Goal: Task Accomplishment & Management: Use online tool/utility

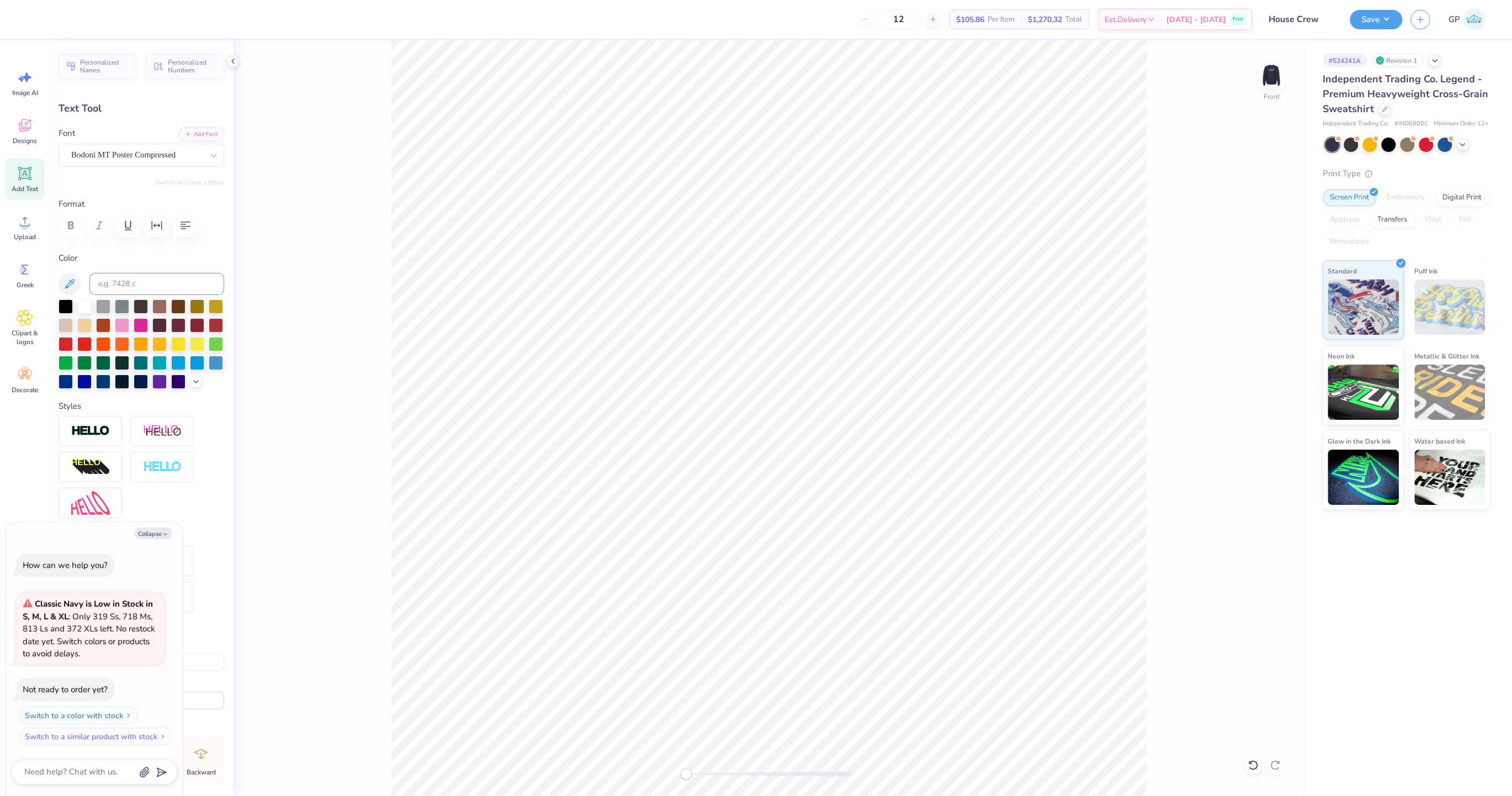
type textarea "x"
type input "5.65"
type input "0.68"
type input "4.77"
type textarea "x"
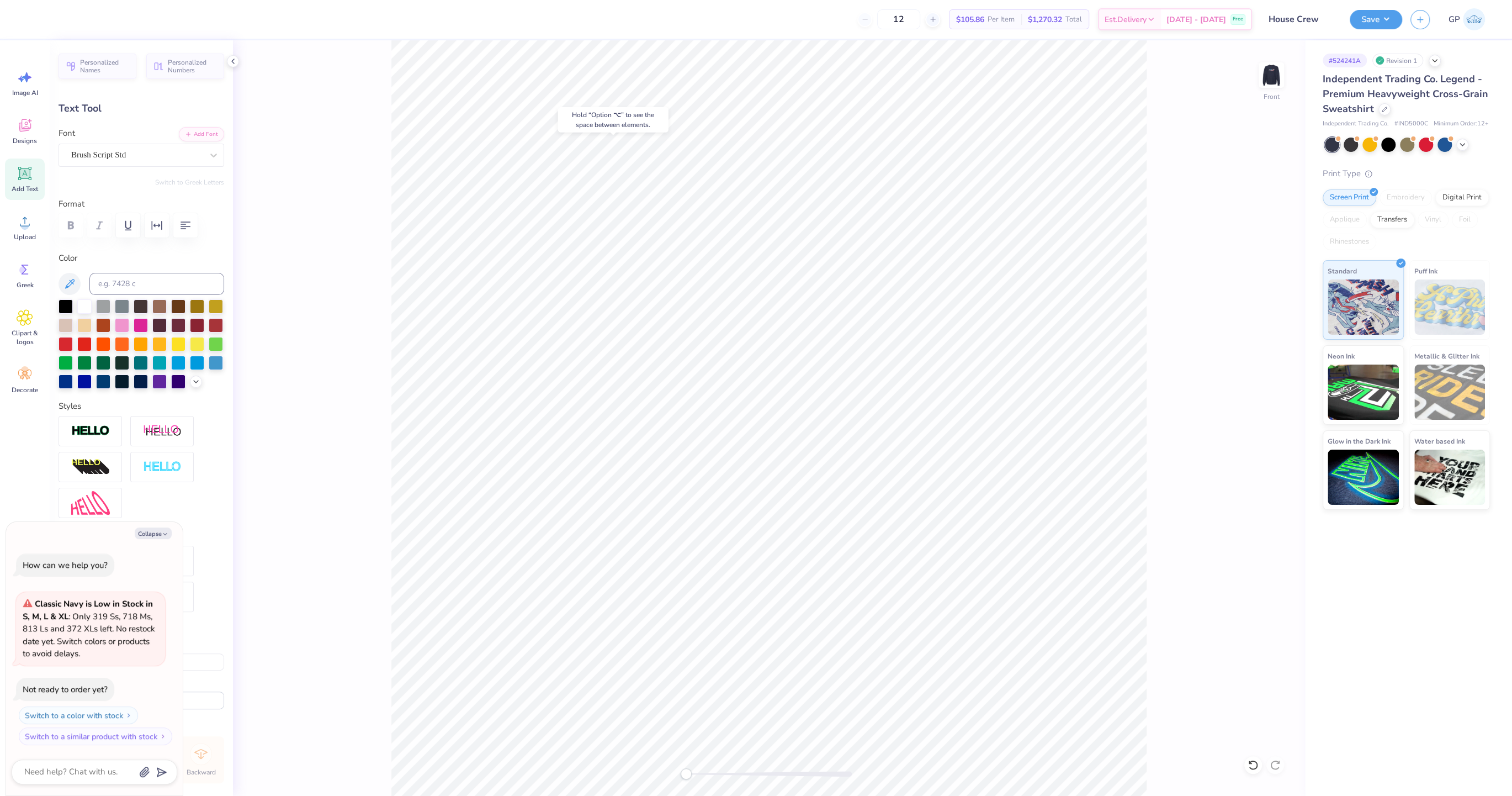
type input "10.14"
type input "1.57"
type input "5.79"
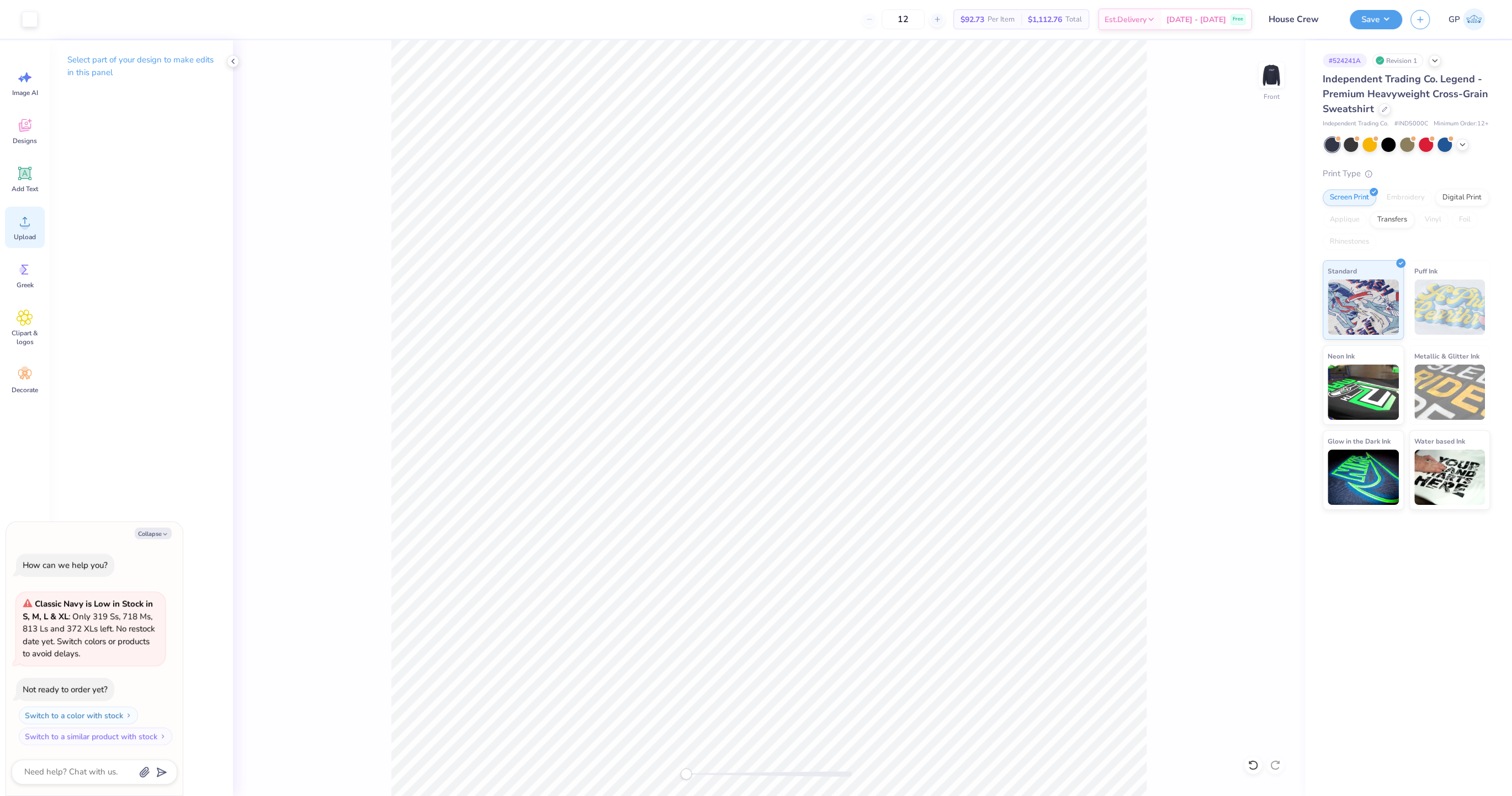
click at [25, 235] on span "Upload" at bounding box center [25, 237] width 22 height 9
click at [27, 229] on icon at bounding box center [25, 221] width 17 height 17
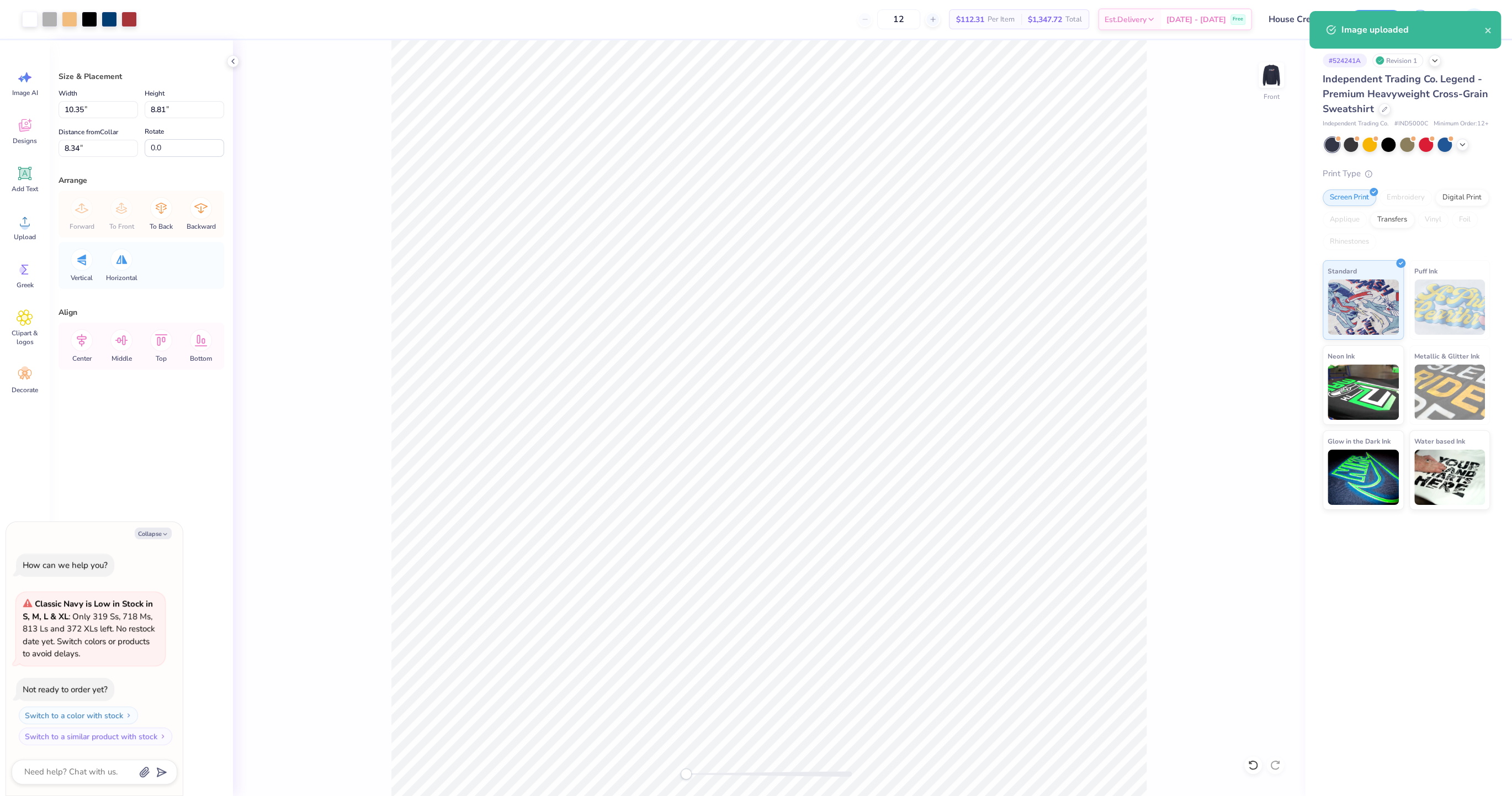
click at [20, 17] on div "Art colors" at bounding box center [68, 19] width 137 height 38
click at [27, 19] on div at bounding box center [30, 18] width 15 height 15
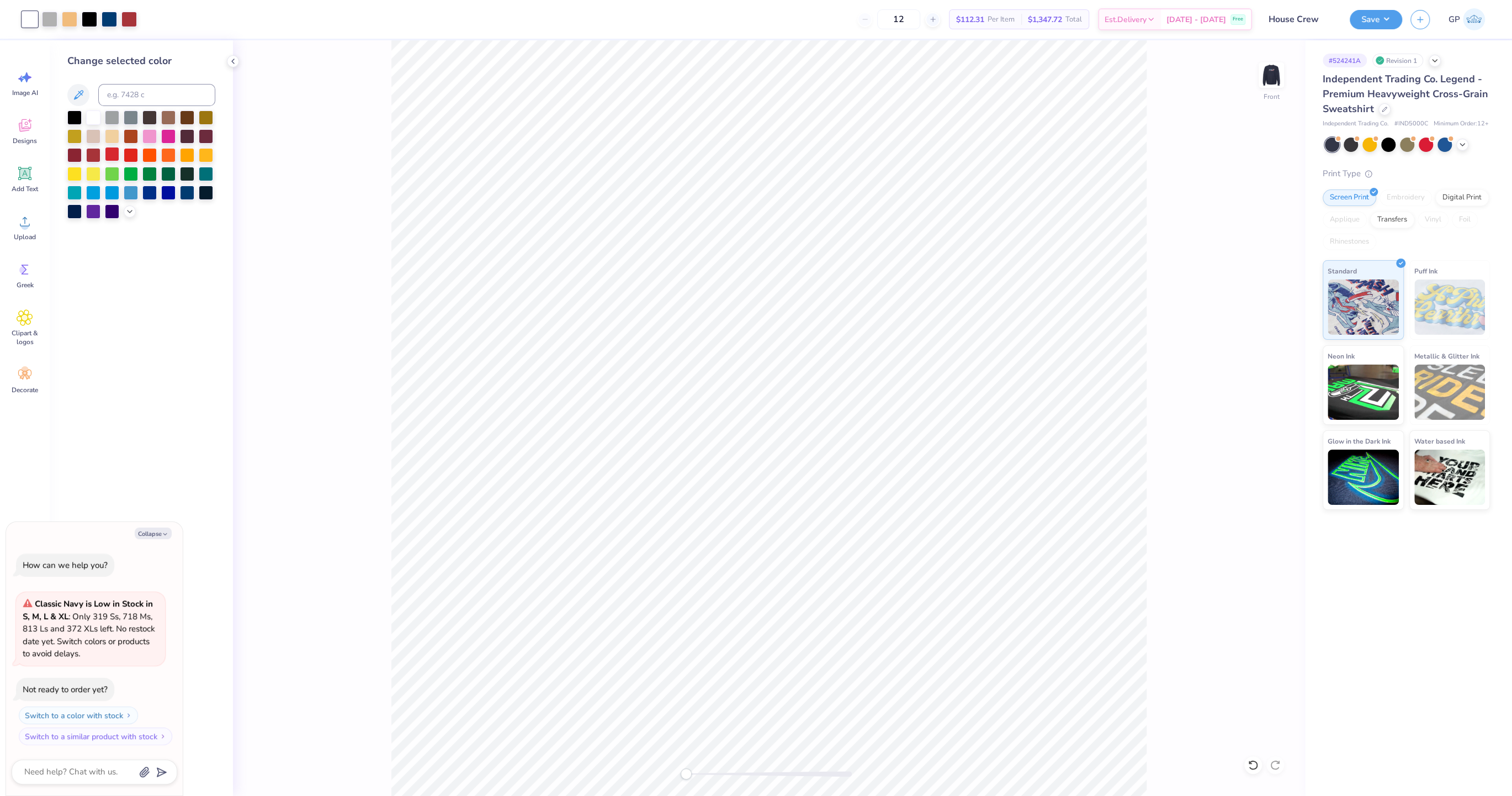
click at [108, 155] on div at bounding box center [111, 154] width 14 height 14
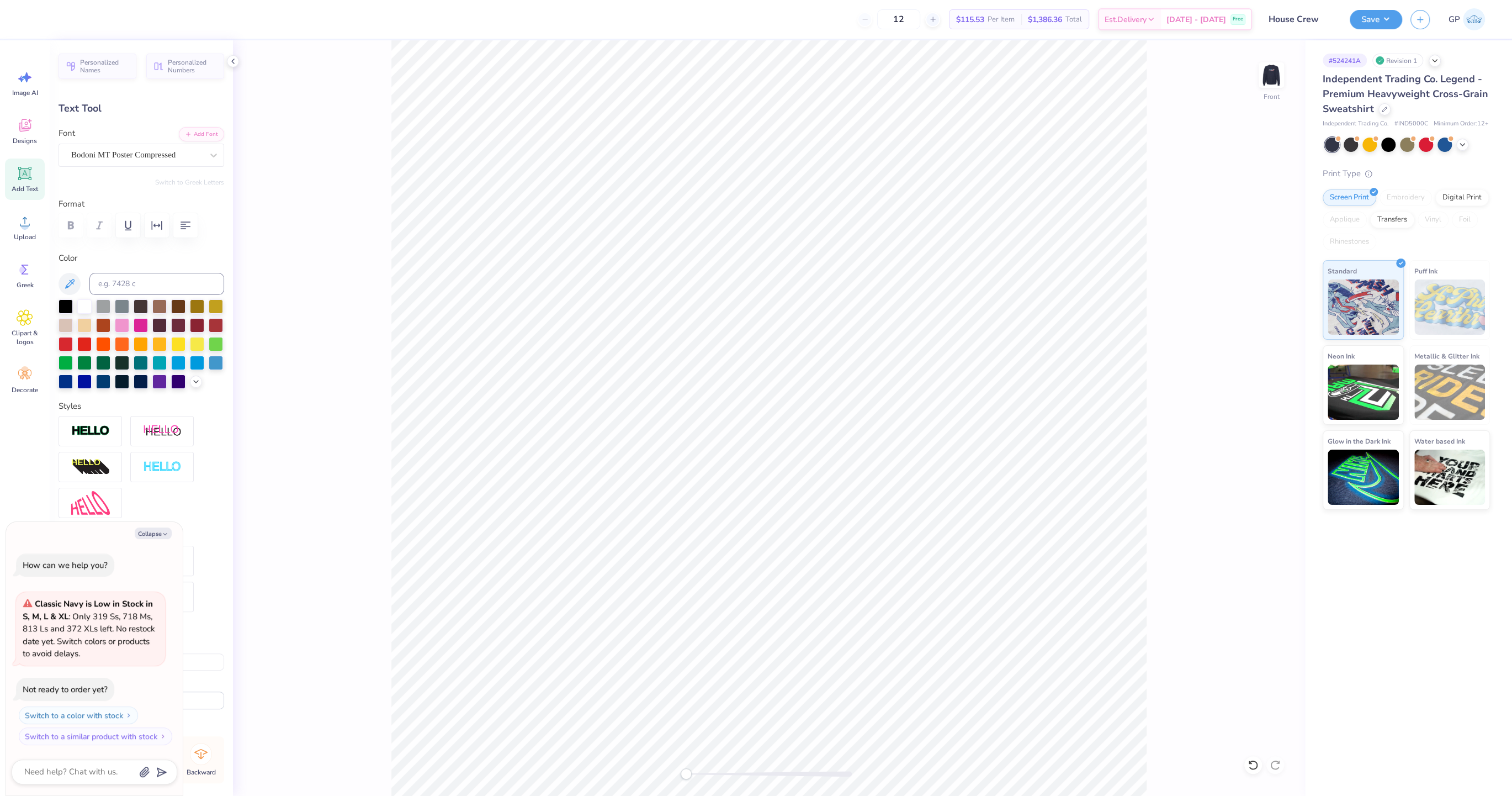
type textarea "x"
type input "8.84"
type input "1.37"
type input "9.10"
type textarea "x"
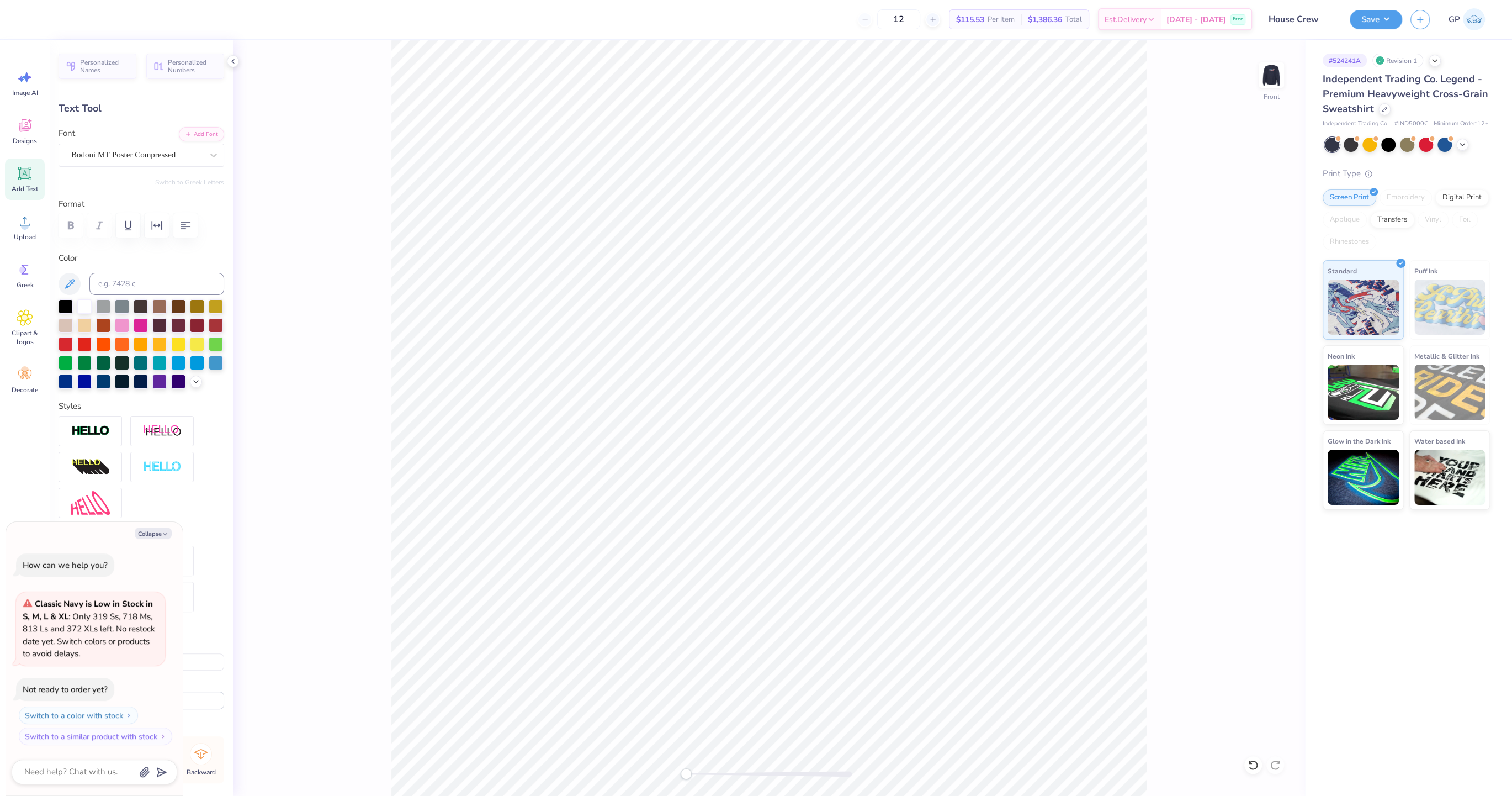
type input "8.83"
type input "1.36"
type textarea "x"
type input "5.65"
type input "0.68"
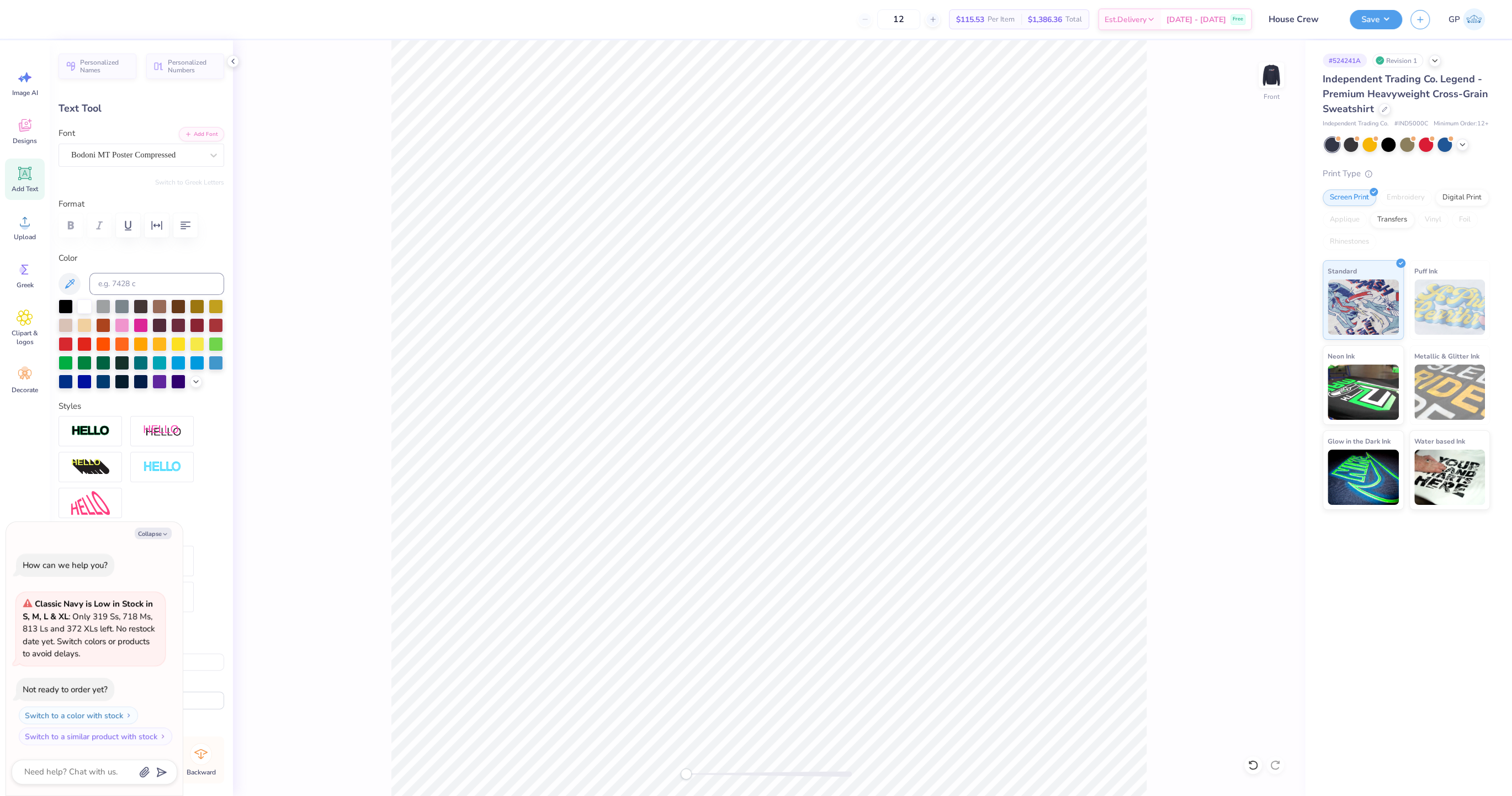
type input "2.78"
type textarea "x"
type input "5.84"
type input "0.70"
type input "8.40"
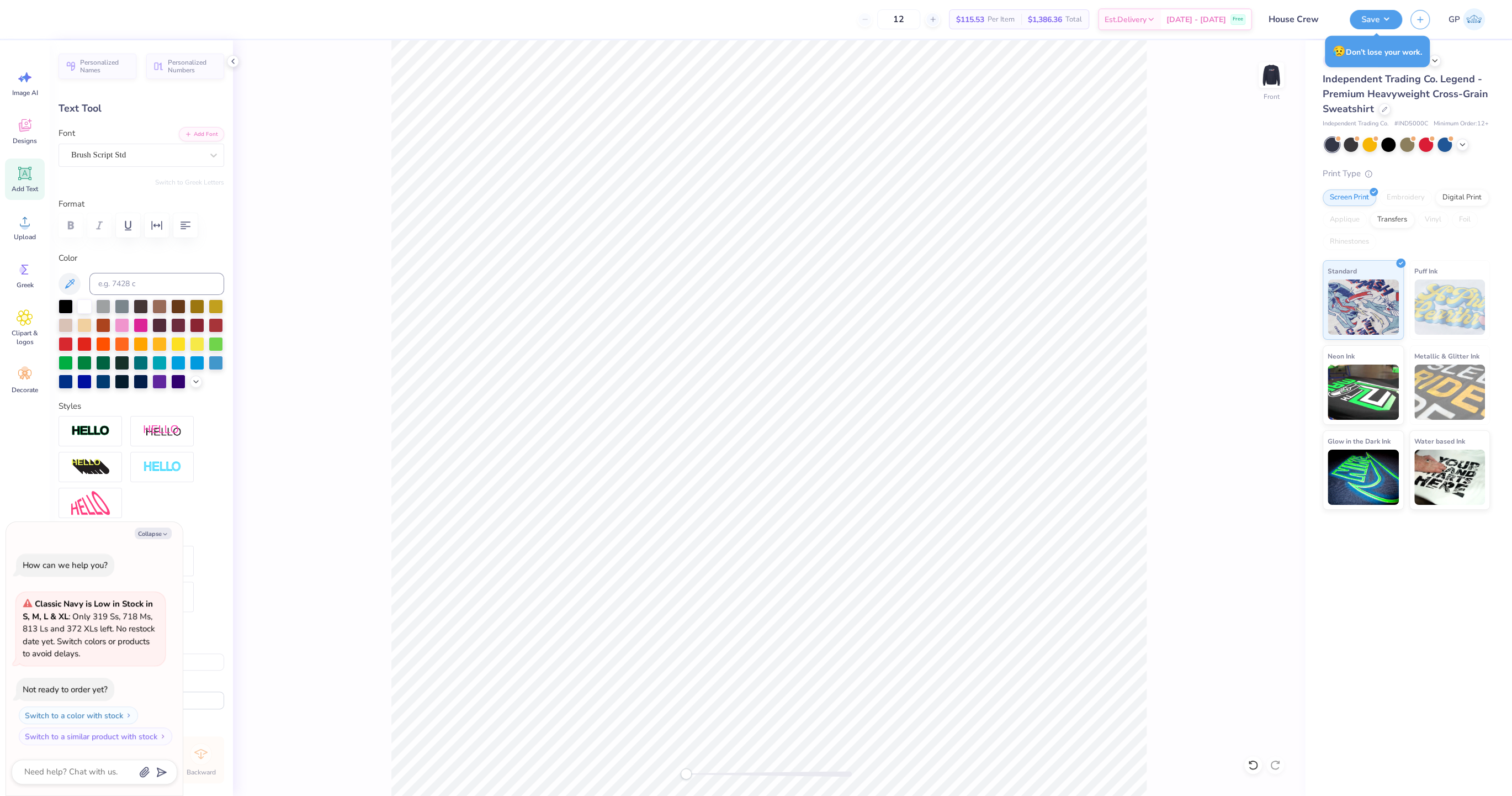
click at [722, 771] on div at bounding box center [768, 773] width 165 height 6
type textarea "x"
type input "5.78"
type textarea "x"
type input "5.85"
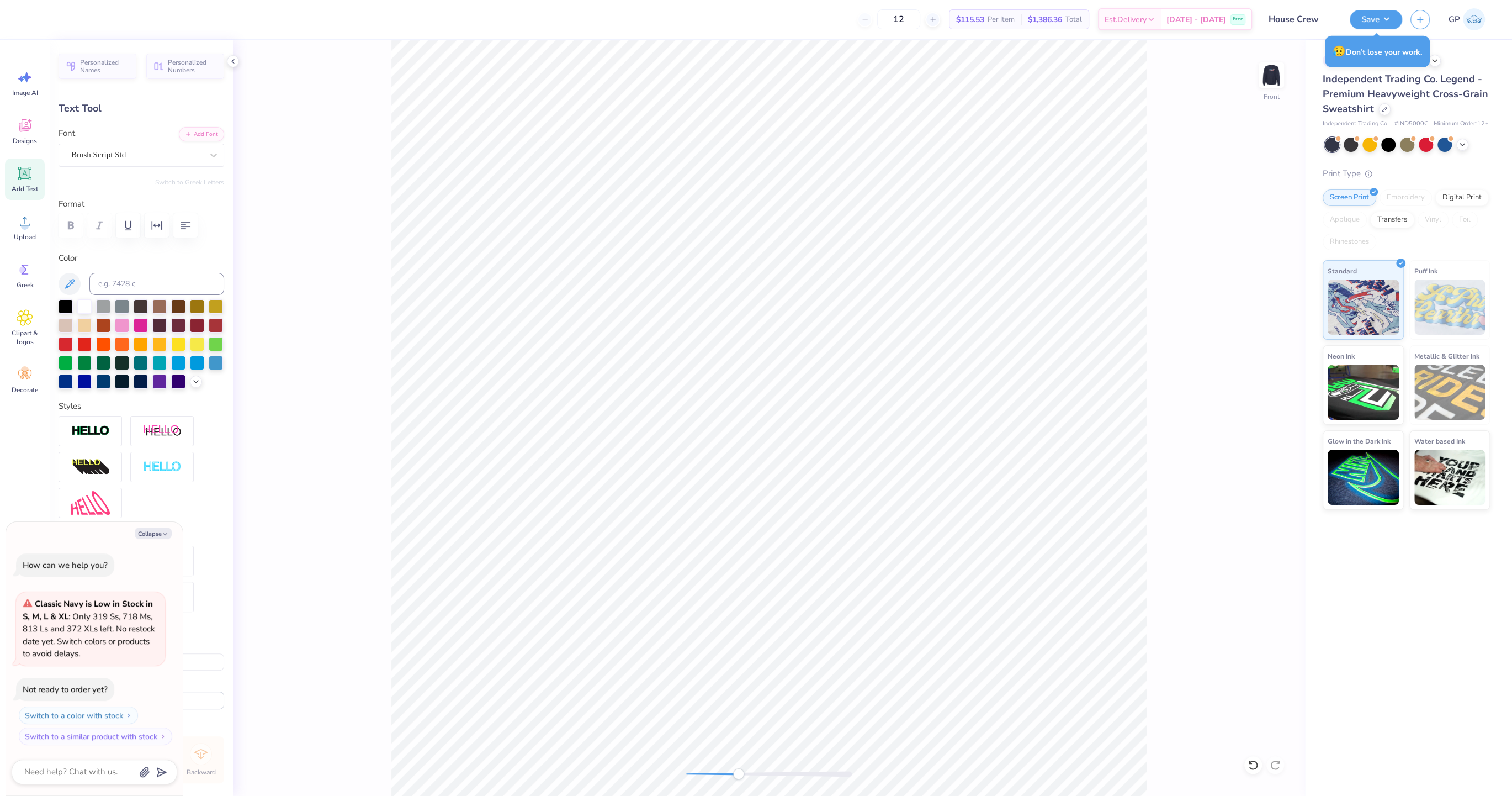
type input "0.71"
type input "8.39"
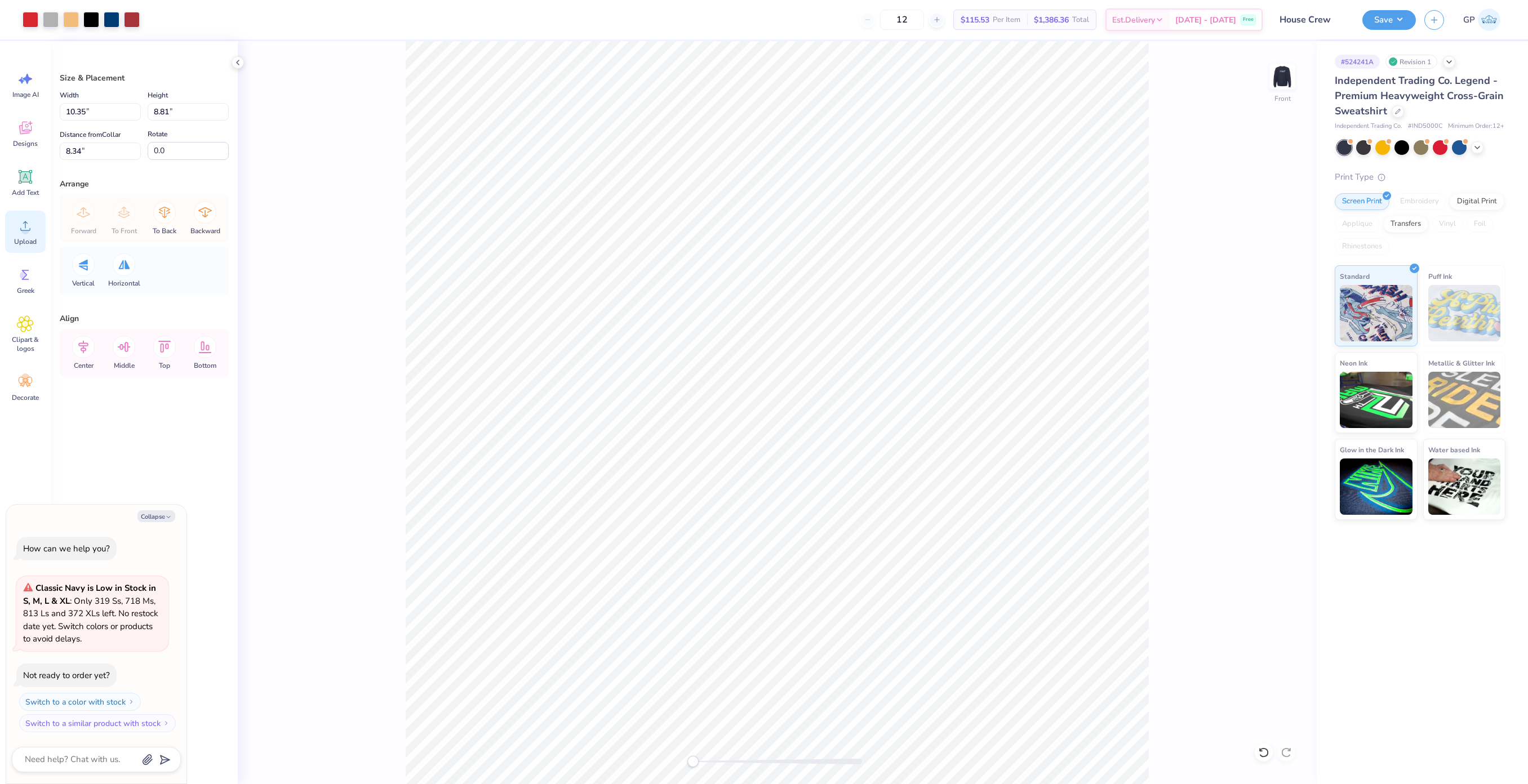
click at [24, 243] on span "Upload" at bounding box center [25, 241] width 23 height 9
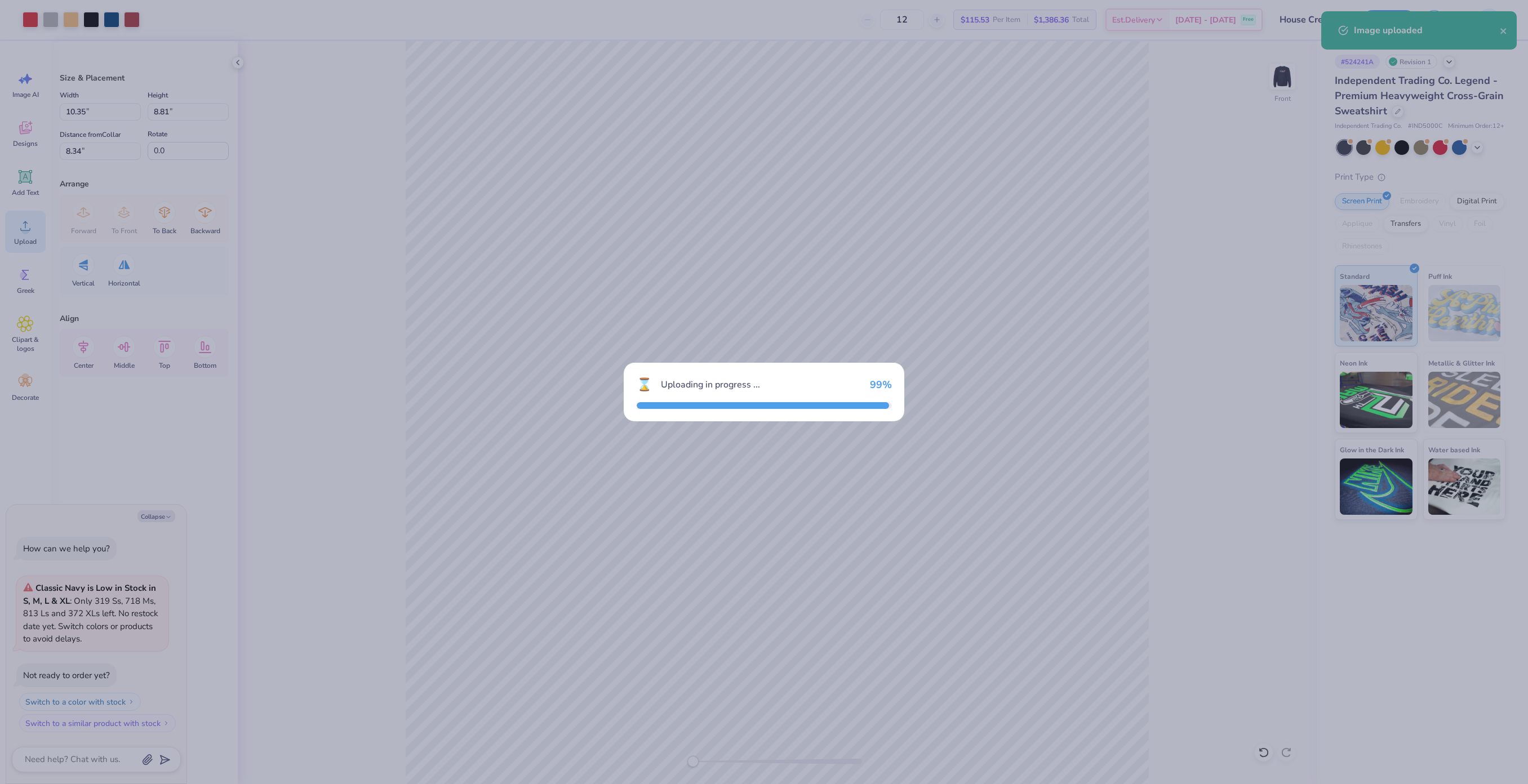
type textarea "x"
type input "7.15"
type input "9.17"
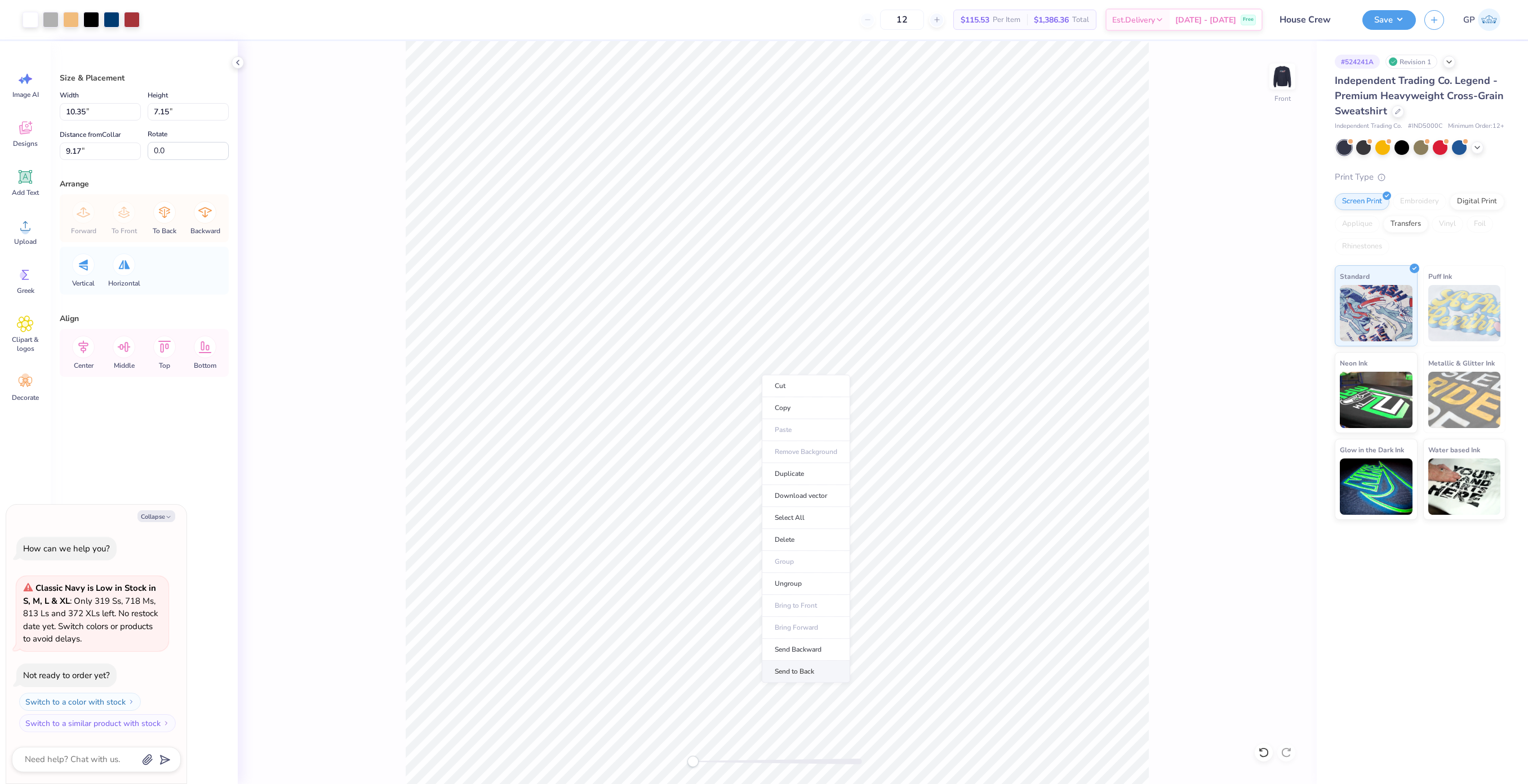
click at [779, 666] on li "Send to Back" at bounding box center [806, 672] width 88 height 22
type textarea "x"
type input "10.01"
type textarea "x"
type input "8.81"
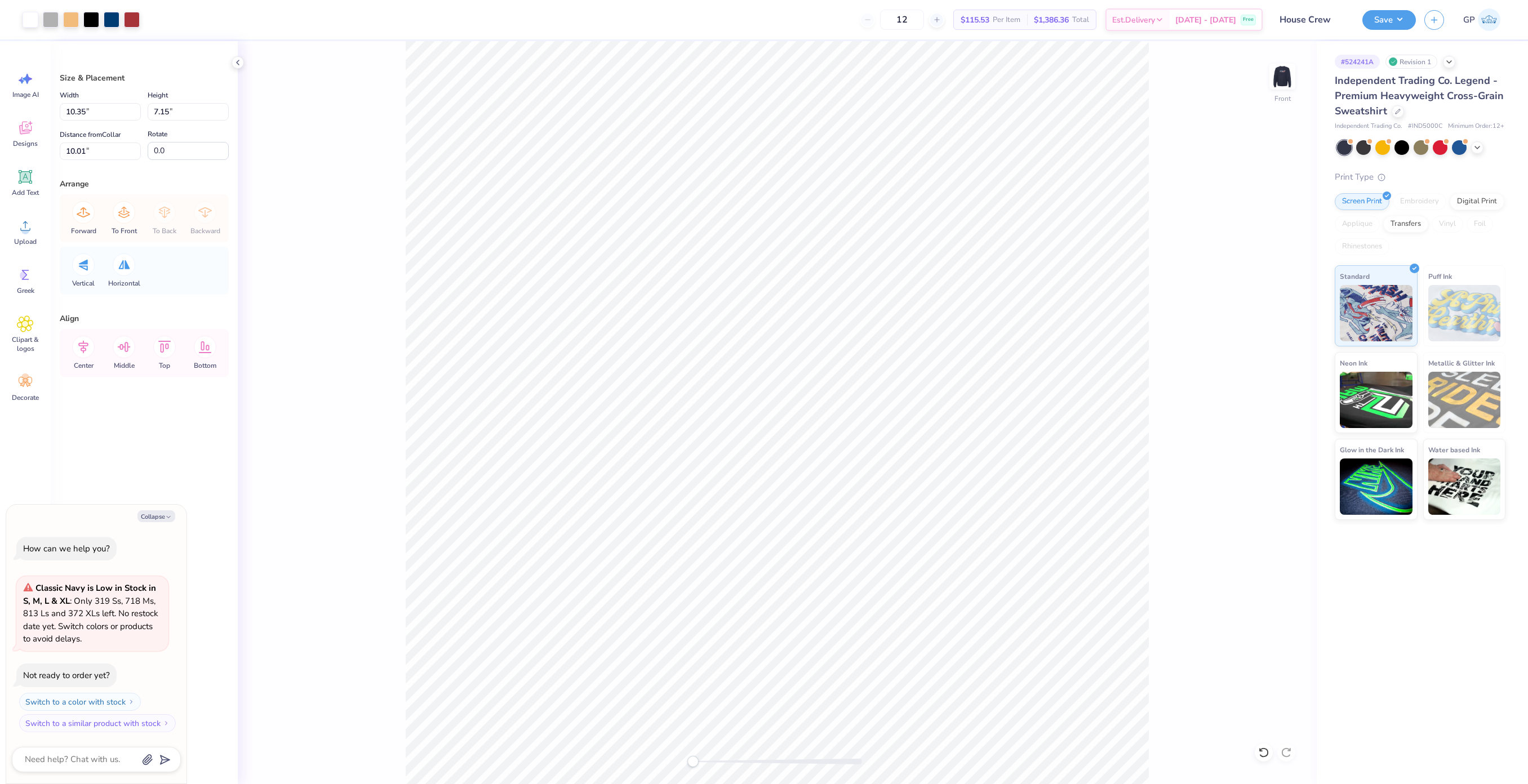
type input "8.34"
click at [162, 513] on button "Collapse" at bounding box center [157, 516] width 38 height 12
type textarea "x"
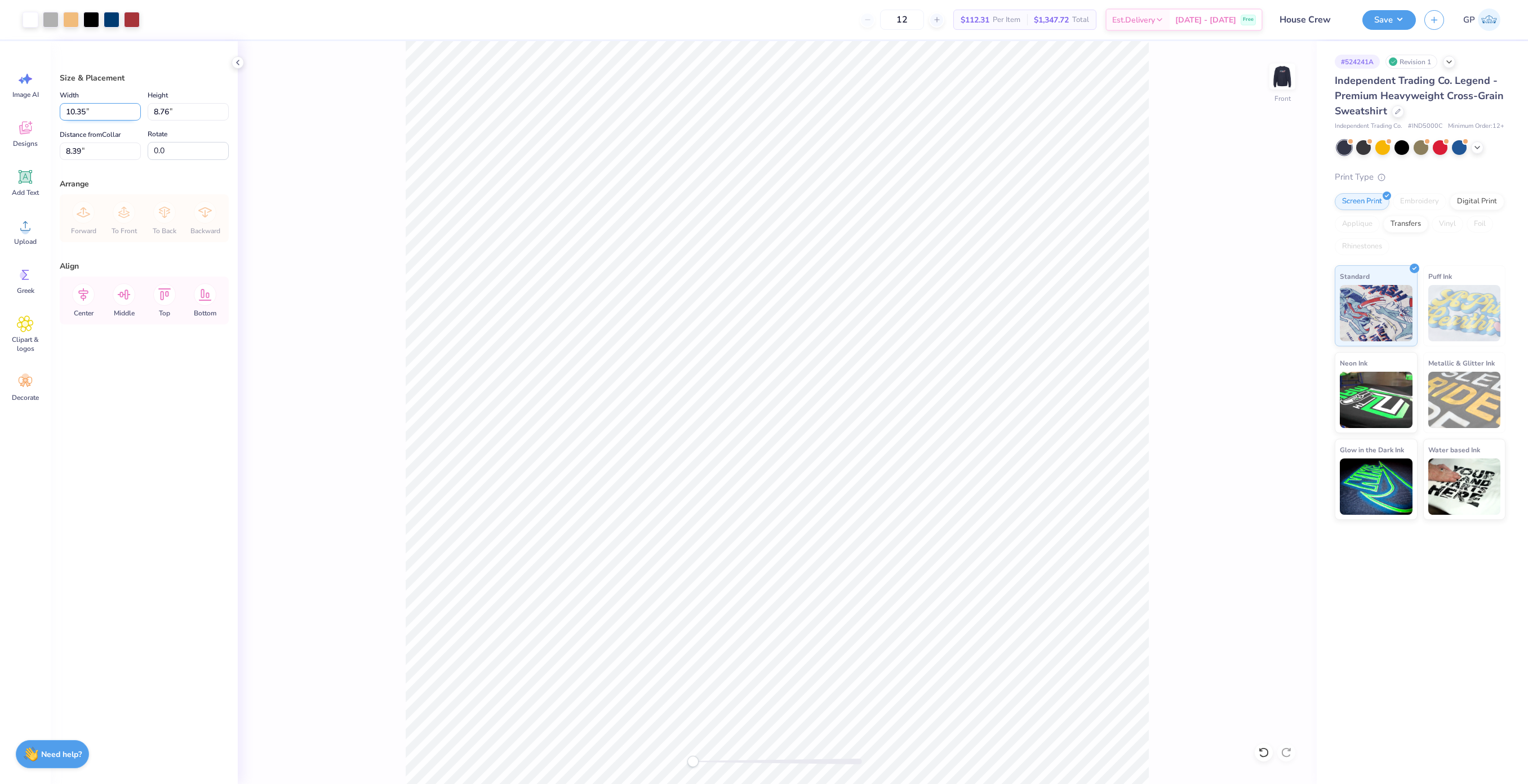
click at [95, 113] on input "10.35" at bounding box center [100, 112] width 81 height 18
type input "12.50"
type input "10.58"
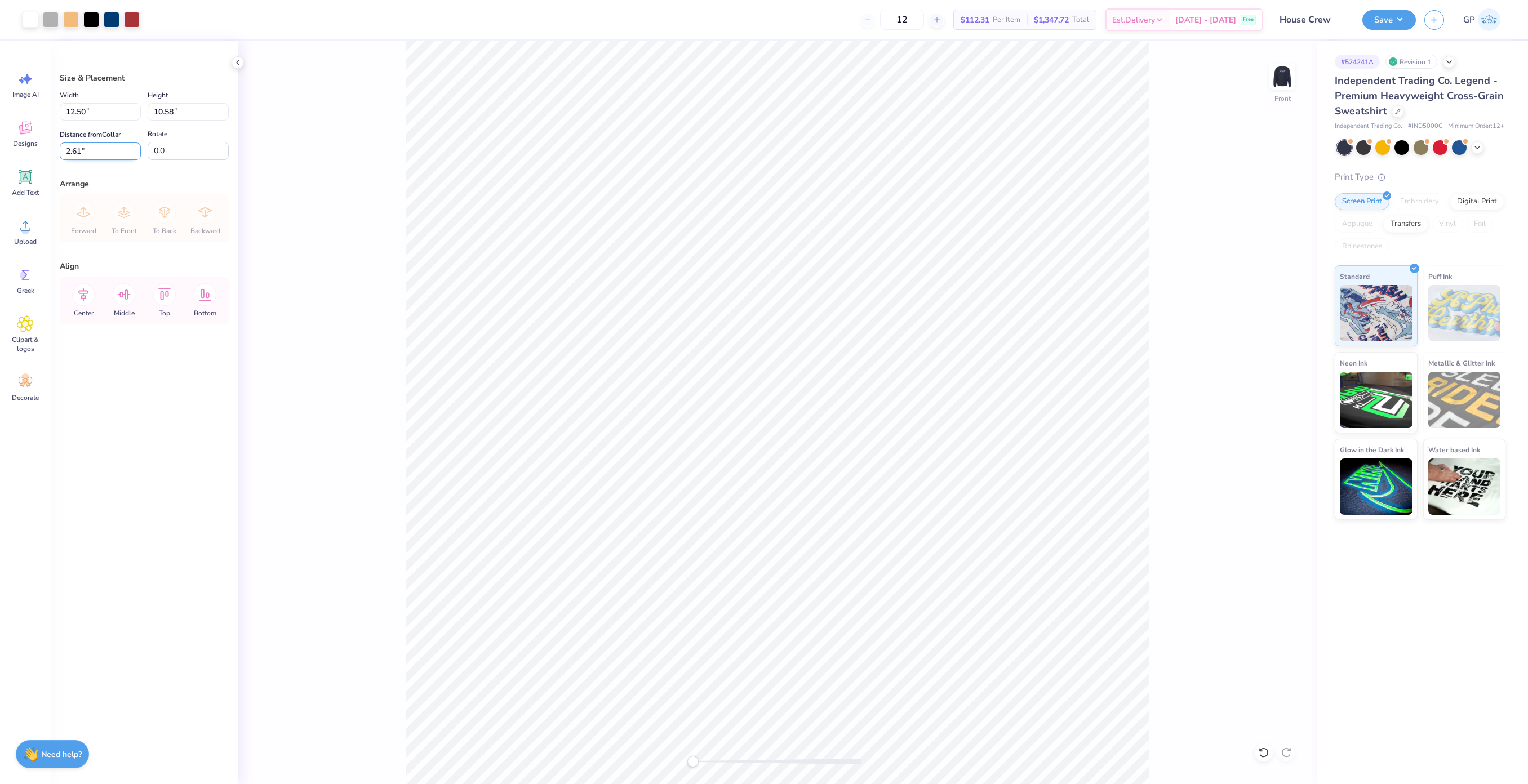
click at [116, 158] on input "2.61" at bounding box center [100, 152] width 81 height 18
type input "3.00"
click at [1288, 84] on img at bounding box center [1282, 76] width 45 height 45
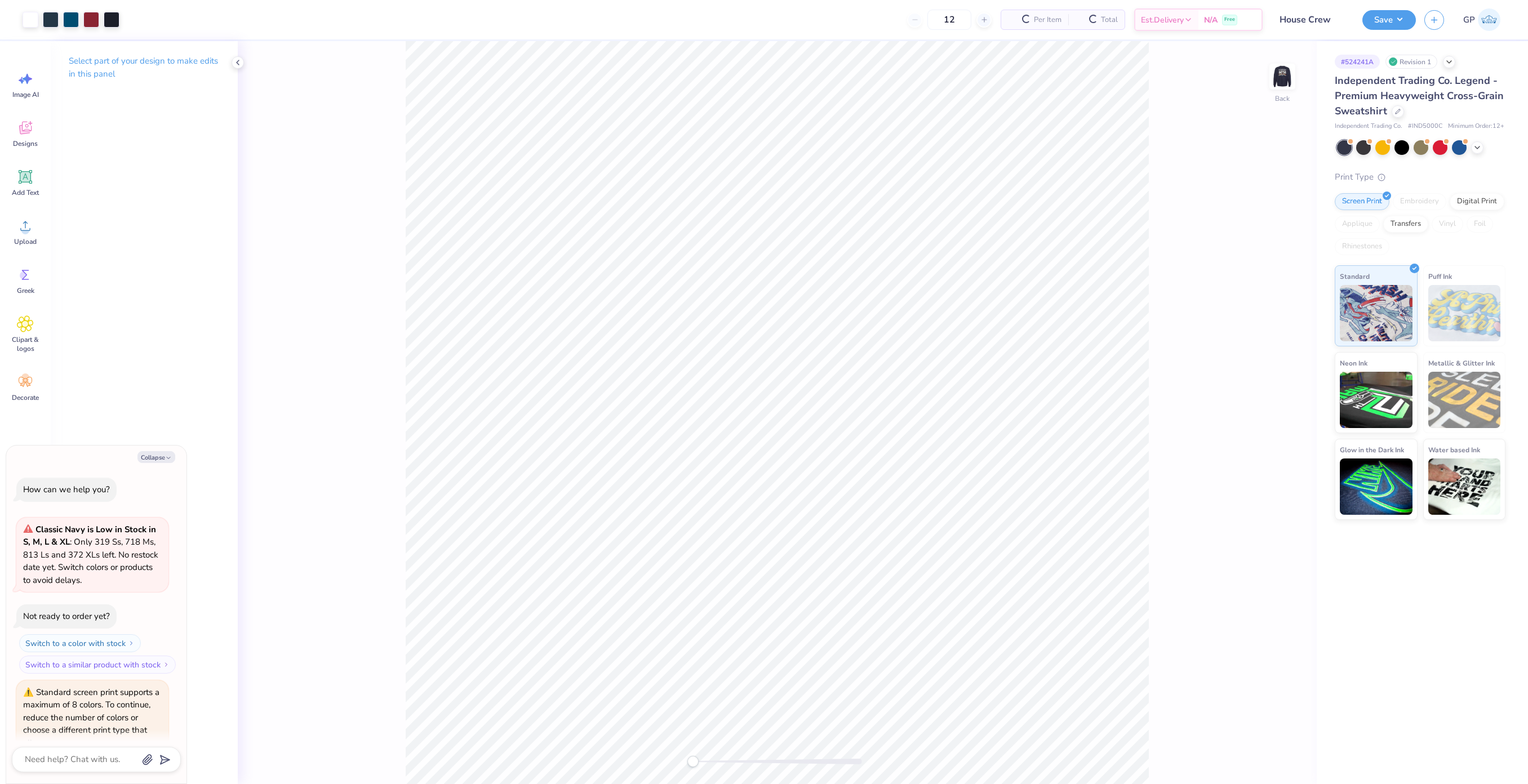
scroll to position [52, 0]
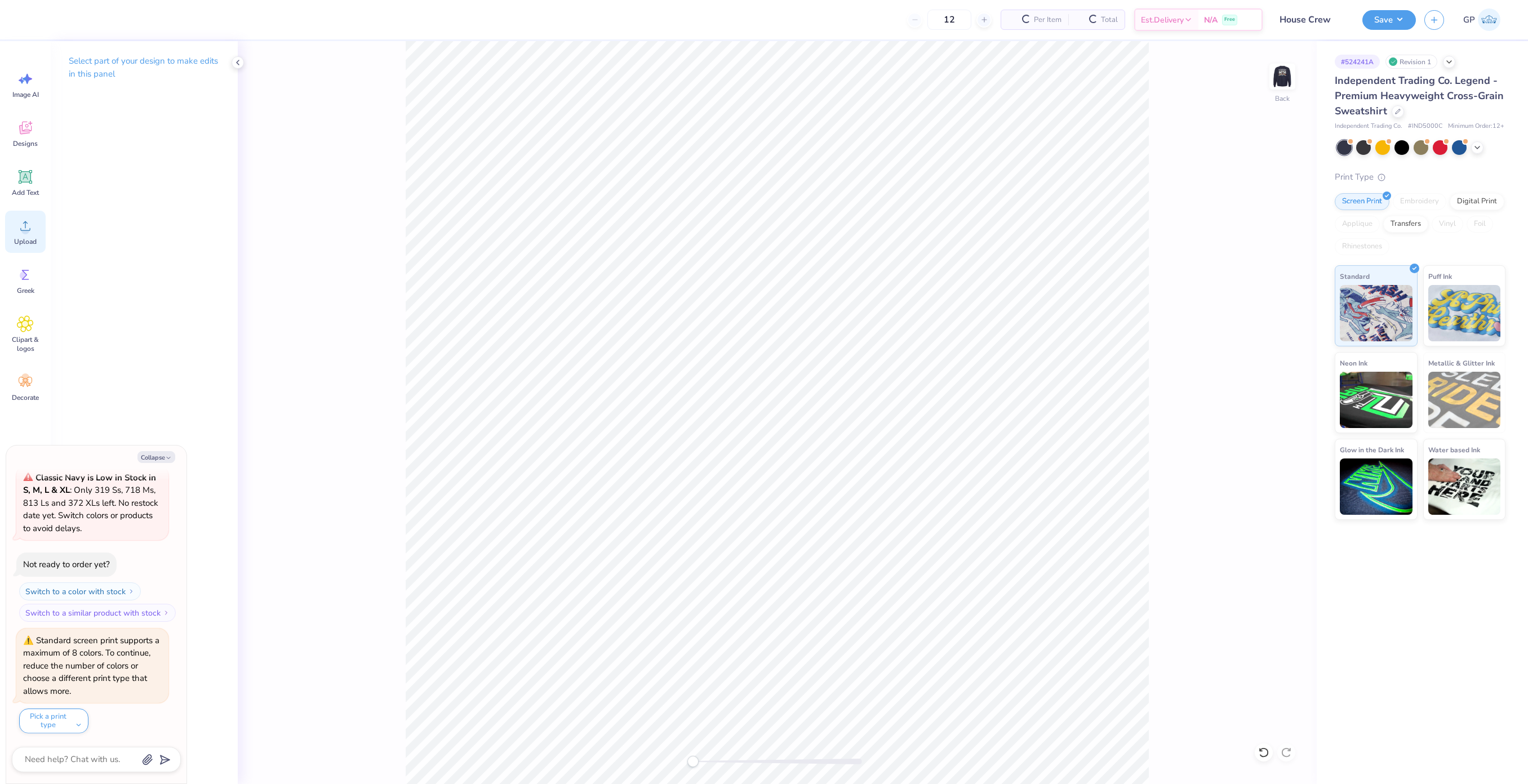
click at [33, 240] on span "Upload" at bounding box center [25, 241] width 23 height 9
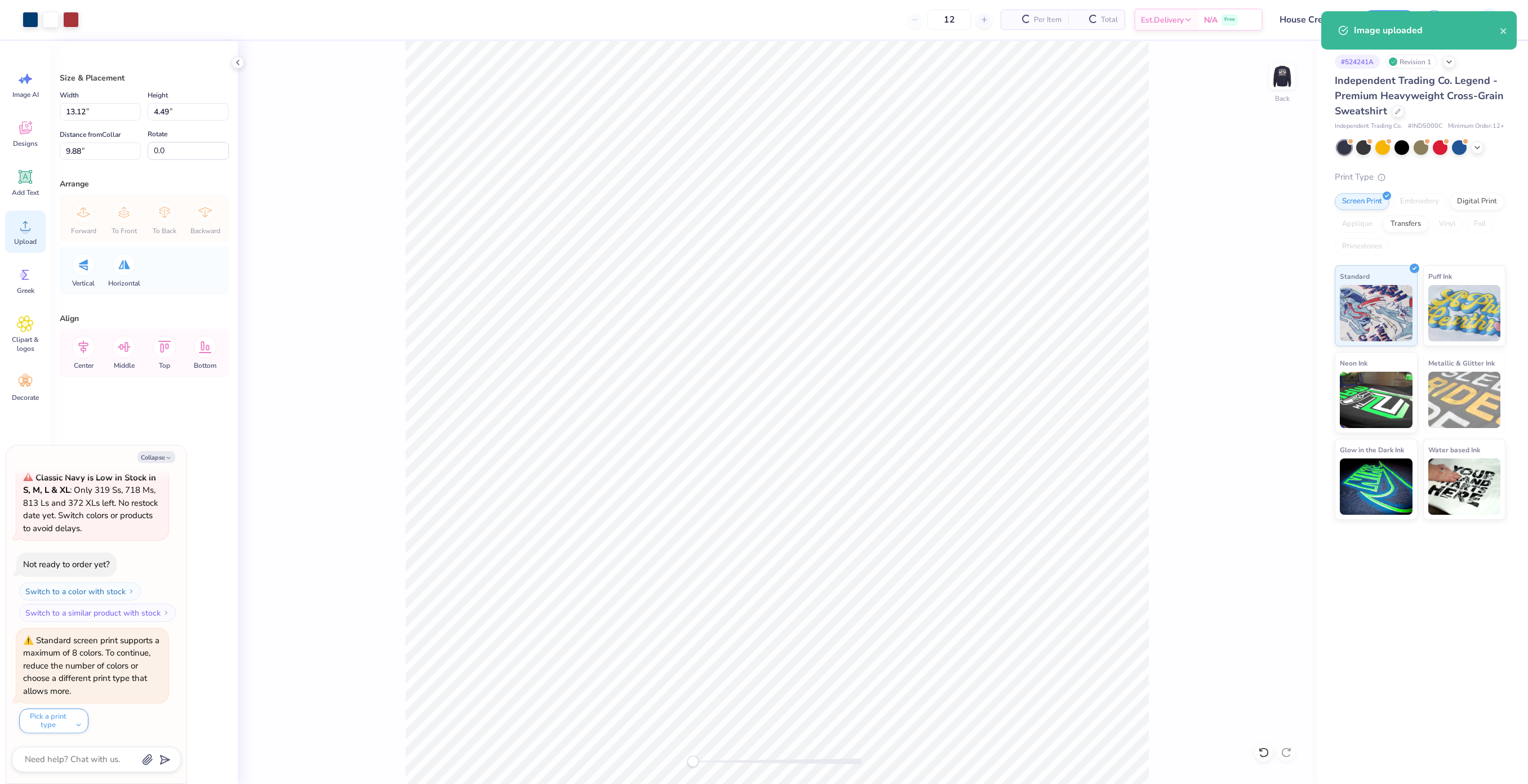
type textarea "x"
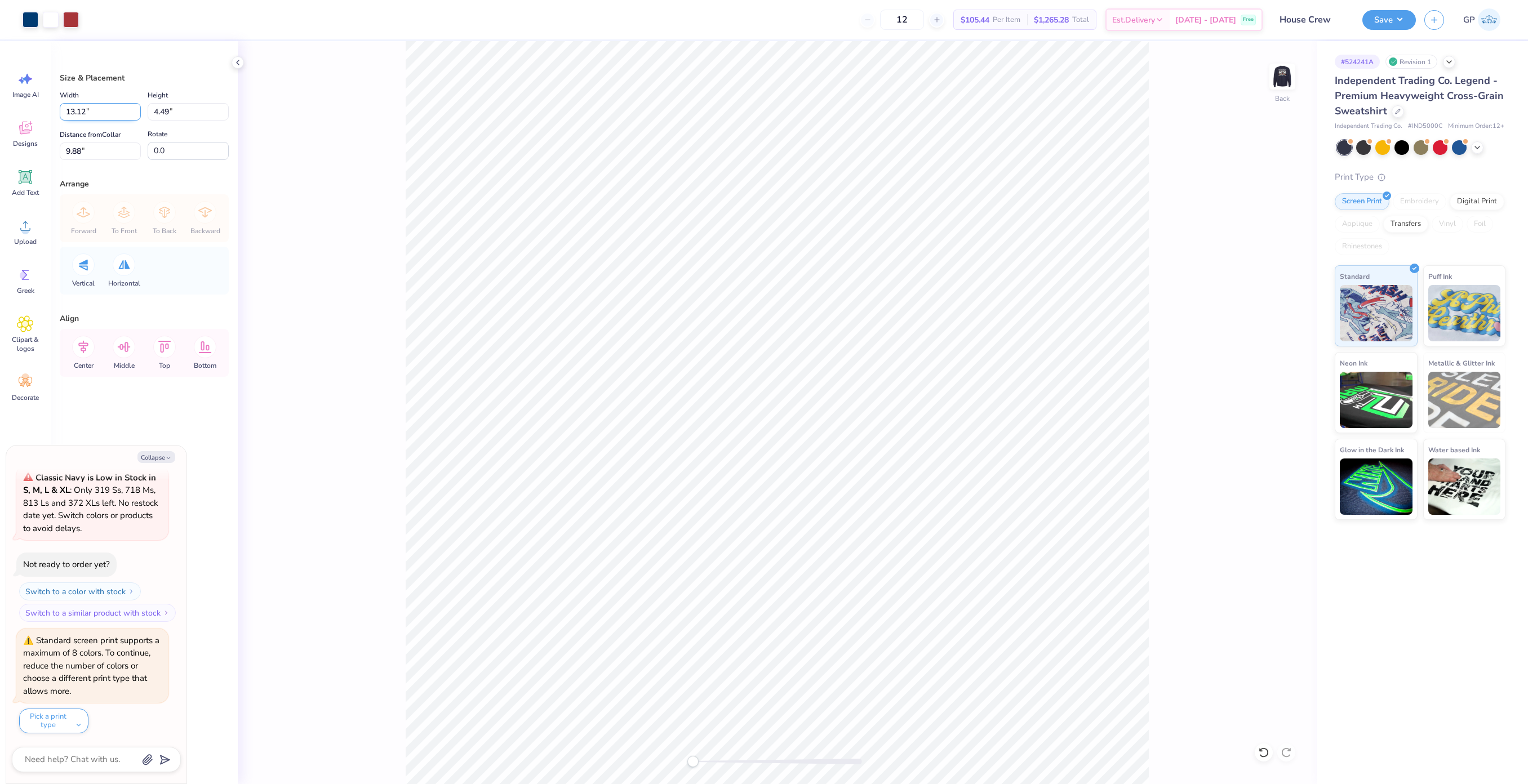
click at [80, 111] on input "13.12" at bounding box center [100, 112] width 81 height 18
type input "9"
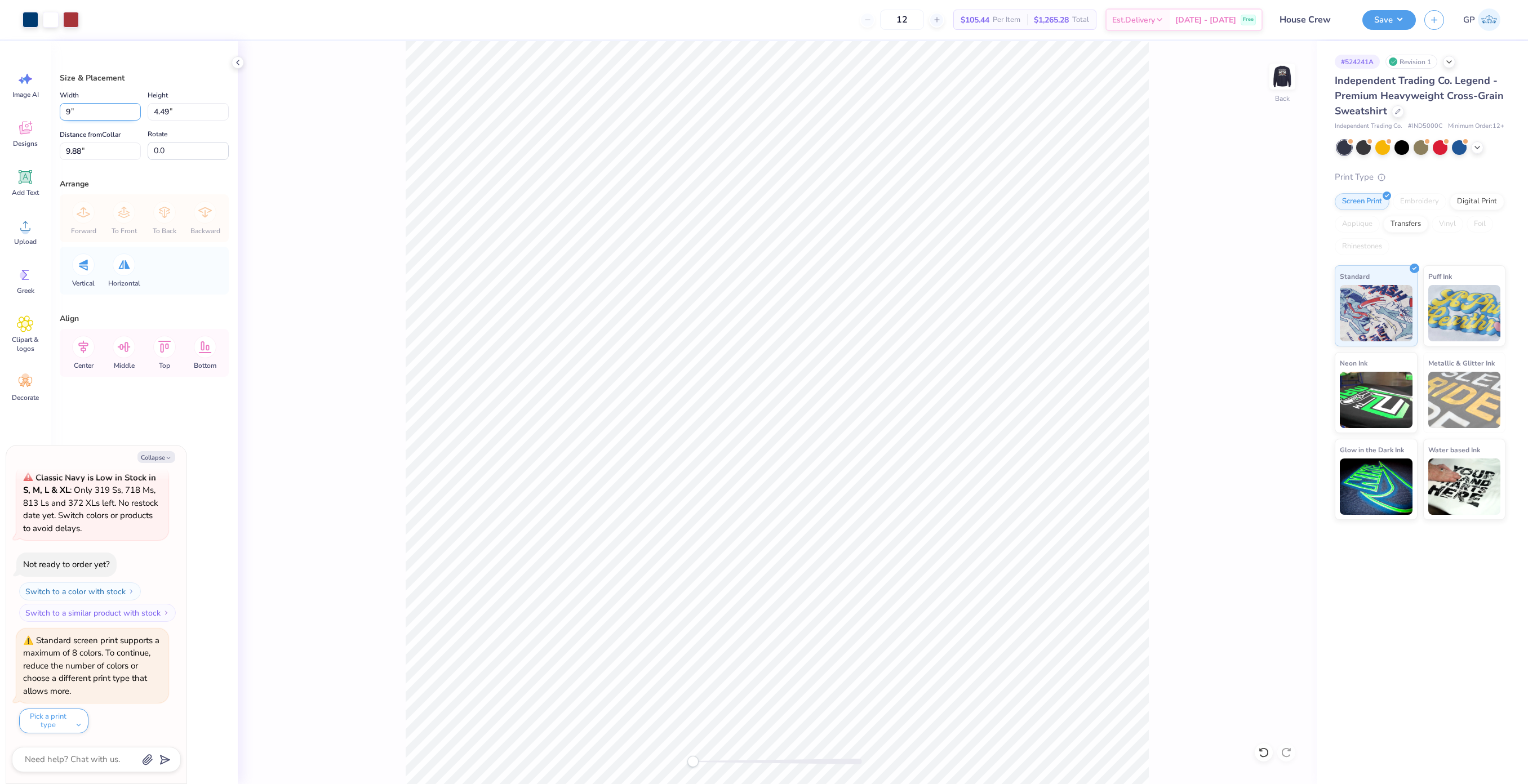
type textarea "x"
type input "9.00"
type input "3.08"
type input "10.58"
type textarea "x"
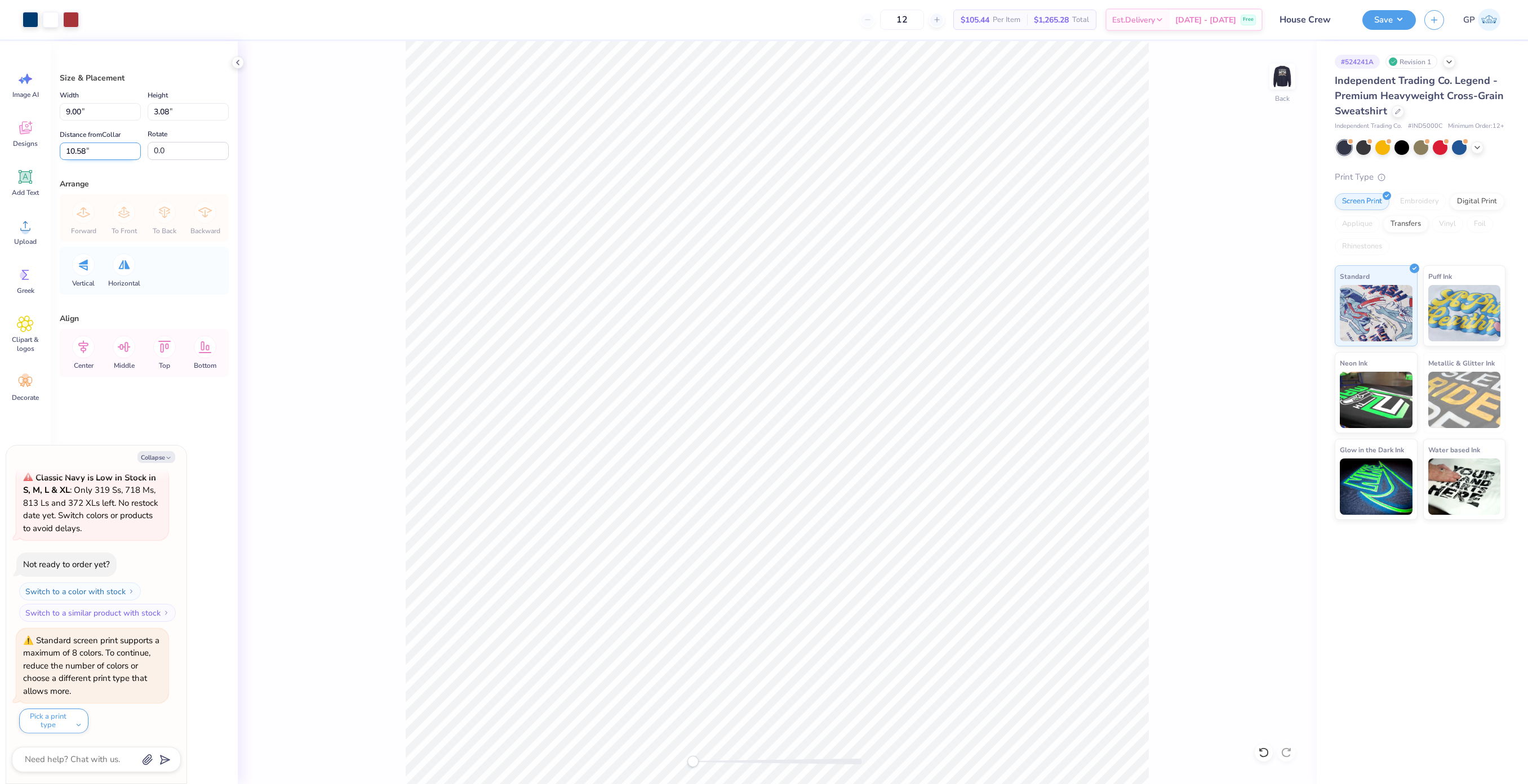
click at [98, 151] on input "10.58" at bounding box center [100, 152] width 81 height 18
type input "3"
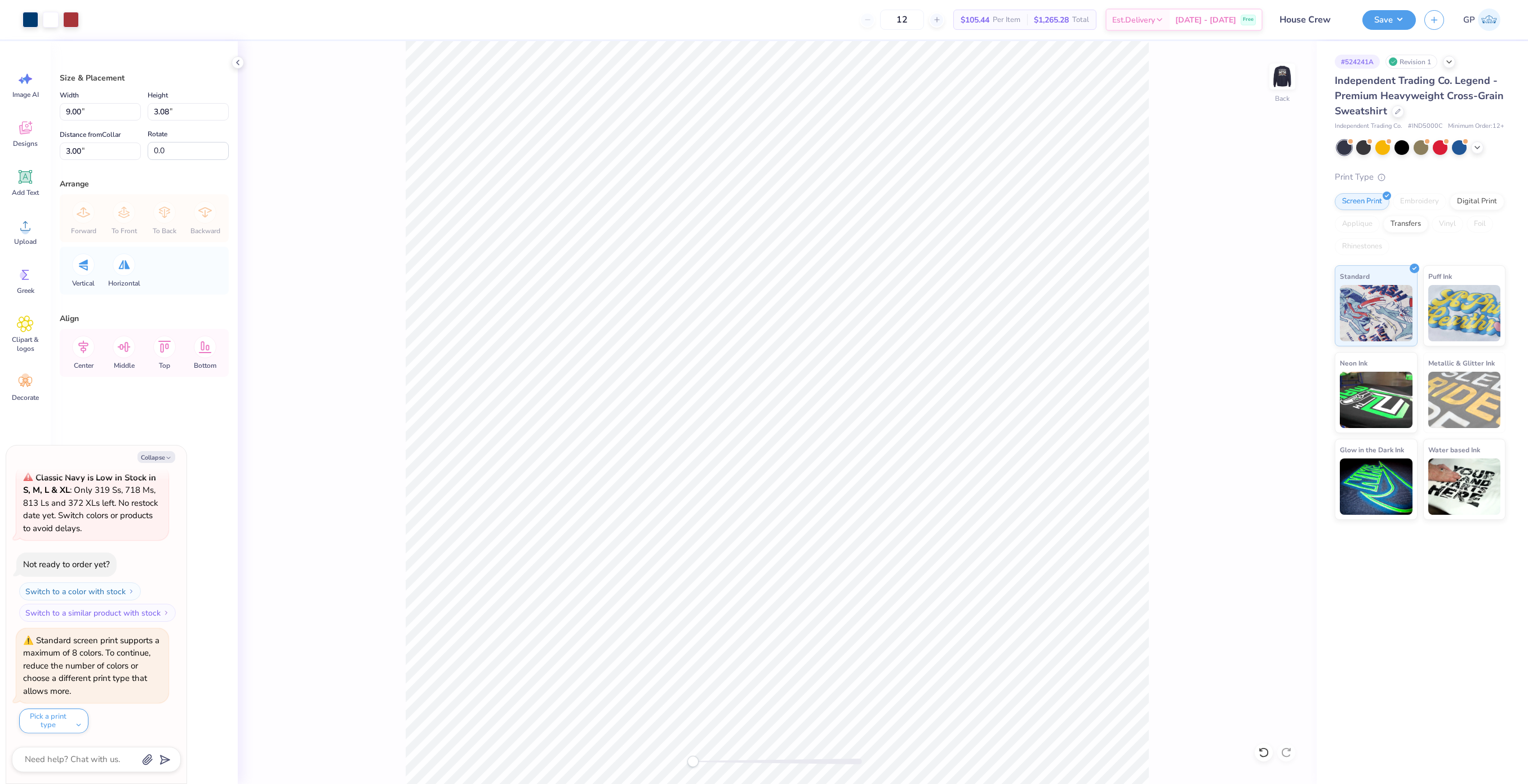
click at [1176, 222] on div "Back" at bounding box center [777, 413] width 1079 height 743
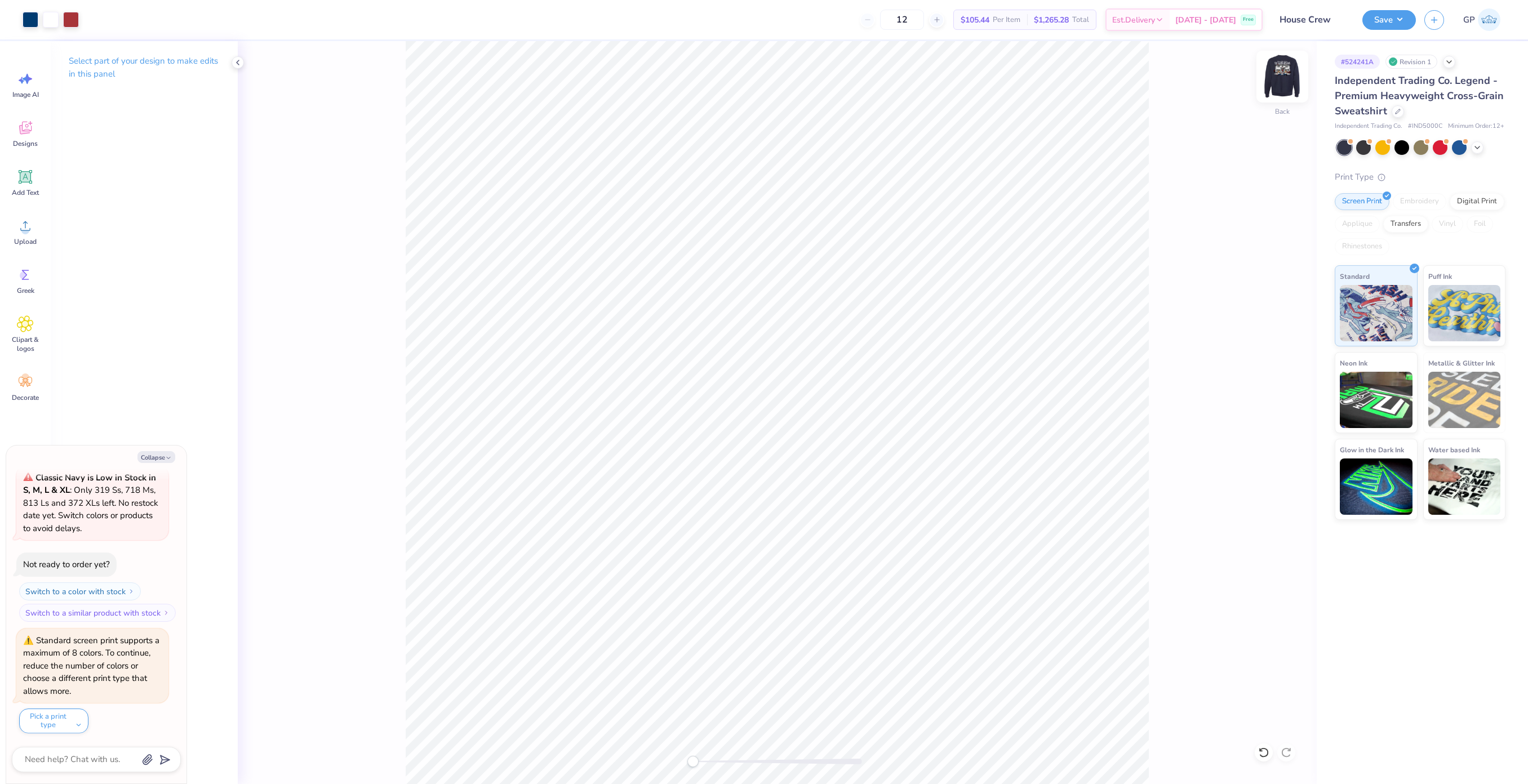
click at [1285, 71] on img at bounding box center [1282, 76] width 45 height 45
click at [1285, 71] on img at bounding box center [1282, 76] width 23 height 23
click at [1284, 75] on img at bounding box center [1282, 76] width 45 height 45
click at [1378, 21] on button "Save" at bounding box center [1388, 18] width 54 height 20
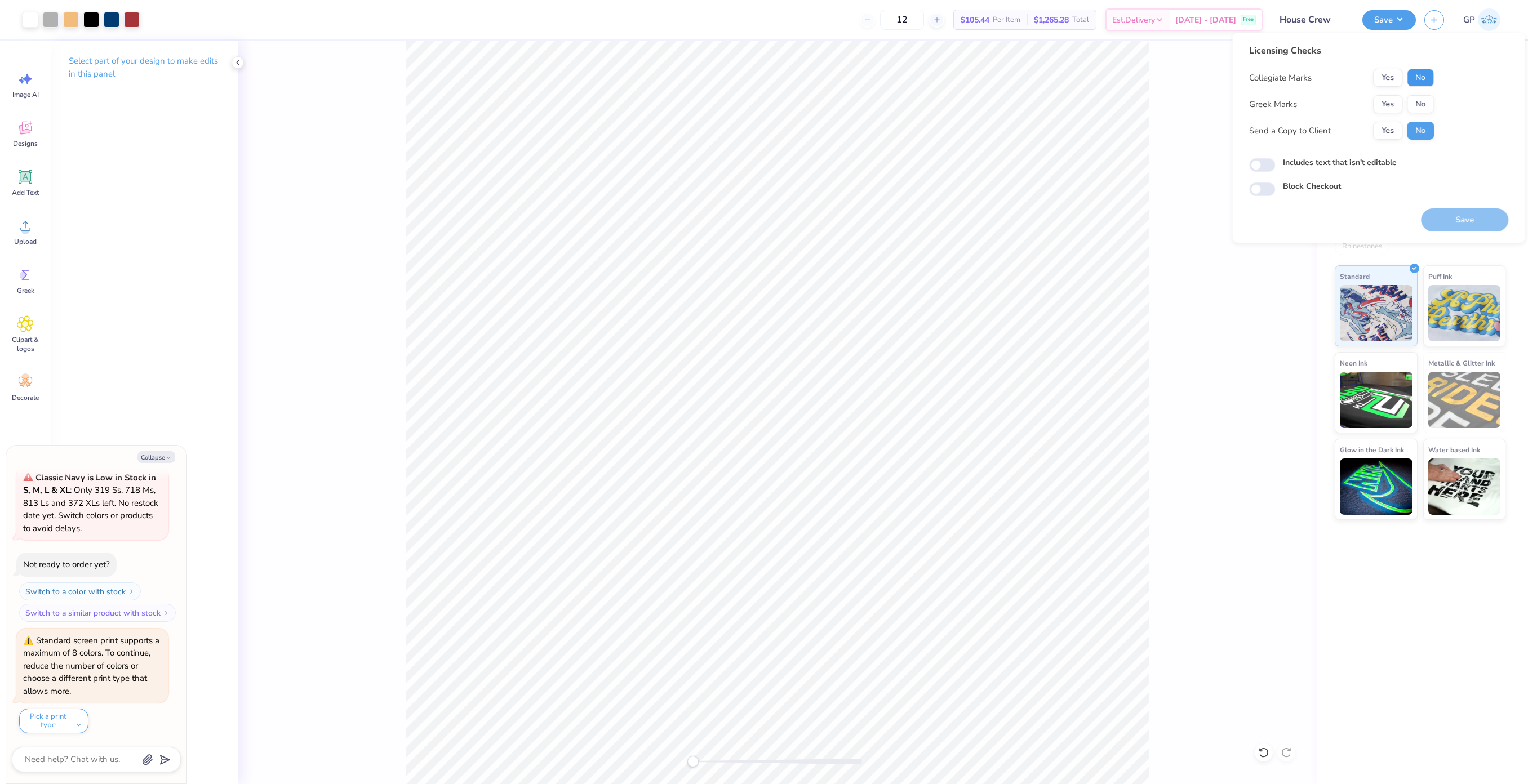
click at [1419, 76] on button "No" at bounding box center [1420, 78] width 27 height 18
click at [1386, 103] on button "Yes" at bounding box center [1387, 104] width 29 height 18
type textarea "x"
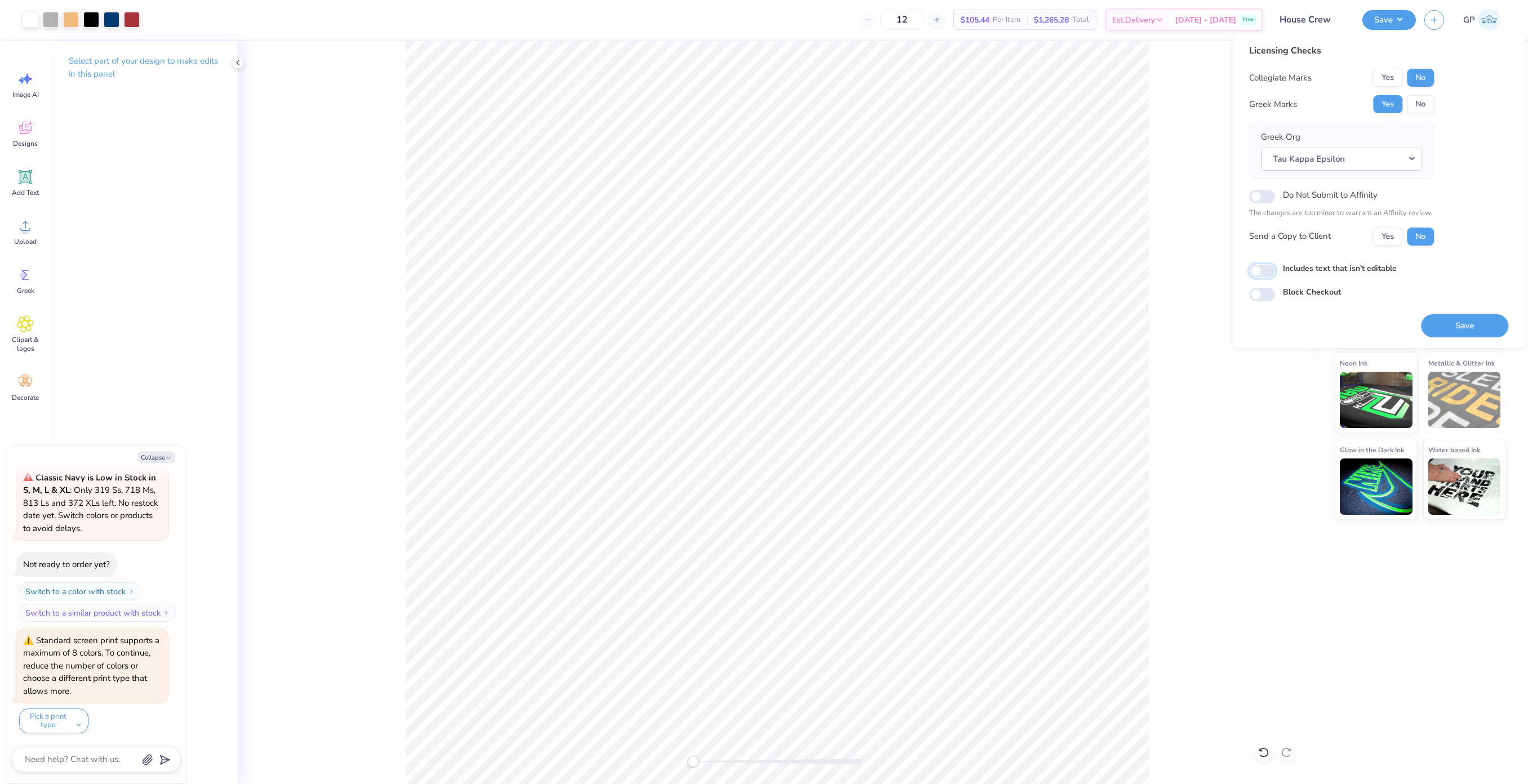
click at [1263, 270] on input "Includes text that isn't editable" at bounding box center [1261, 270] width 26 height 13
checkbox input "true"
click at [1452, 323] on button "Save" at bounding box center [1464, 325] width 87 height 23
type textarea "x"
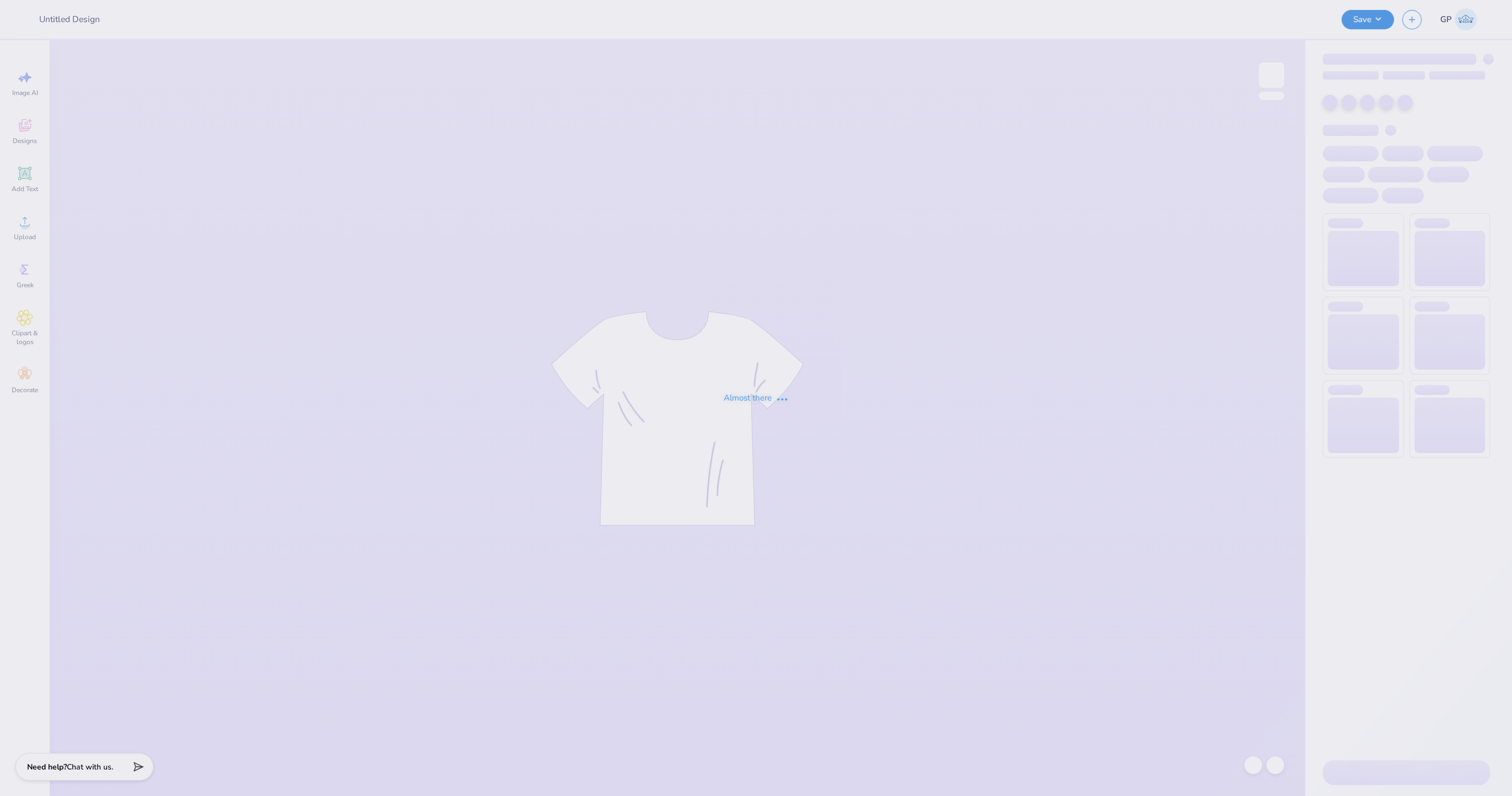
type input "Theta Jungle Swap"
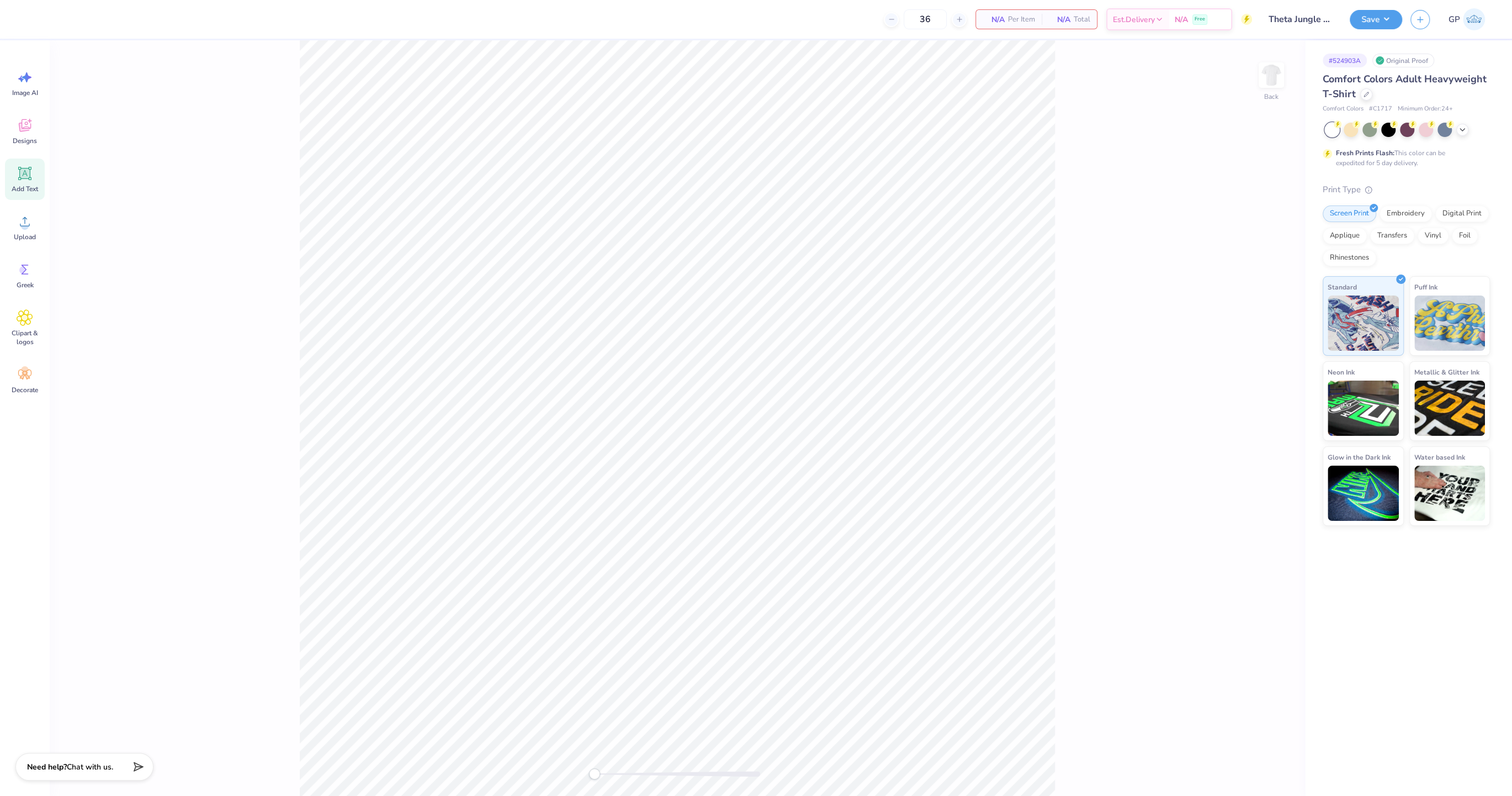
click at [24, 172] on icon at bounding box center [24, 173] width 13 height 13
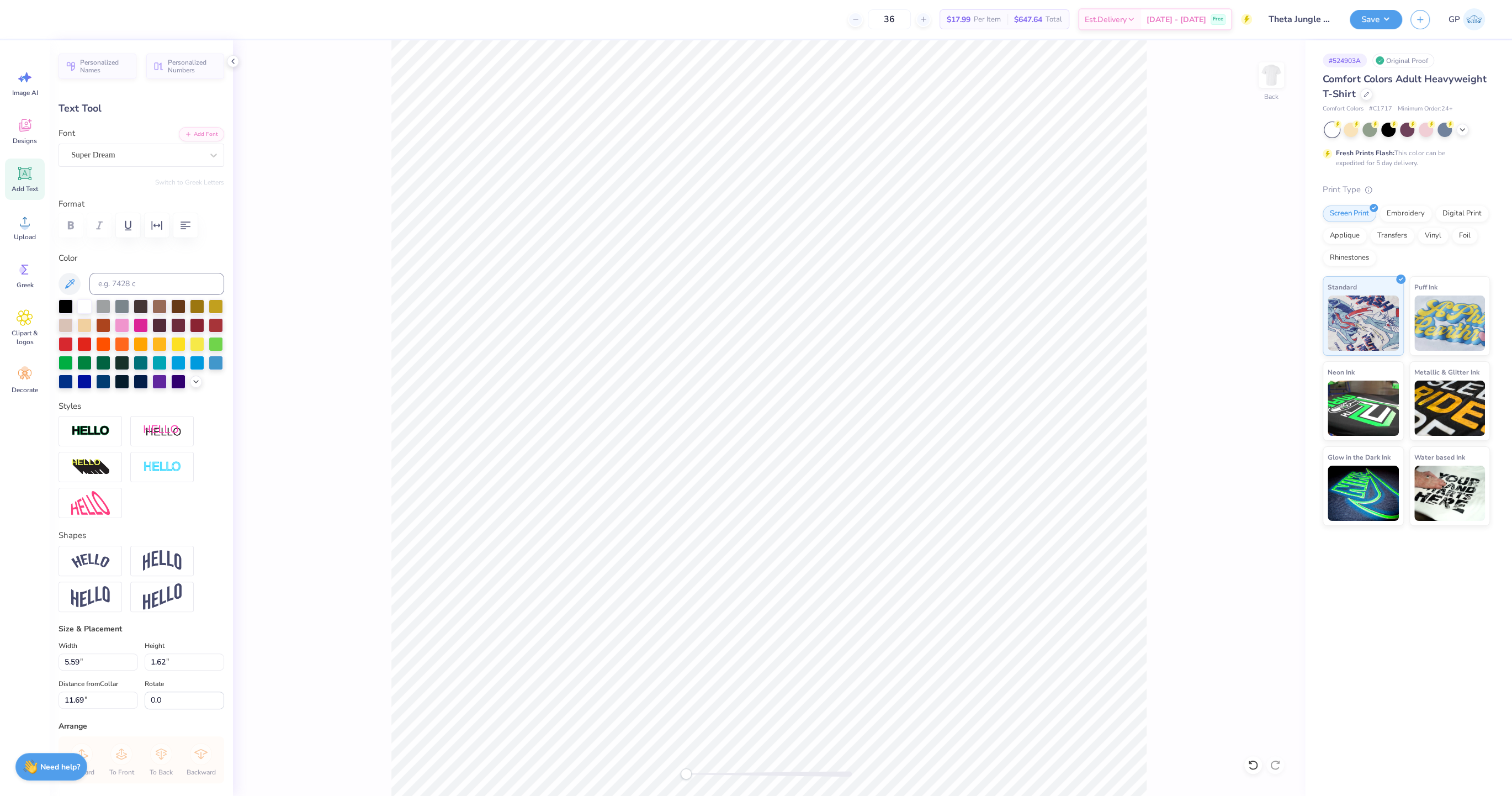
paste textarea "heta x Delta Tau Delta"
type textarea "Theta x Delta Tau Delta"
click at [200, 130] on button "Add Font" at bounding box center [201, 133] width 45 height 14
click at [64, 300] on div at bounding box center [65, 305] width 14 height 14
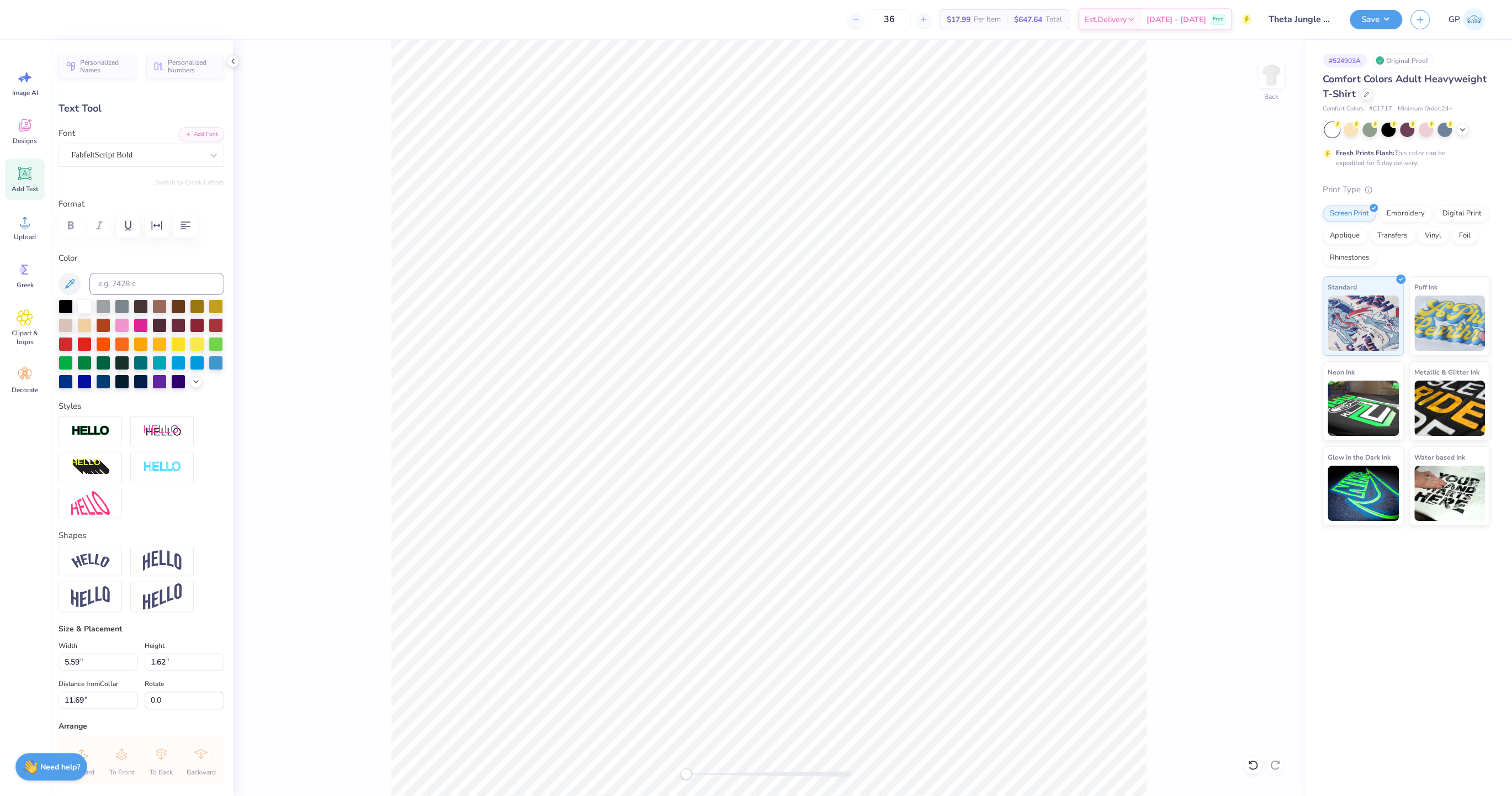
type input "6.90"
type input "0.66"
type input "4.74"
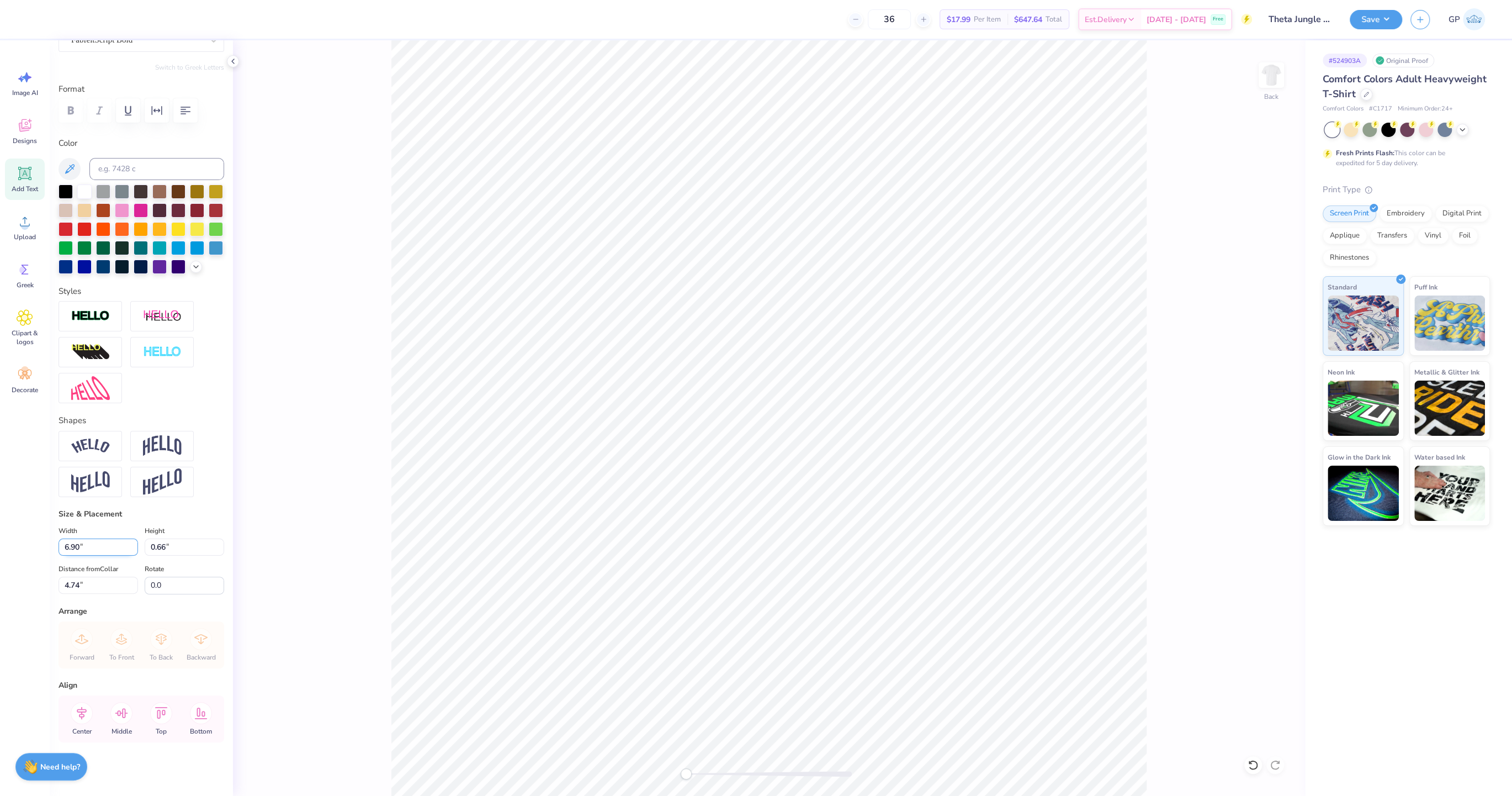
click at [76, 547] on input "6.90" at bounding box center [98, 547] width 79 height 17
type input "3.50"
type input "0.34"
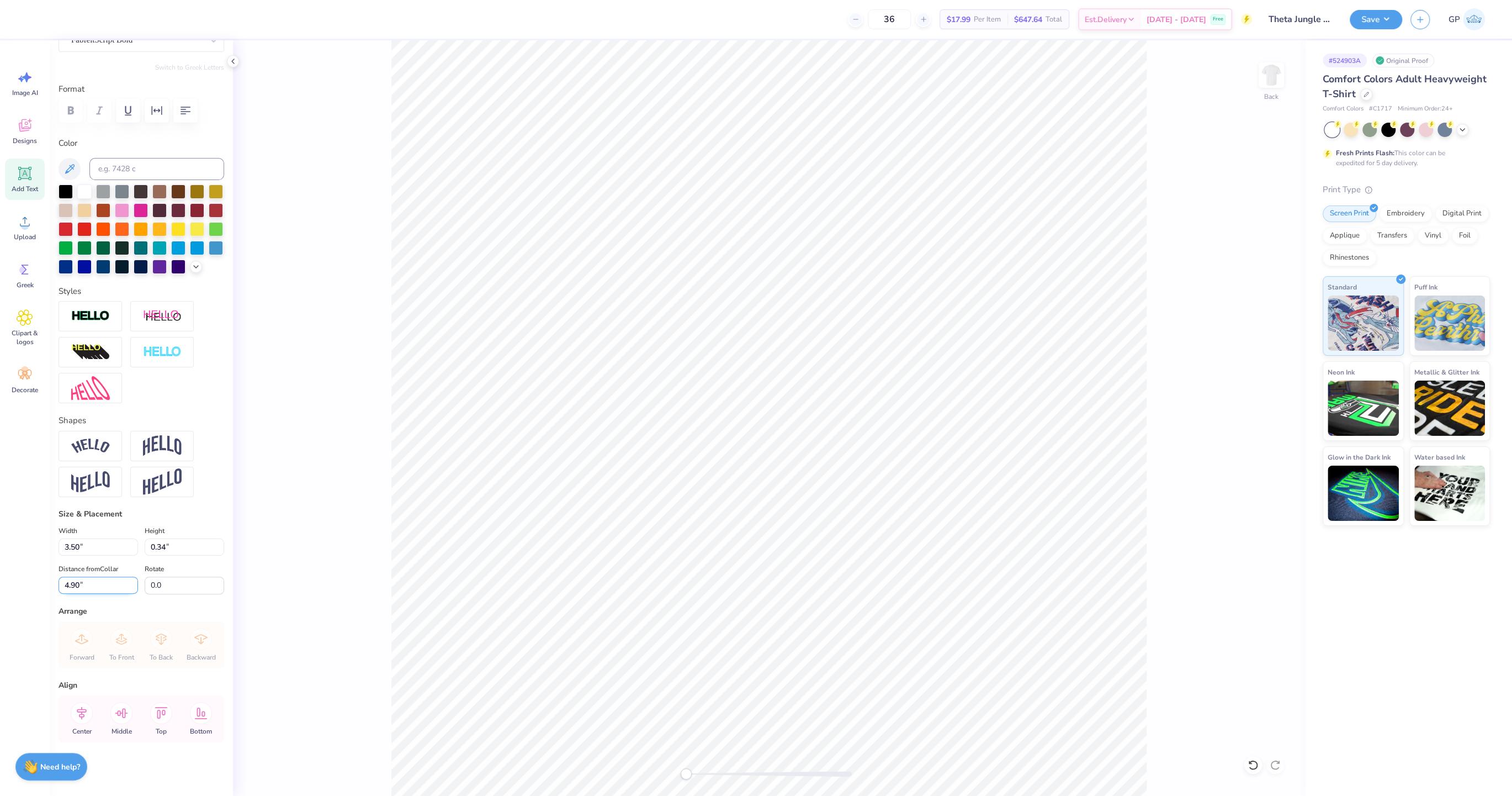
click at [110, 577] on input "4.90" at bounding box center [98, 585] width 79 height 17
type input "3"
click at [1282, 86] on img at bounding box center [1271, 75] width 44 height 44
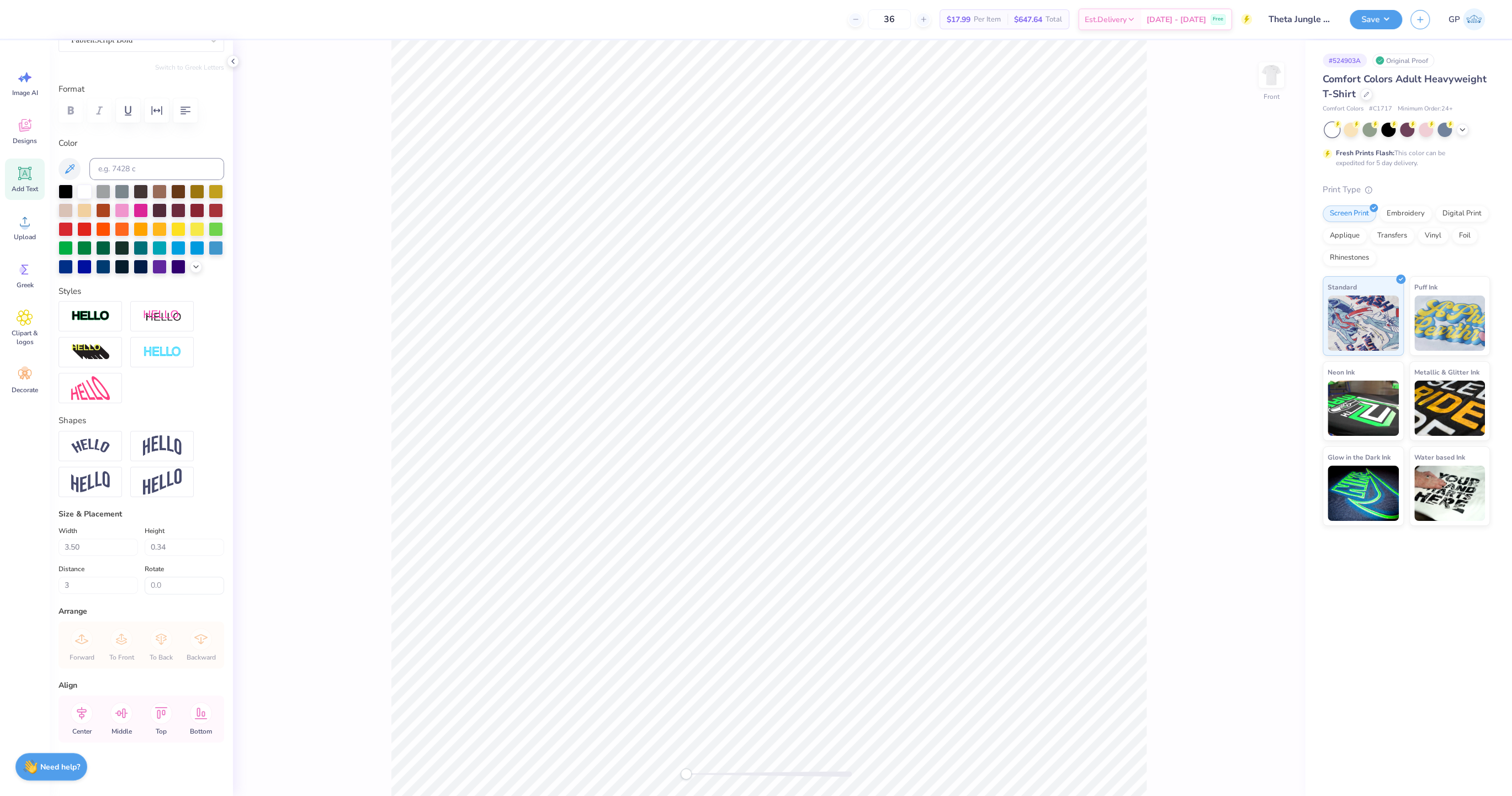
click at [15, 200] on div "Image AI Designs Add Text Upload Greek Clipart & logos Decorate" at bounding box center [25, 232] width 40 height 338
click at [20, 231] on div "Upload" at bounding box center [25, 227] width 40 height 42
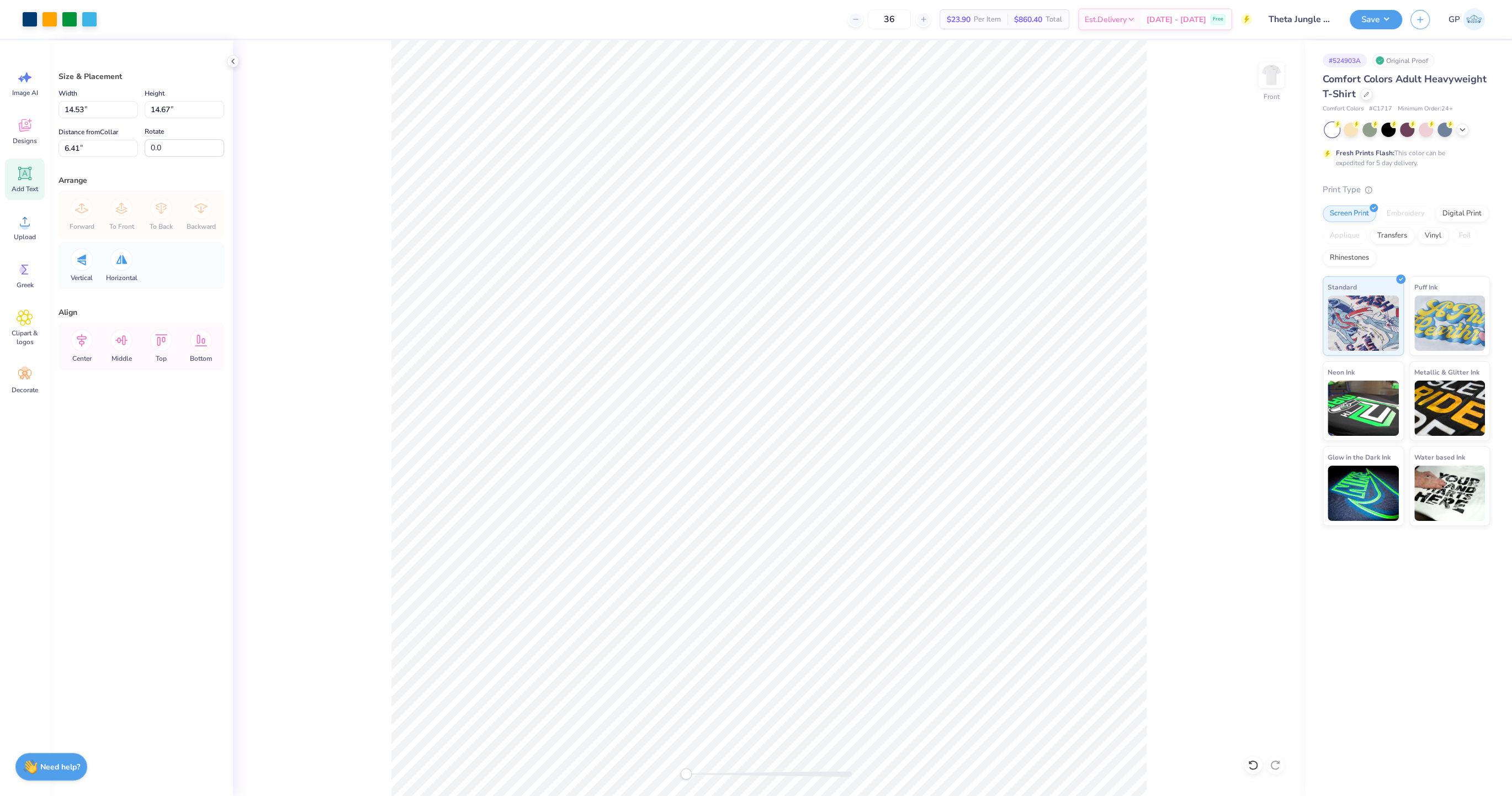
click at [35, 172] on div "Add Text" at bounding box center [25, 179] width 40 height 42
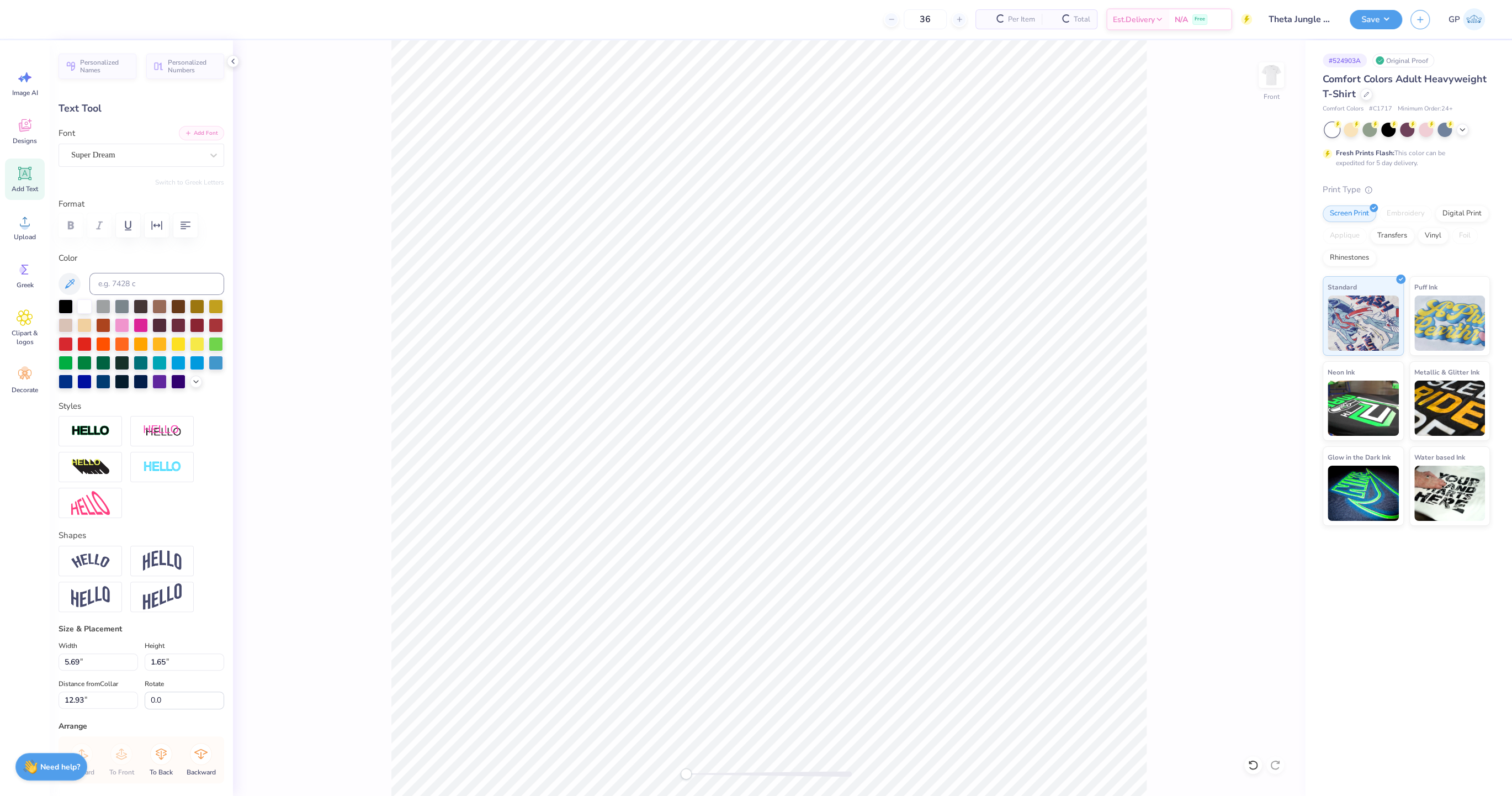
click at [191, 135] on icon "button" at bounding box center [188, 133] width 7 height 7
paste textarea "2025"
type textarea "2025"
click at [152, 230] on icon "button" at bounding box center [156, 225] width 13 height 13
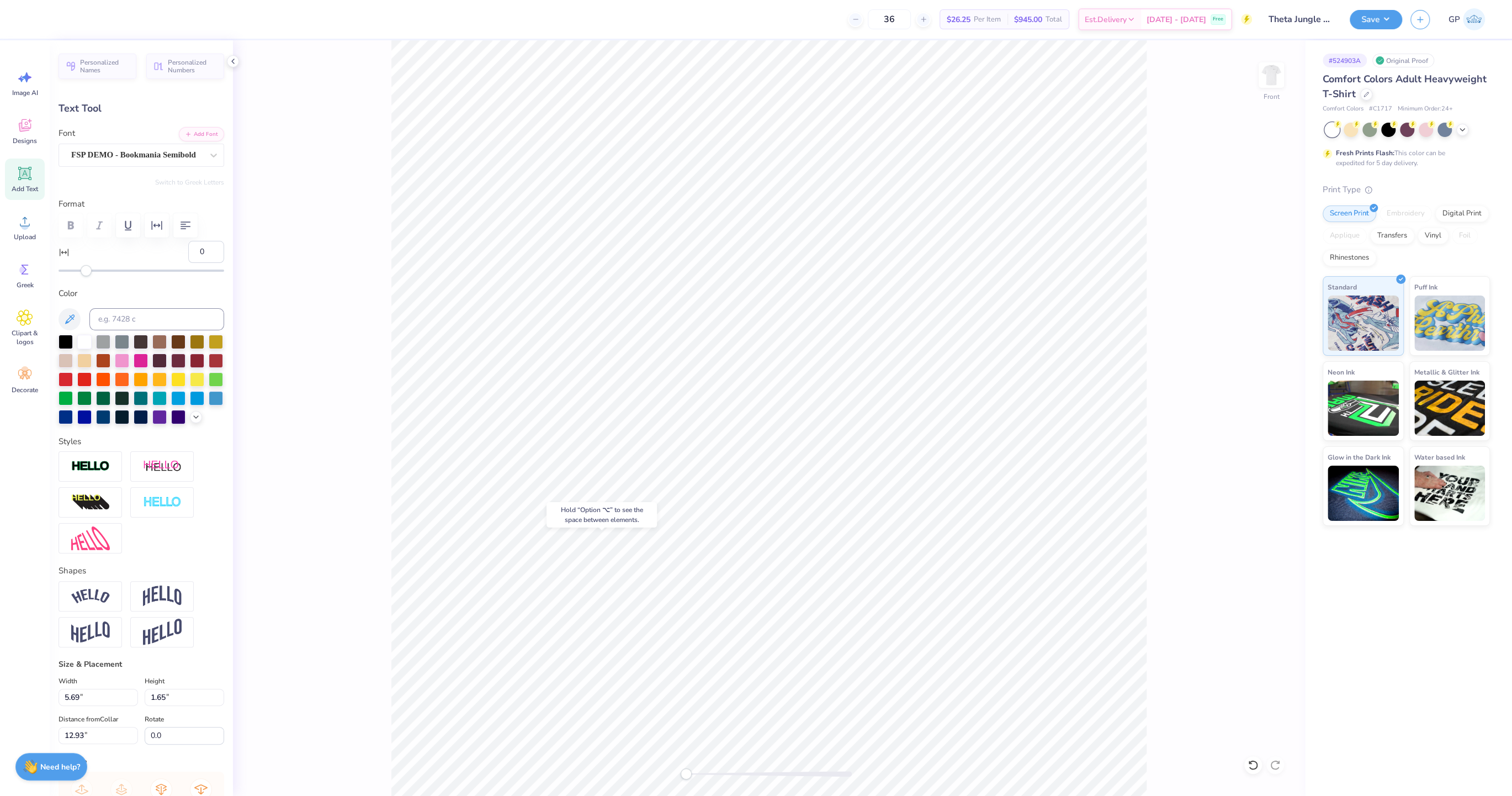
type input "18"
click at [110, 270] on div at bounding box center [141, 271] width 165 height 2
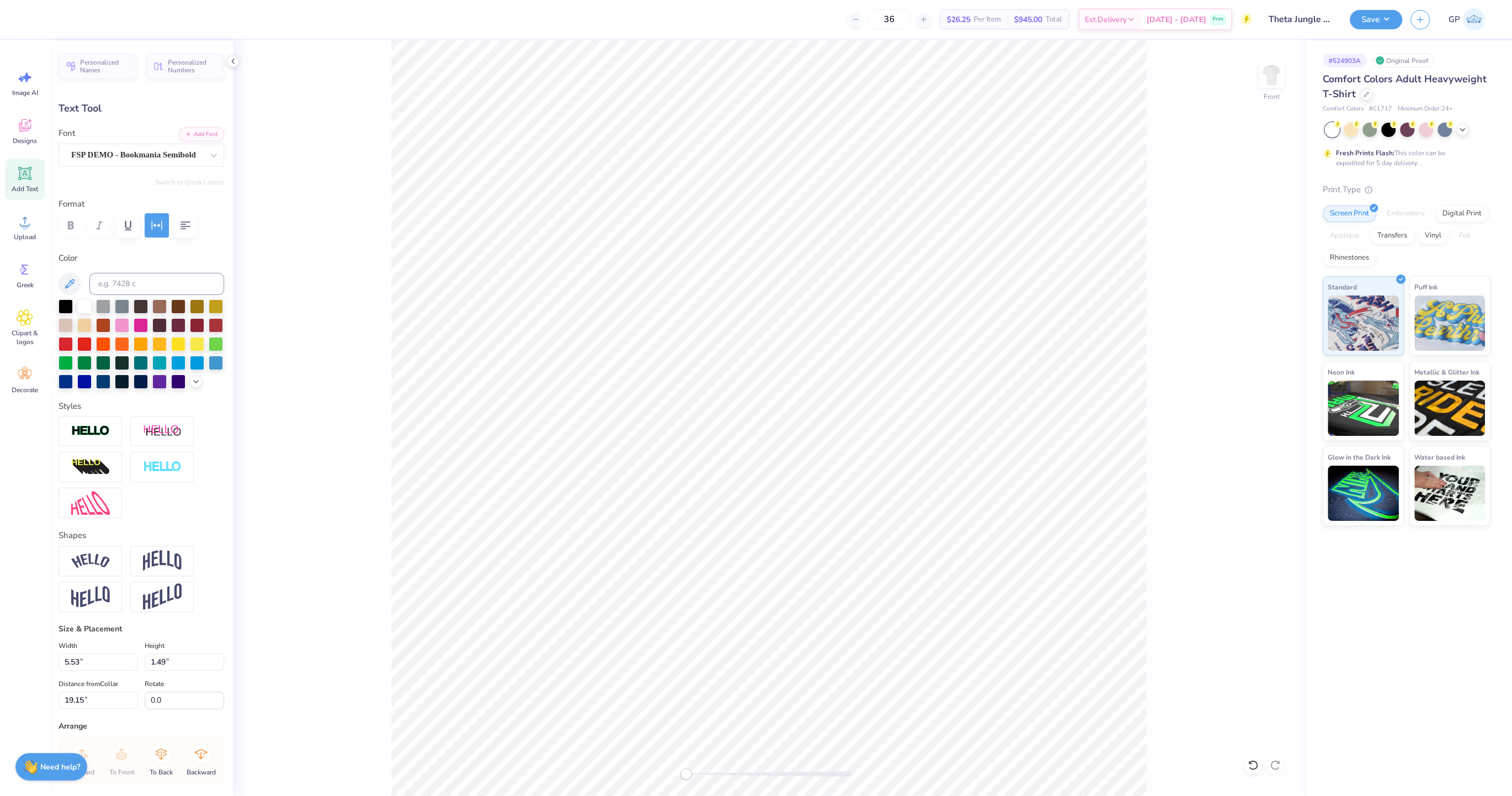
type input "5.53"
type input "1.49"
type input "19.15"
type input "4.57"
type input "1.23"
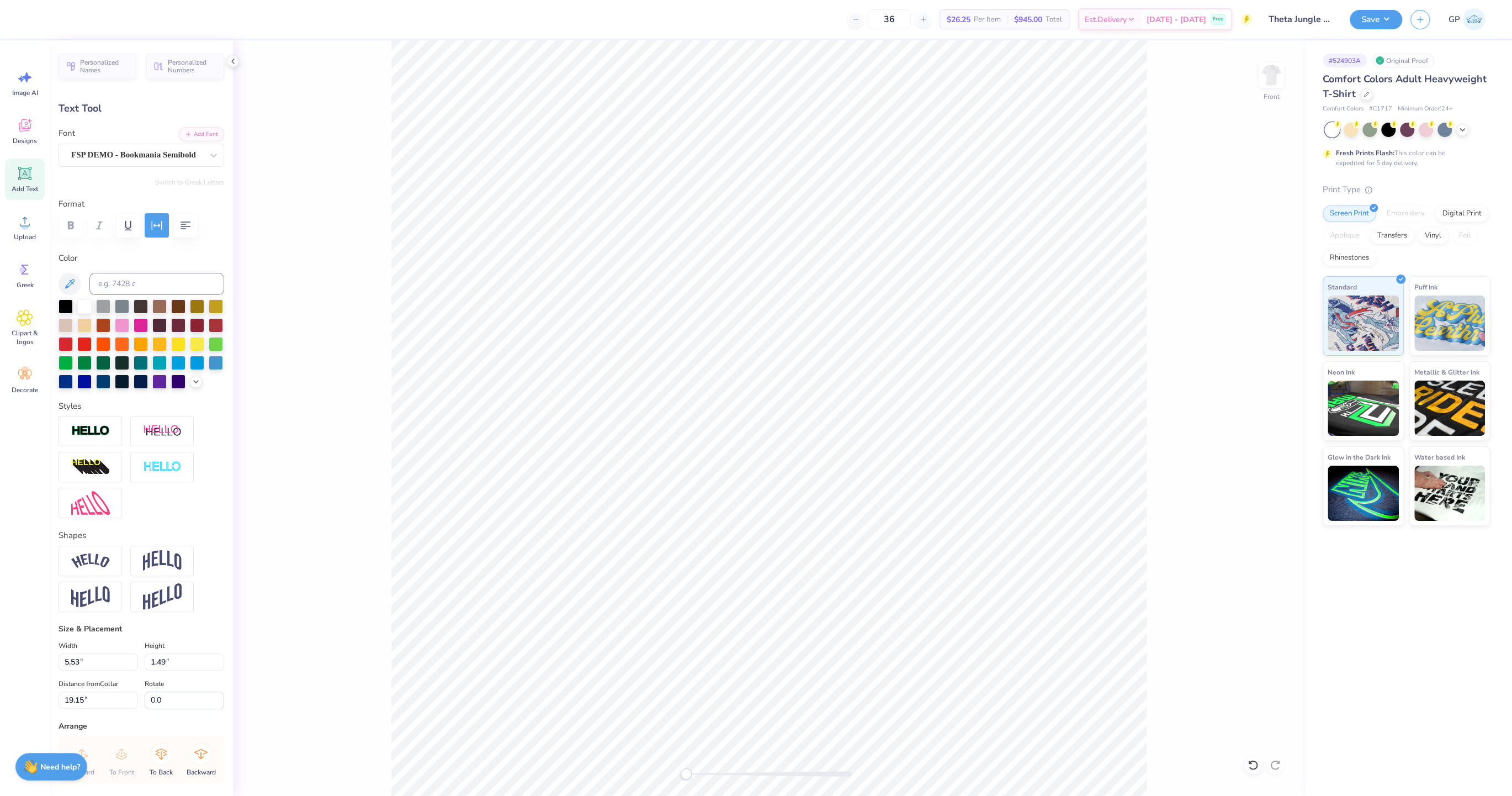
type input "19.40"
click at [734, 779] on div "Front" at bounding box center [768, 418] width 1072 height 755
click at [714, 778] on div at bounding box center [768, 774] width 165 height 11
click at [101, 381] on div at bounding box center [103, 380] width 14 height 14
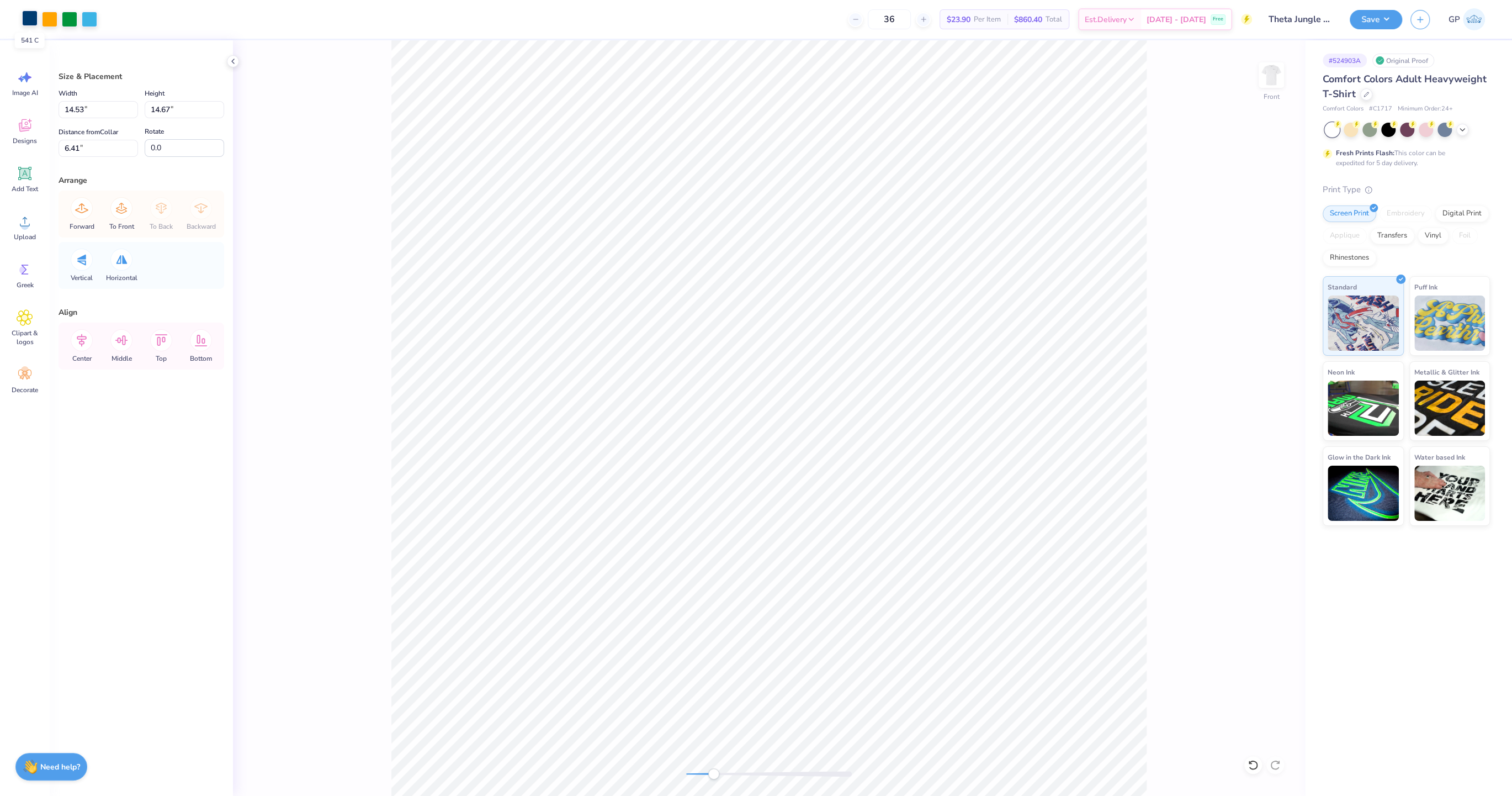
click at [22, 14] on div at bounding box center [30, 18] width 15 height 15
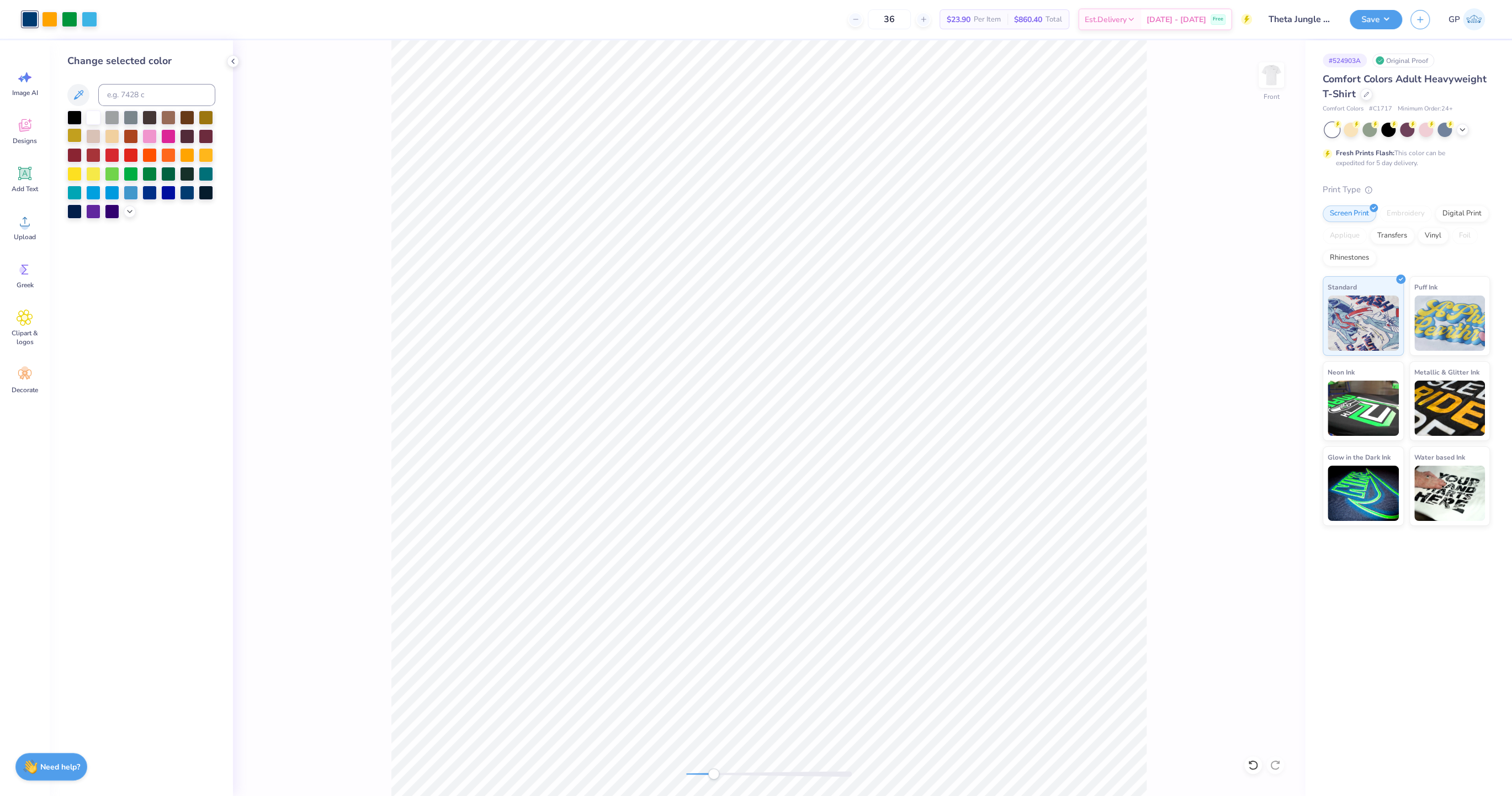
click at [77, 139] on div at bounding box center [74, 135] width 14 height 14
click at [638, 773] on div "Front" at bounding box center [768, 418] width 1072 height 755
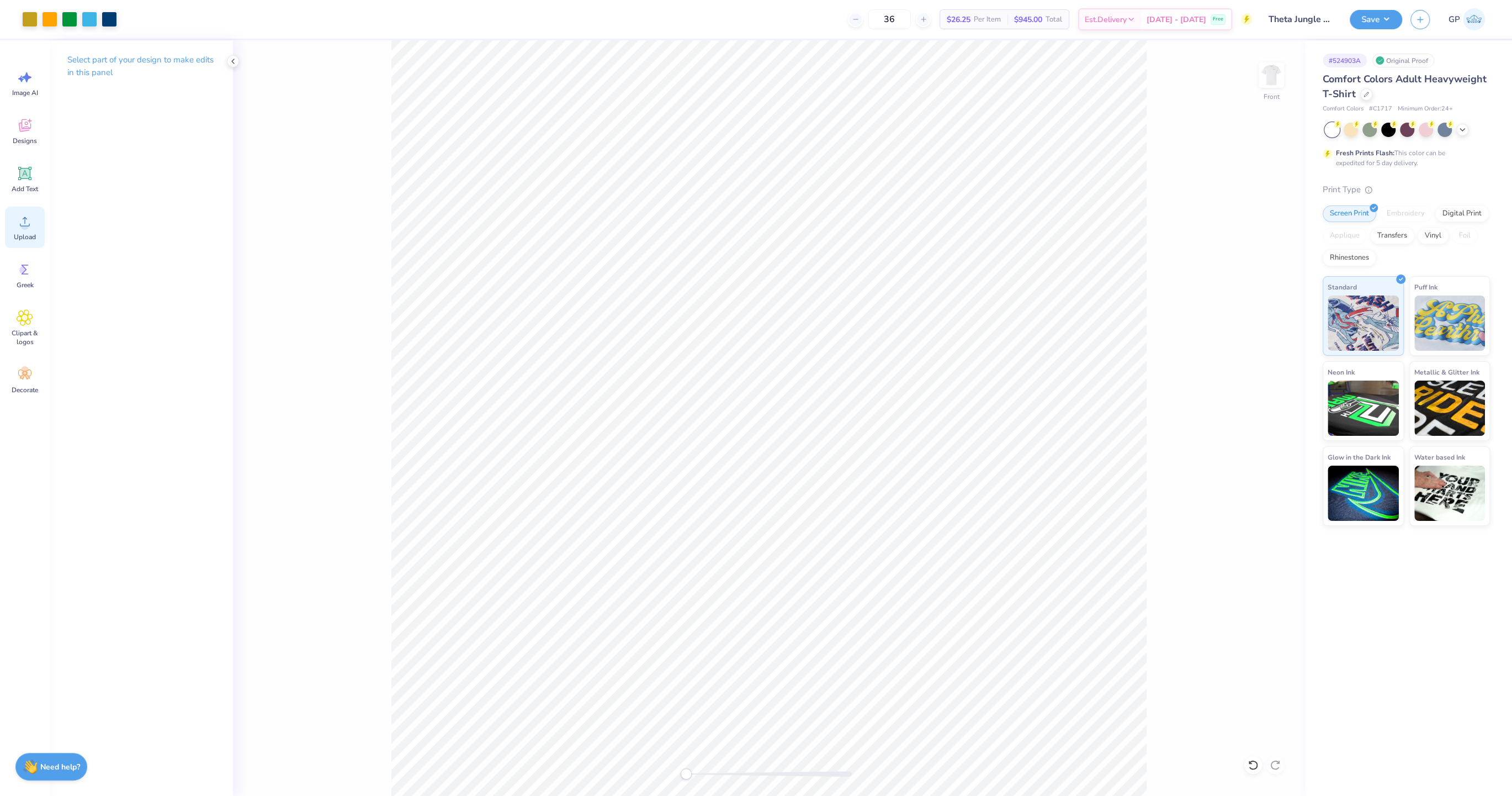
click at [26, 211] on div "Upload" at bounding box center [25, 227] width 40 height 42
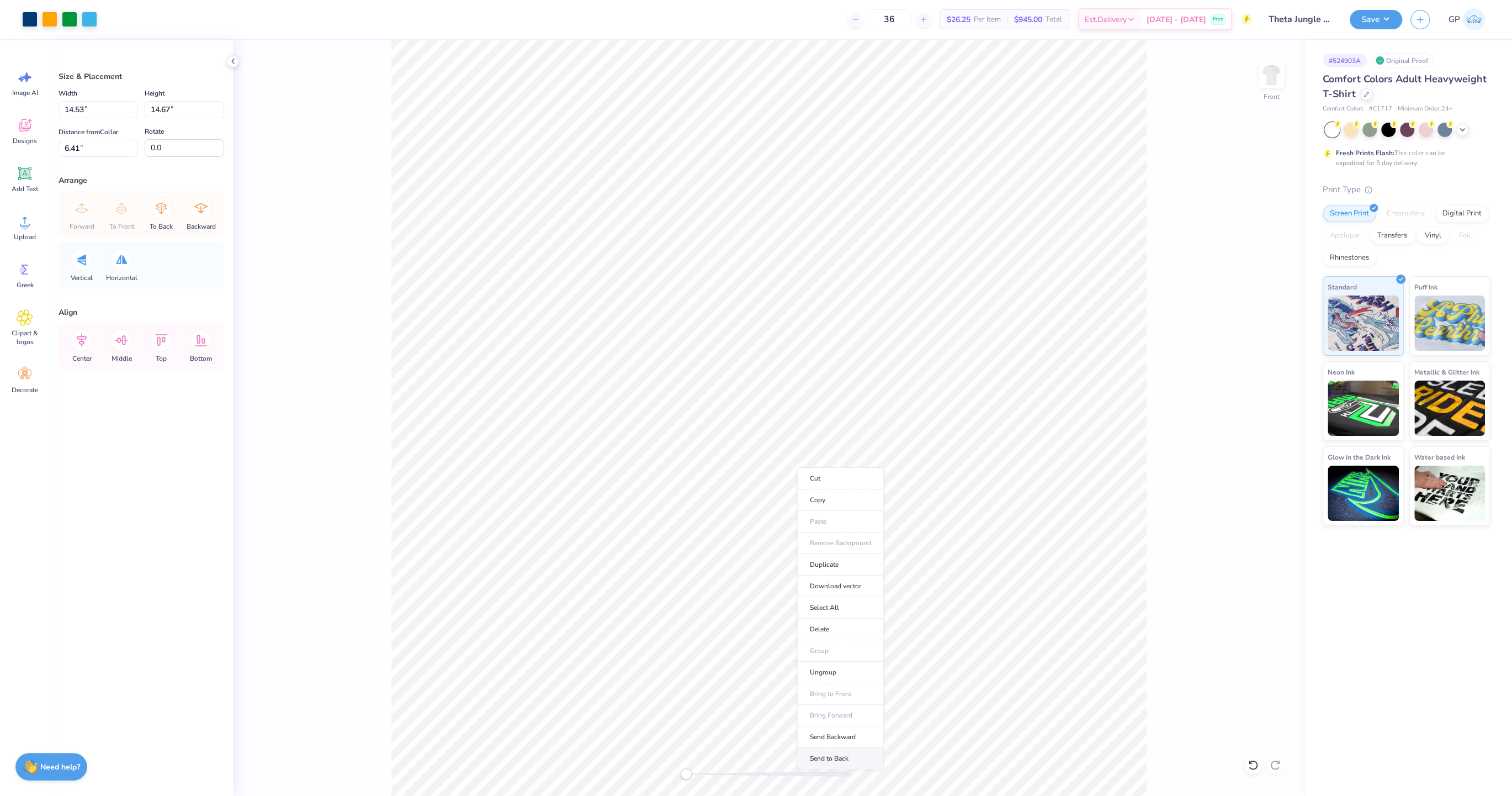
click at [846, 755] on li "Send to Back" at bounding box center [840, 758] width 87 height 22
click at [89, 112] on input "14.53" at bounding box center [98, 110] width 79 height 17
type input "12.50"
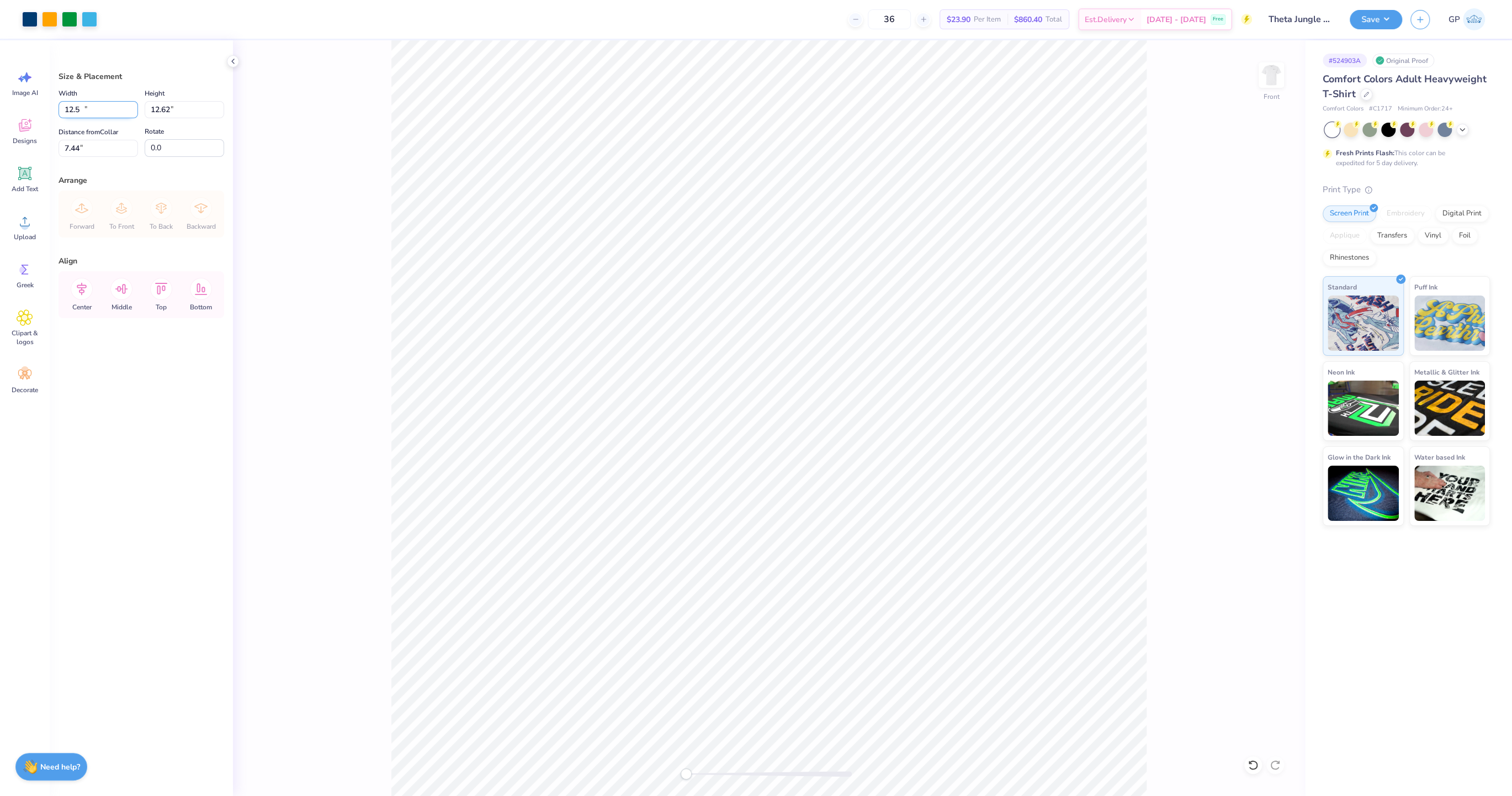
type input "12.62"
click at [86, 146] on input "7.44" at bounding box center [98, 149] width 79 height 17
type input "3.00"
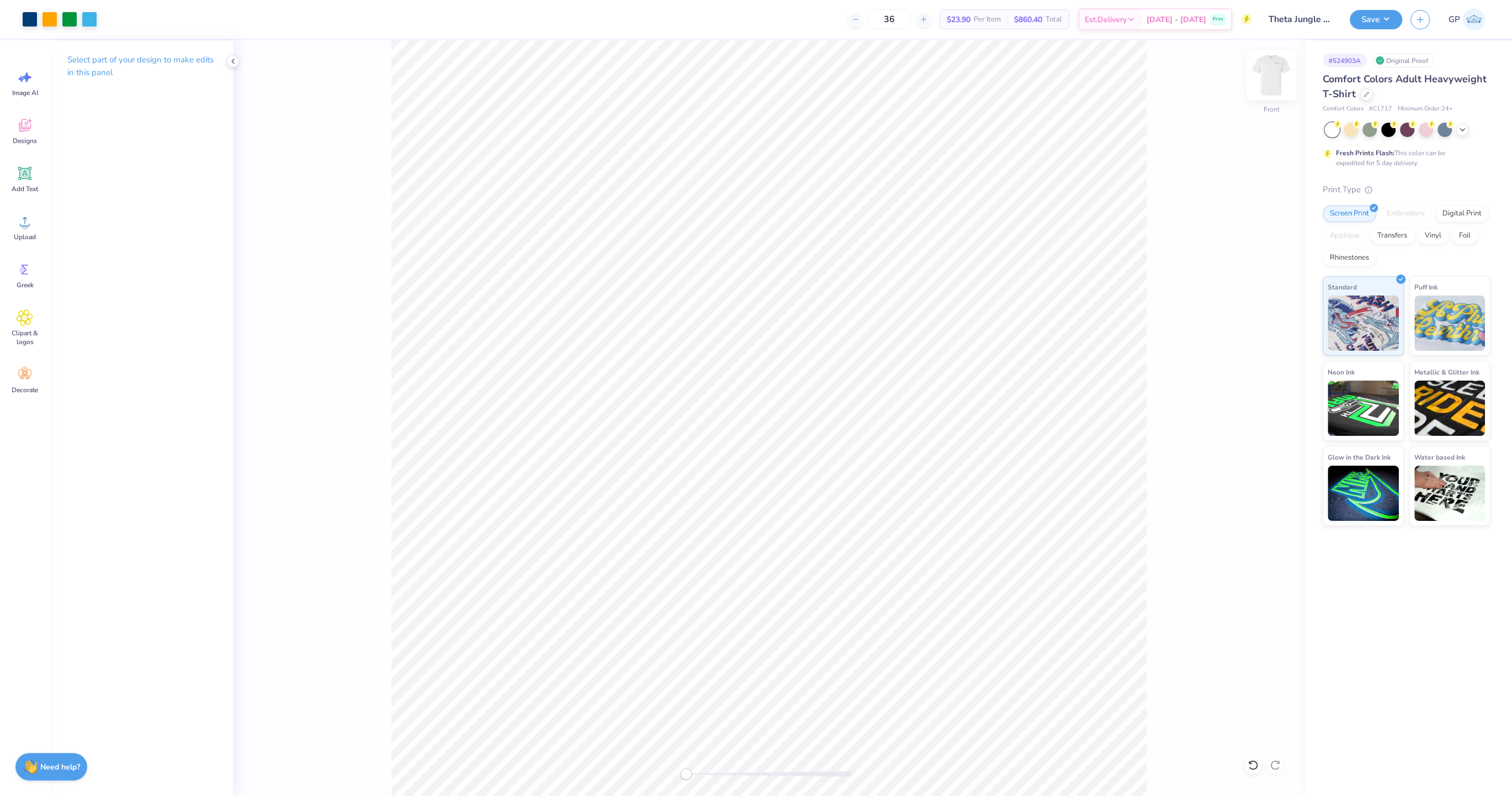
click at [1275, 72] on img at bounding box center [1271, 75] width 44 height 44
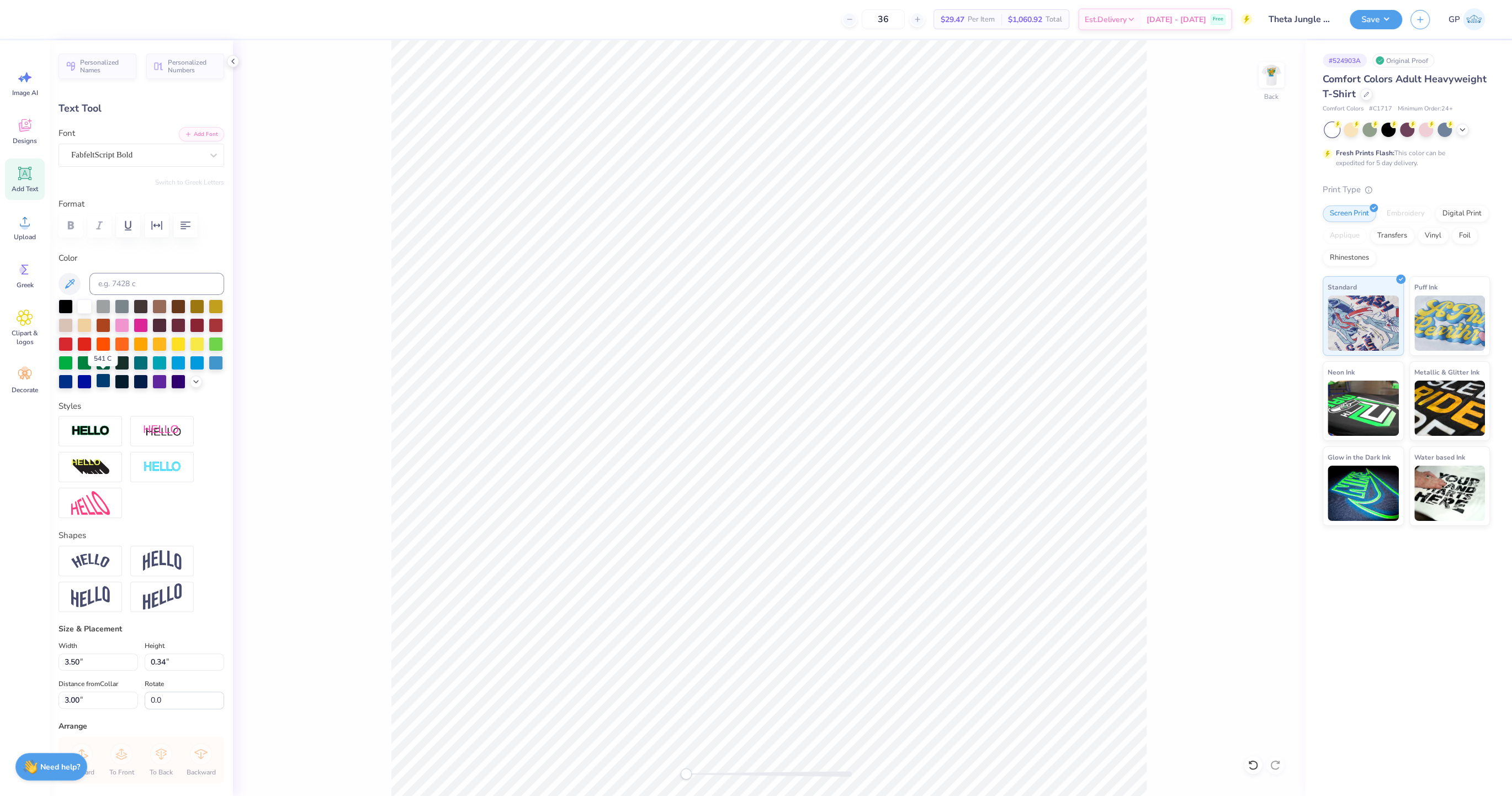
click at [103, 382] on div at bounding box center [103, 380] width 14 height 14
click at [1269, 77] on img at bounding box center [1271, 75] width 44 height 44
click at [1272, 69] on img at bounding box center [1271, 75] width 44 height 44
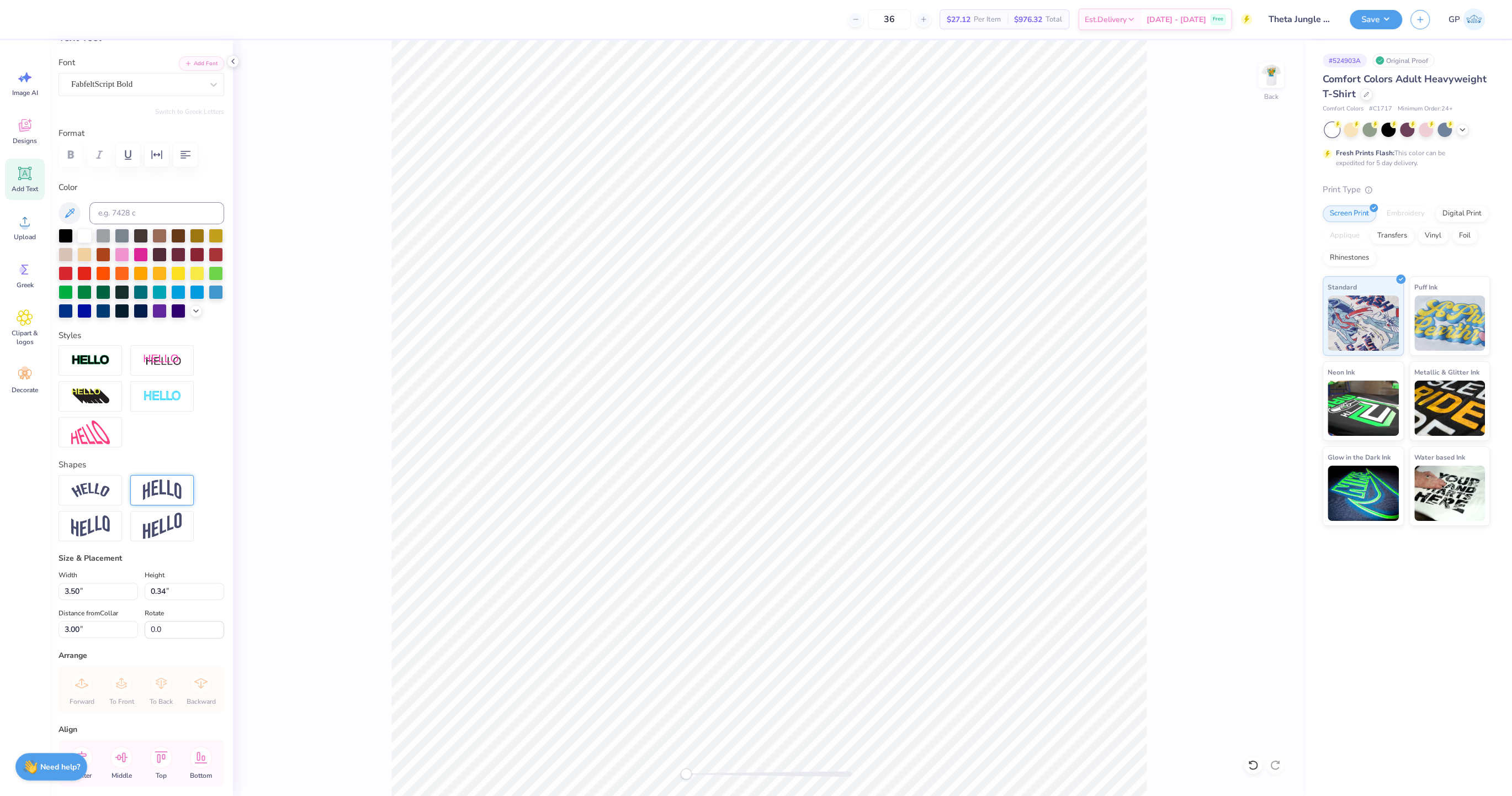
scroll to position [115, 0]
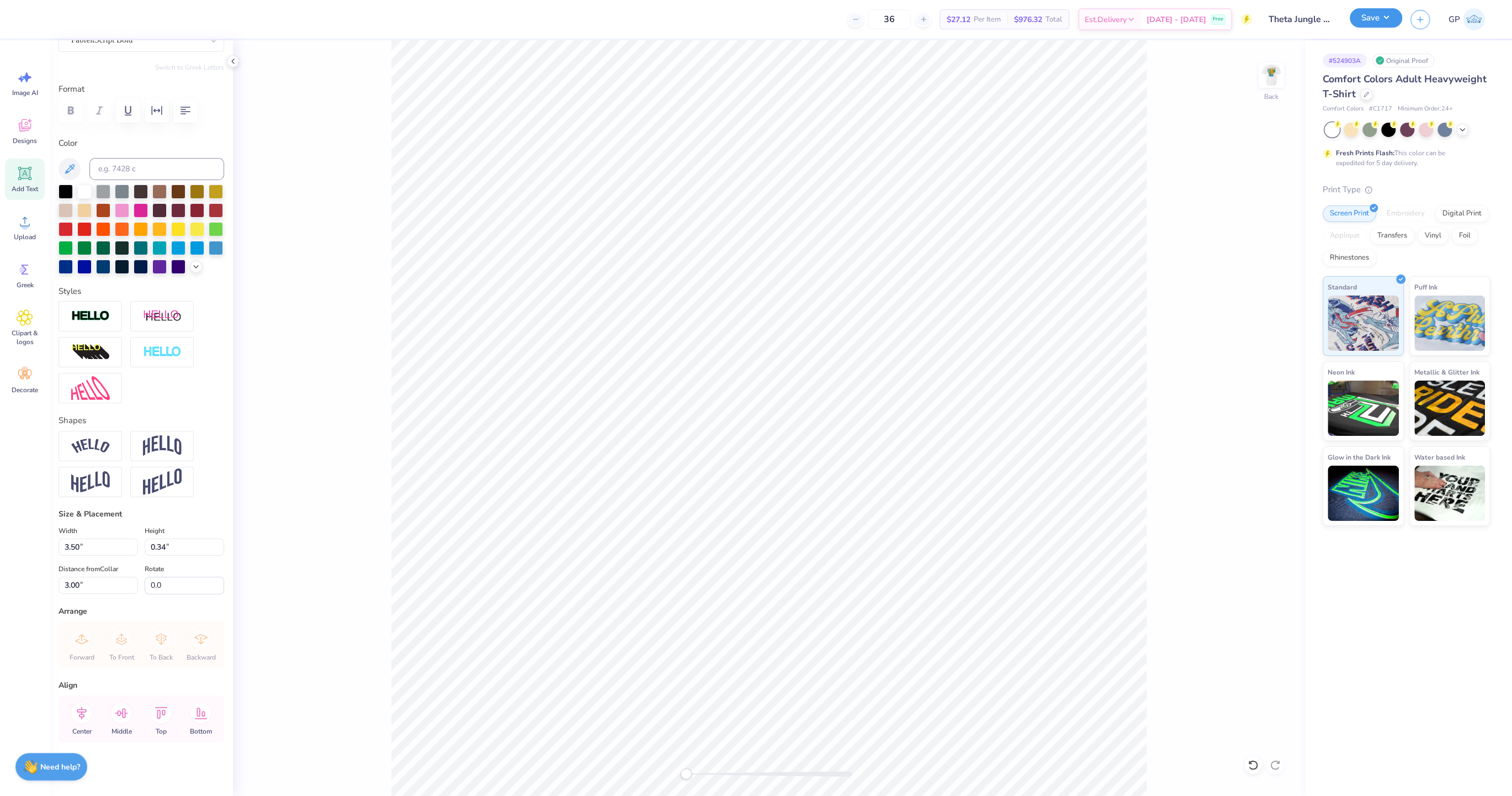
click at [1355, 18] on button "Save" at bounding box center [1376, 17] width 53 height 19
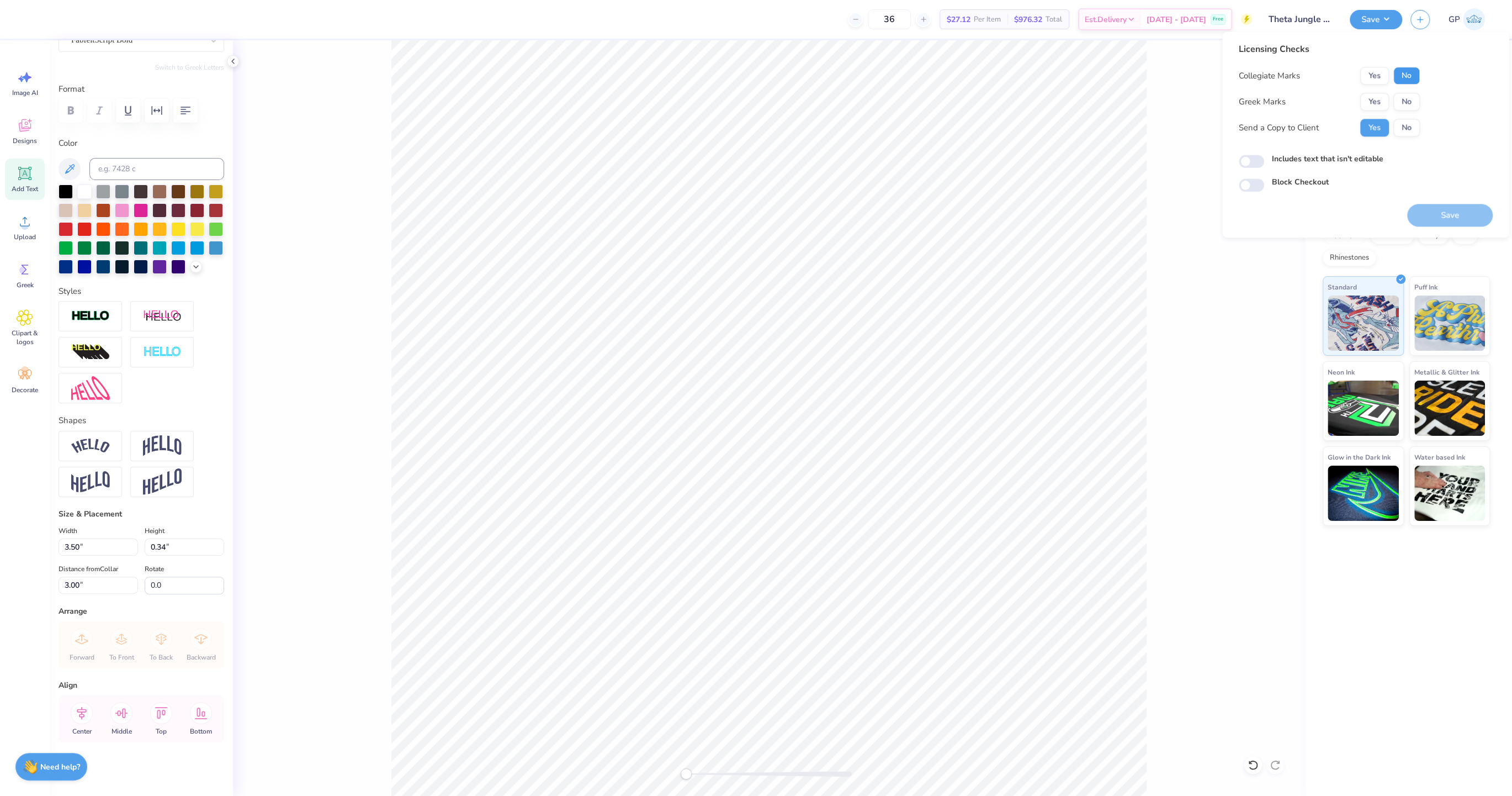
click at [1399, 74] on button "No" at bounding box center [1406, 76] width 27 height 18
click at [1378, 99] on button "Yes" at bounding box center [1374, 102] width 28 height 18
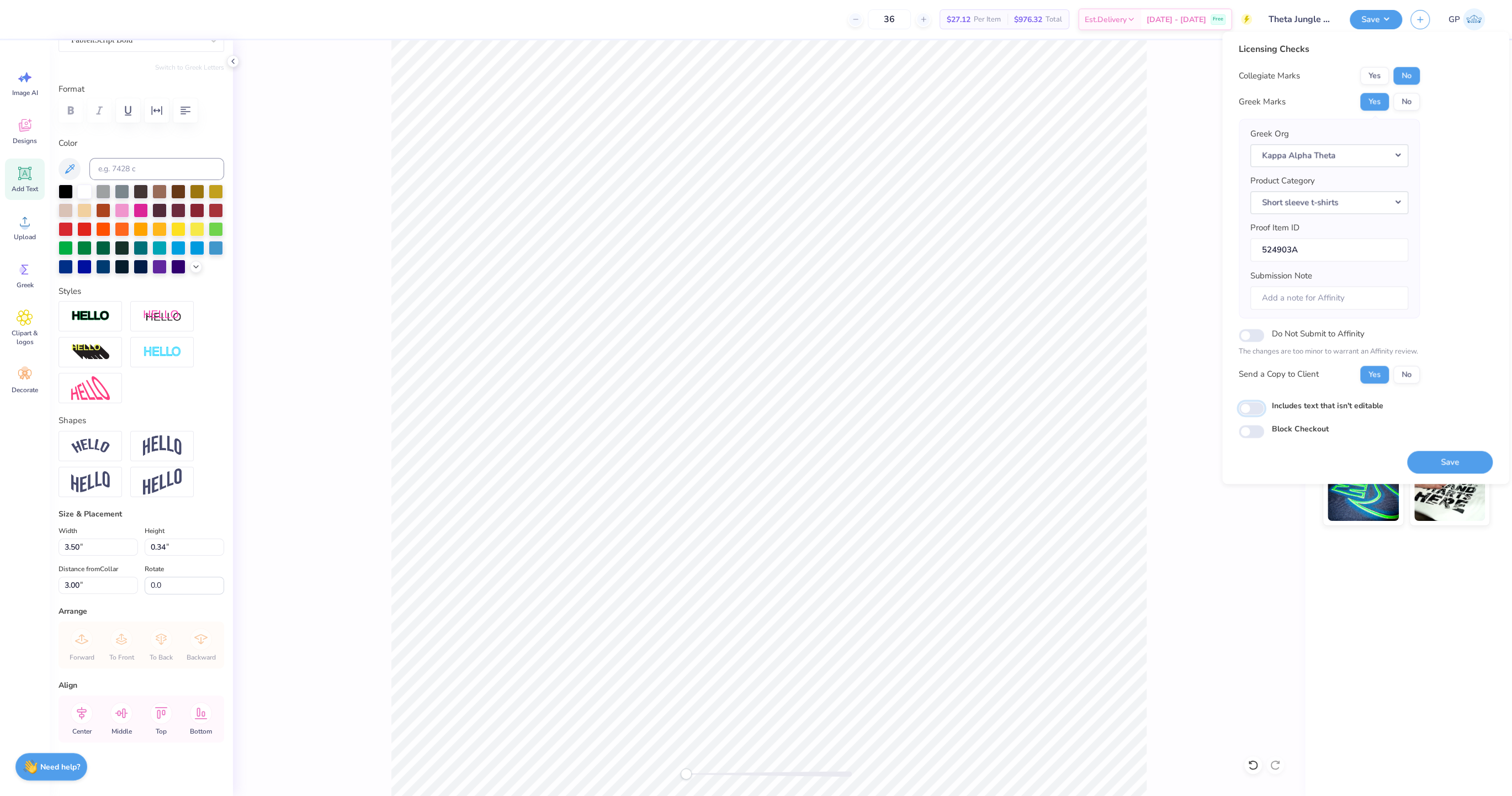
click at [1256, 409] on input "Includes text that isn't editable" at bounding box center [1251, 408] width 25 height 13
checkbox input "true"
click at [1427, 460] on button "Save" at bounding box center [1449, 461] width 85 height 23
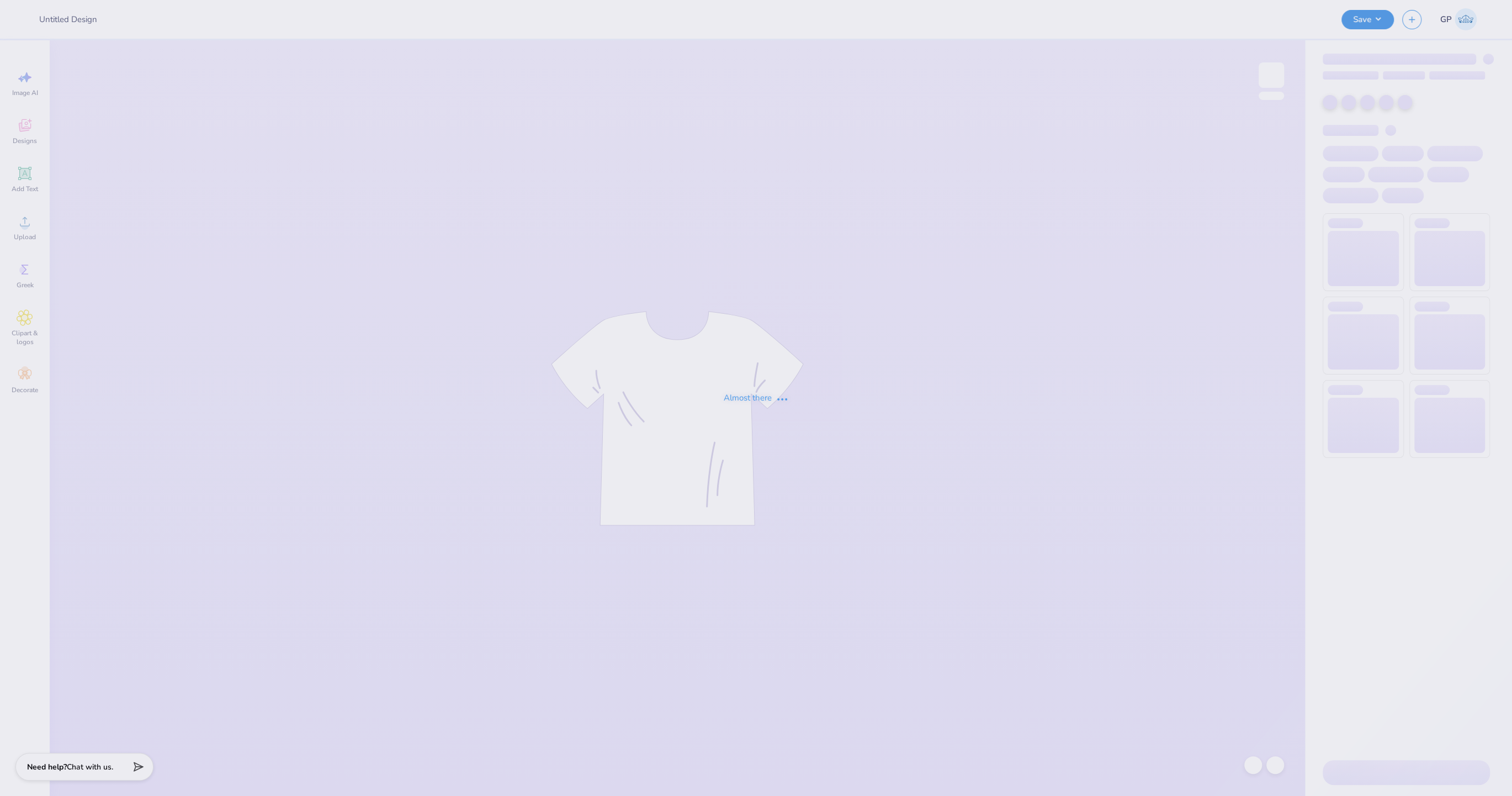
type input "University of Central Florida : Rylee Stearns"
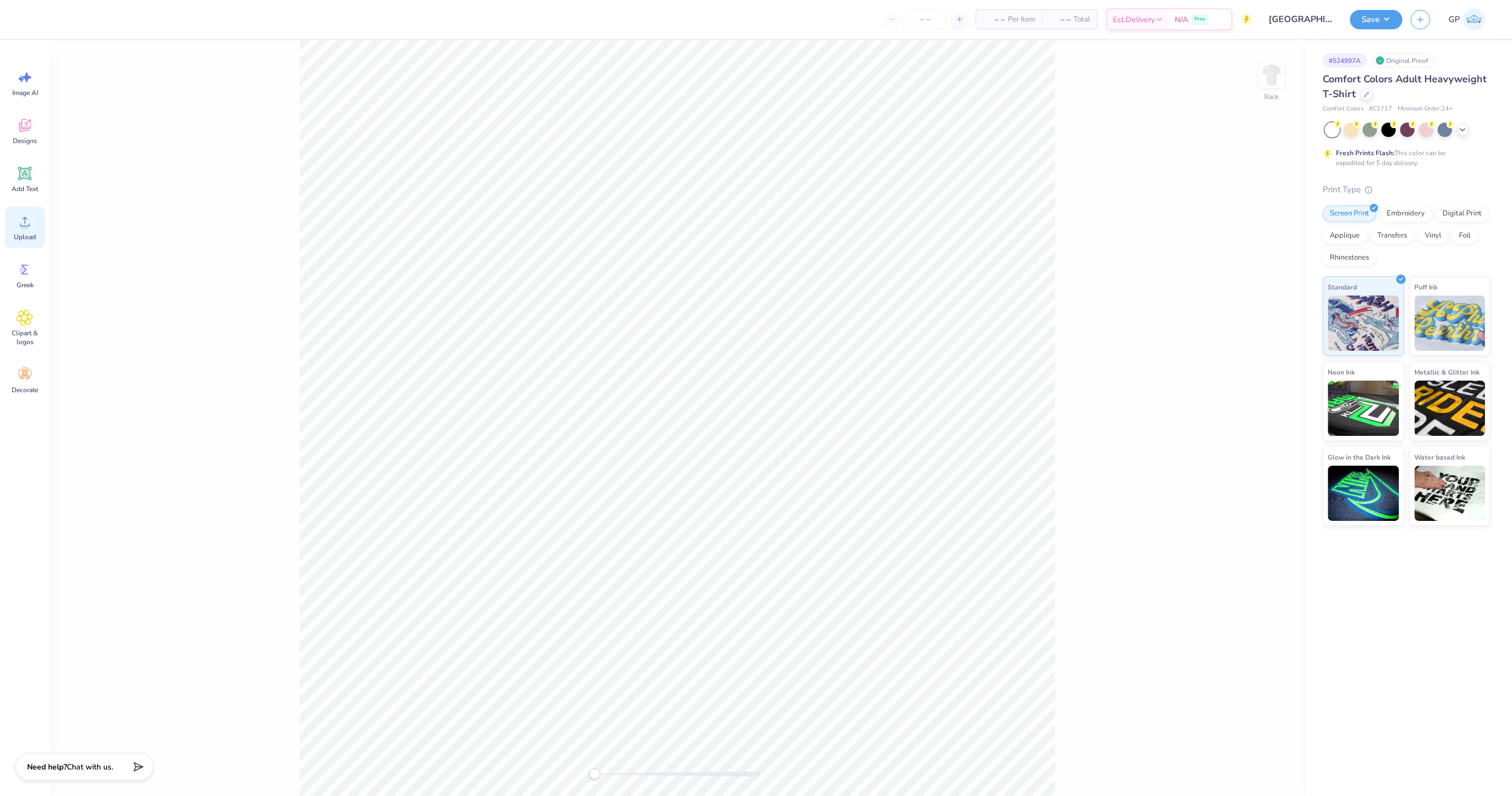
click at [23, 223] on circle at bounding box center [25, 225] width 7 height 7
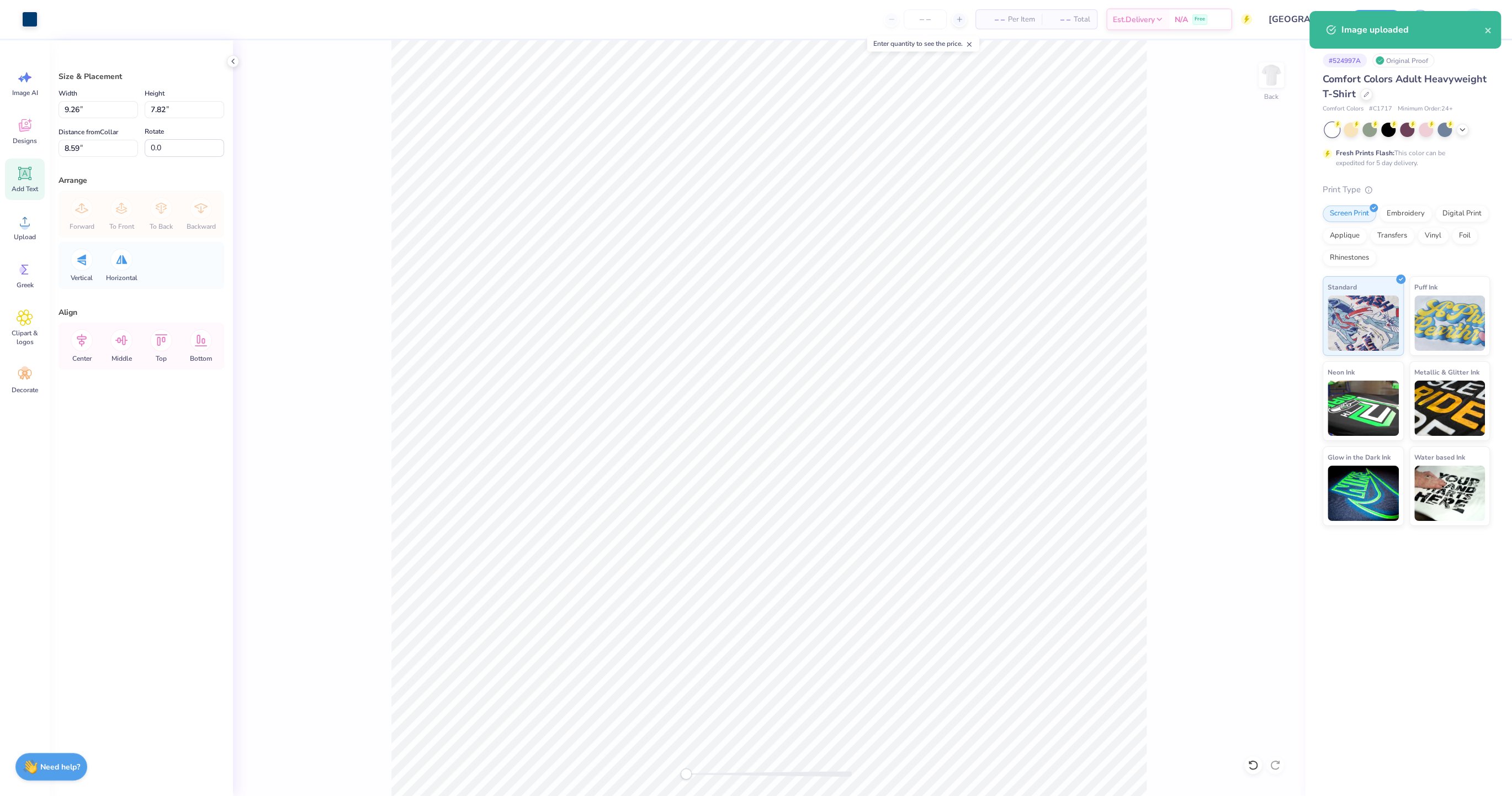
click at [27, 165] on icon at bounding box center [25, 173] width 17 height 17
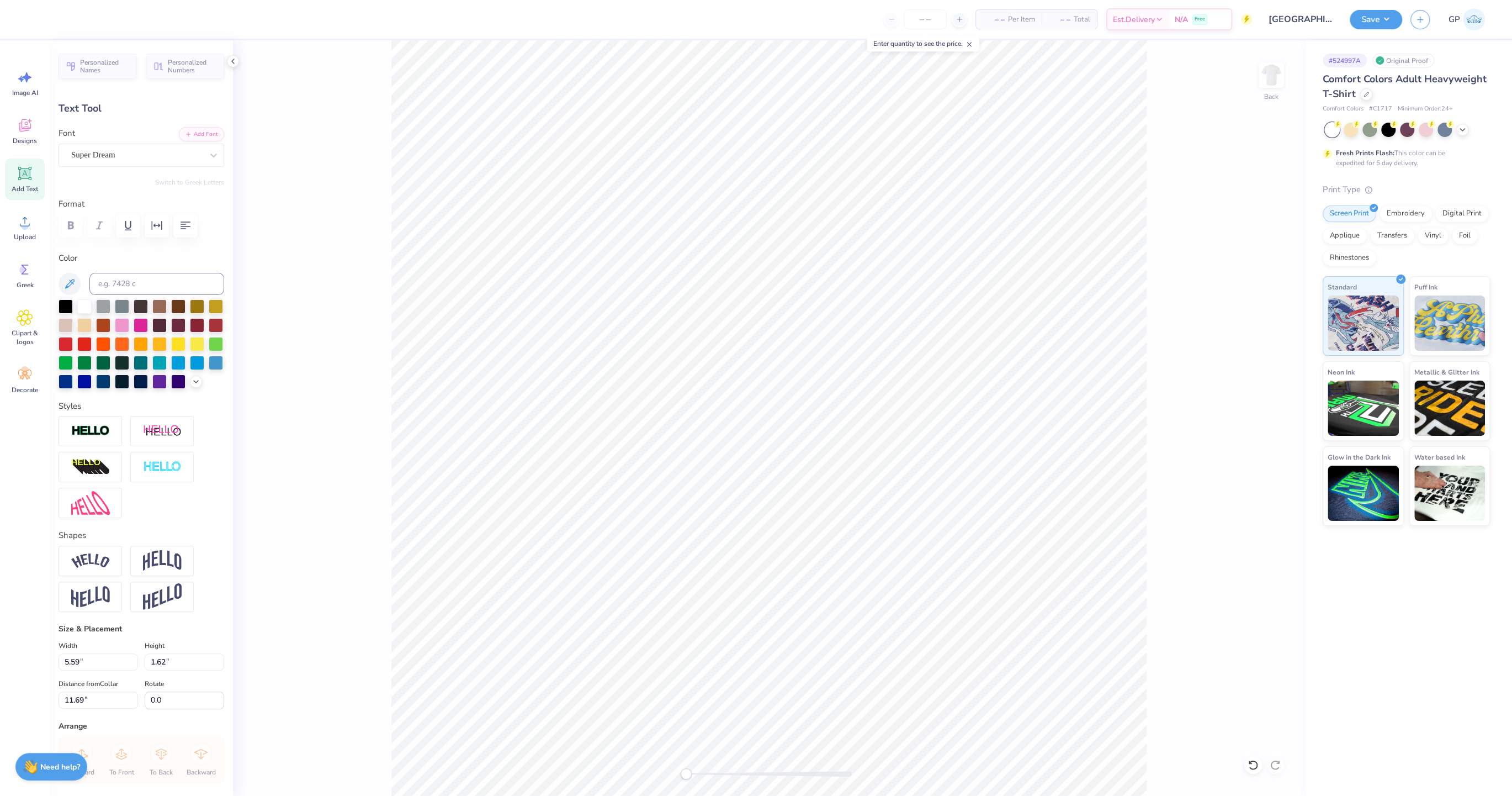
type textarea "2025"
click at [60, 304] on div at bounding box center [65, 305] width 14 height 14
click at [186, 138] on button "Add Font" at bounding box center [201, 133] width 45 height 14
click at [189, 229] on icon "button" at bounding box center [185, 225] width 13 height 13
click at [160, 226] on icon "button" at bounding box center [156, 225] width 13 height 13
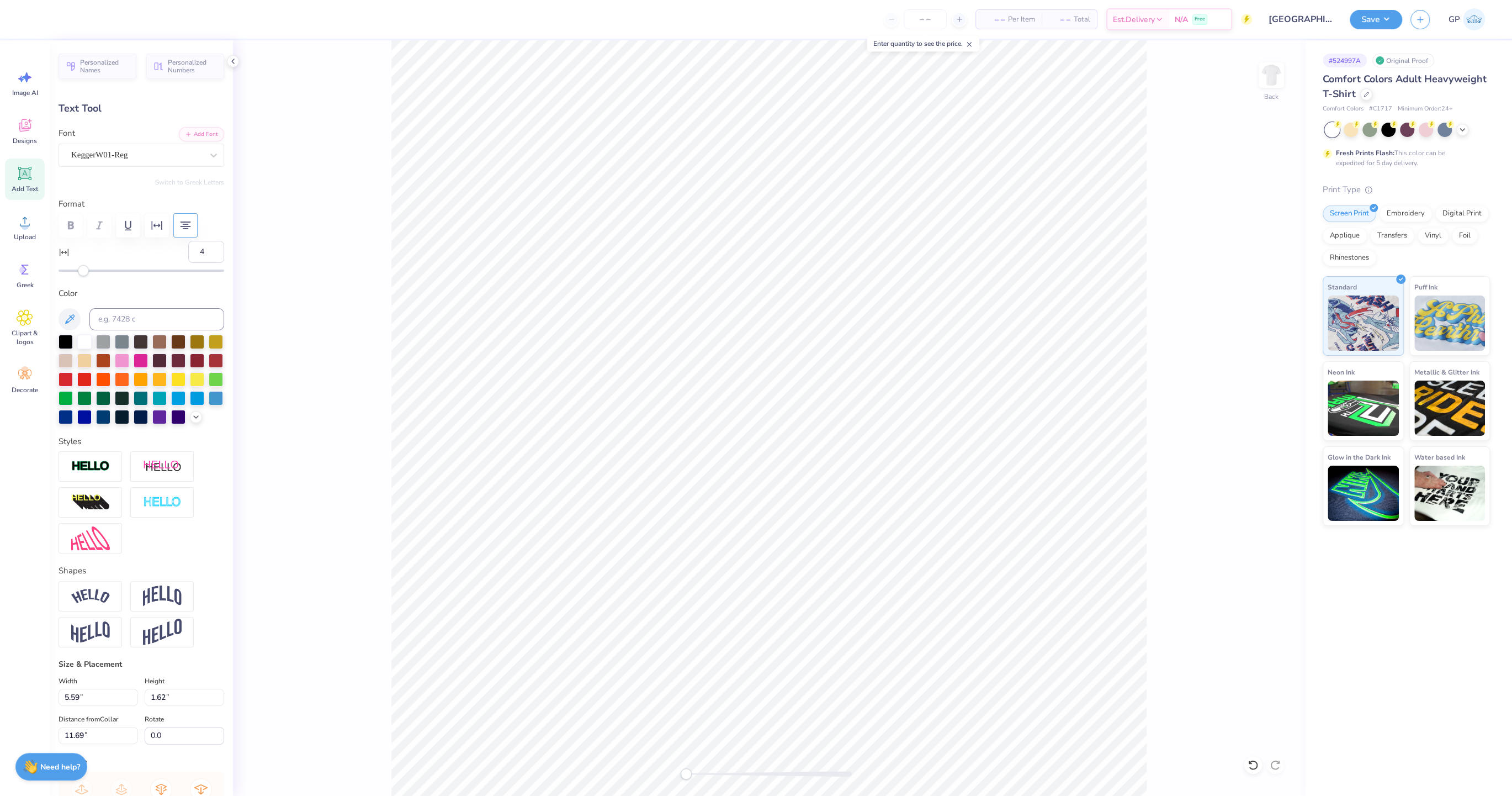
type input "7"
drag, startPoint x: 84, startPoint y: 269, endPoint x: 96, endPoint y: 268, distance: 12.0
click at [96, 268] on div "Accessibility label" at bounding box center [96, 271] width 11 height 11
type input "20"
drag, startPoint x: 96, startPoint y: 268, endPoint x: 115, endPoint y: 267, distance: 19.0
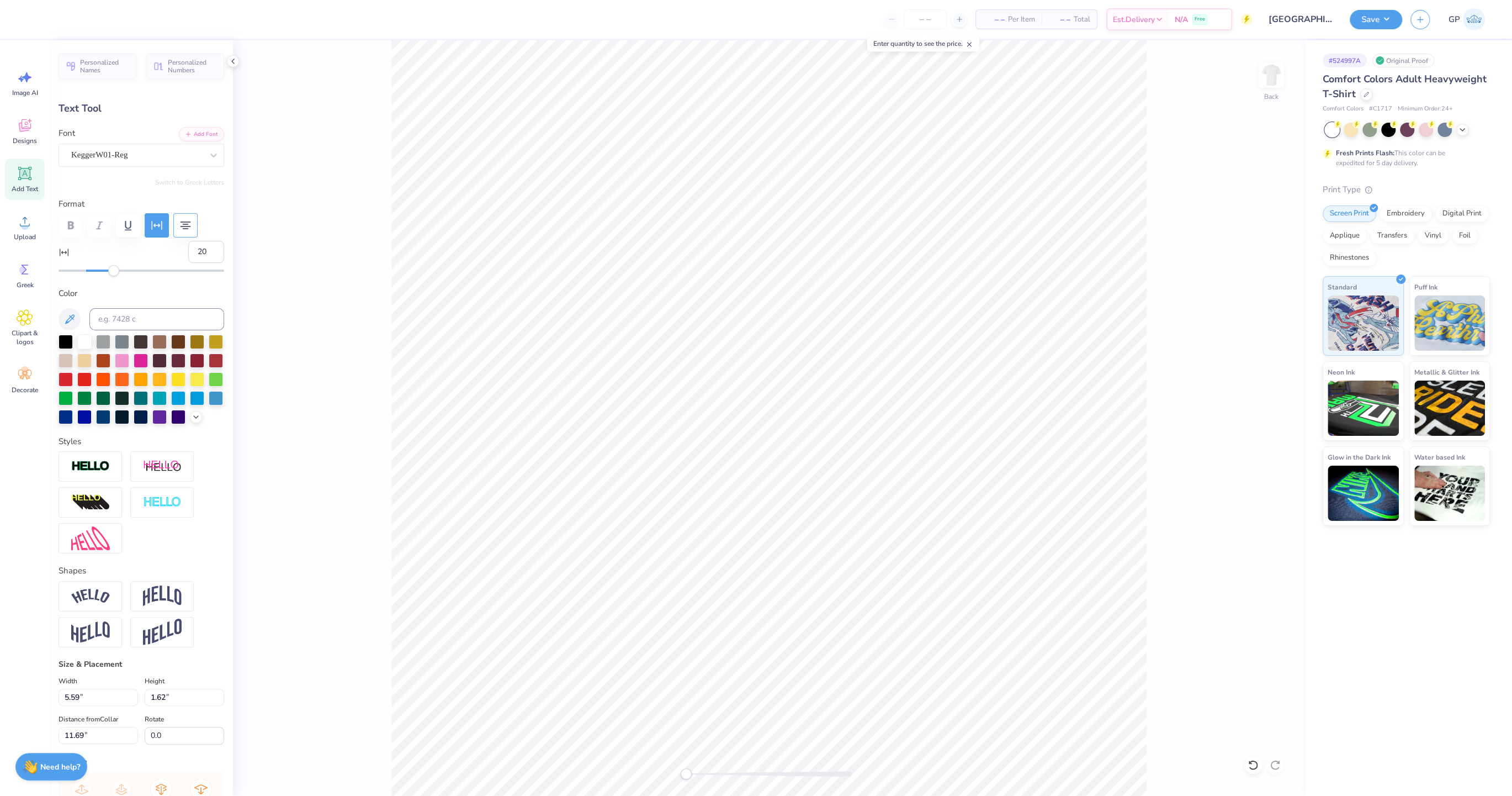
click at [115, 267] on div "Accessibility label" at bounding box center [114, 271] width 11 height 11
type input "10"
click at [99, 269] on div at bounding box center [141, 271] width 165 height 2
type input "5.30"
type input "1.57"
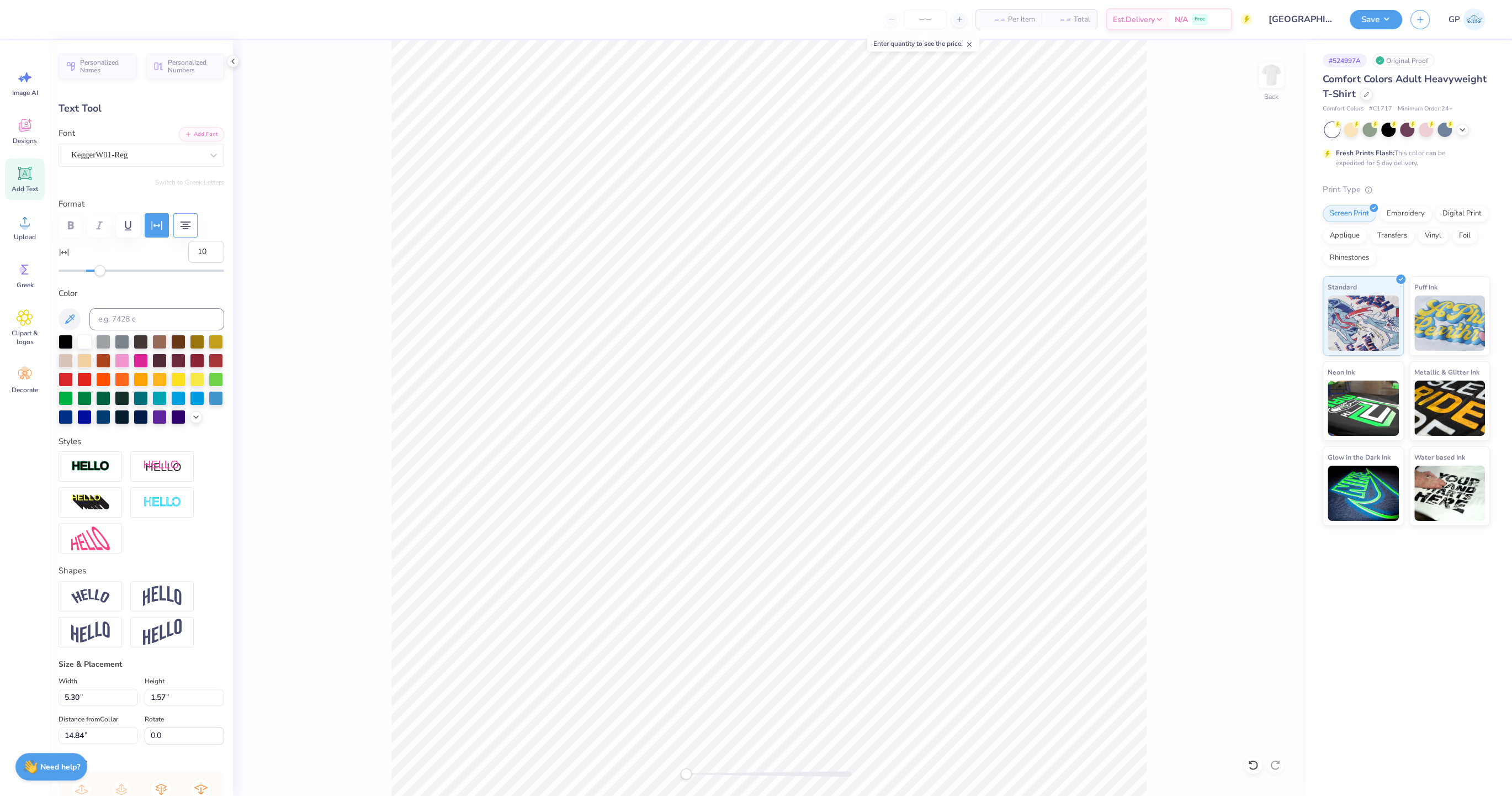
type input "14.84"
type input "14"
click at [105, 269] on div "Accessibility label" at bounding box center [105, 271] width 11 height 11
click at [106, 269] on div "Accessibility label" at bounding box center [105, 271] width 11 height 11
click at [734, 776] on div at bounding box center [768, 774] width 165 height 11
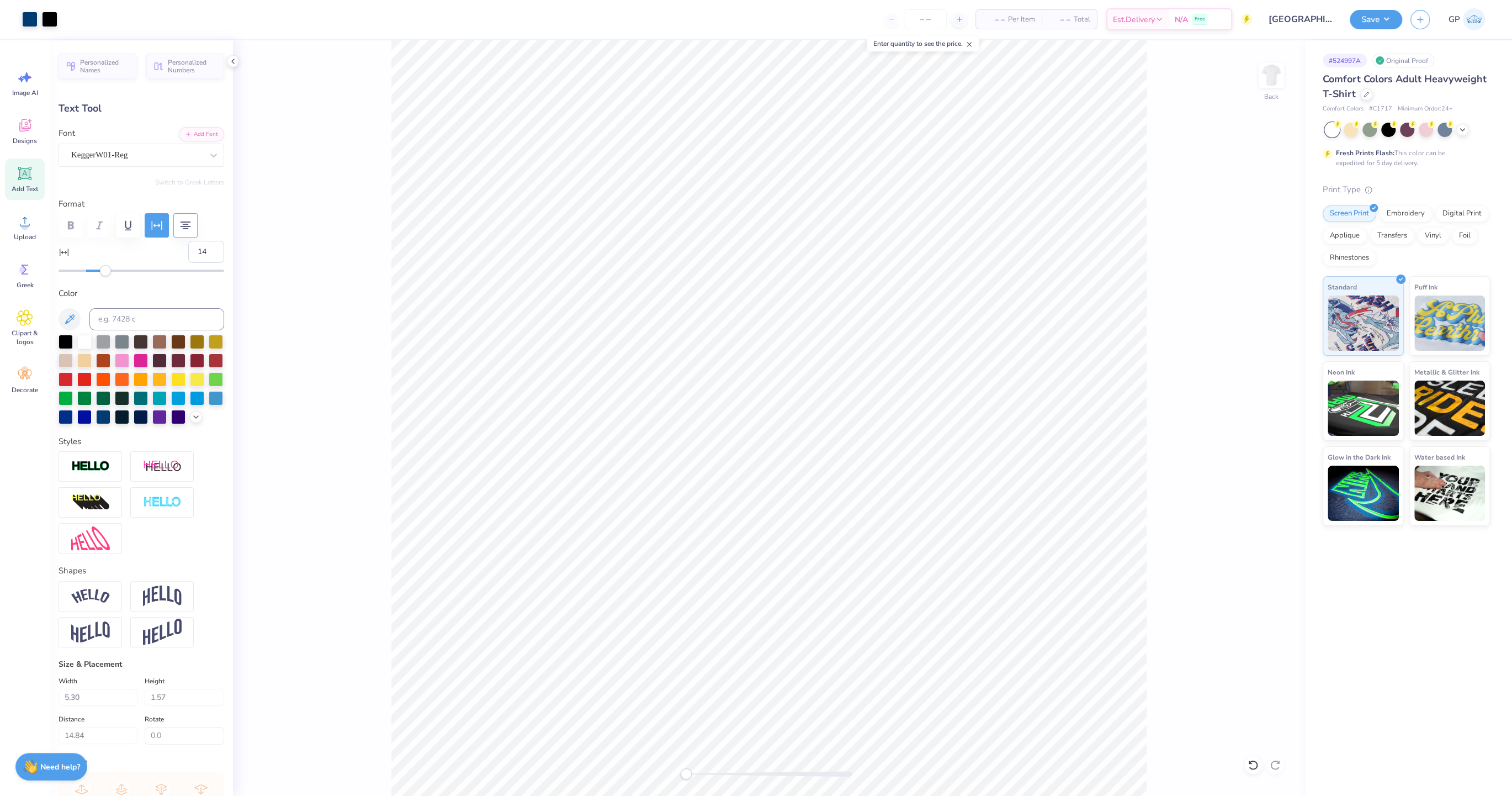
click at [654, 776] on div "Back" at bounding box center [768, 418] width 1072 height 755
type input "5.59"
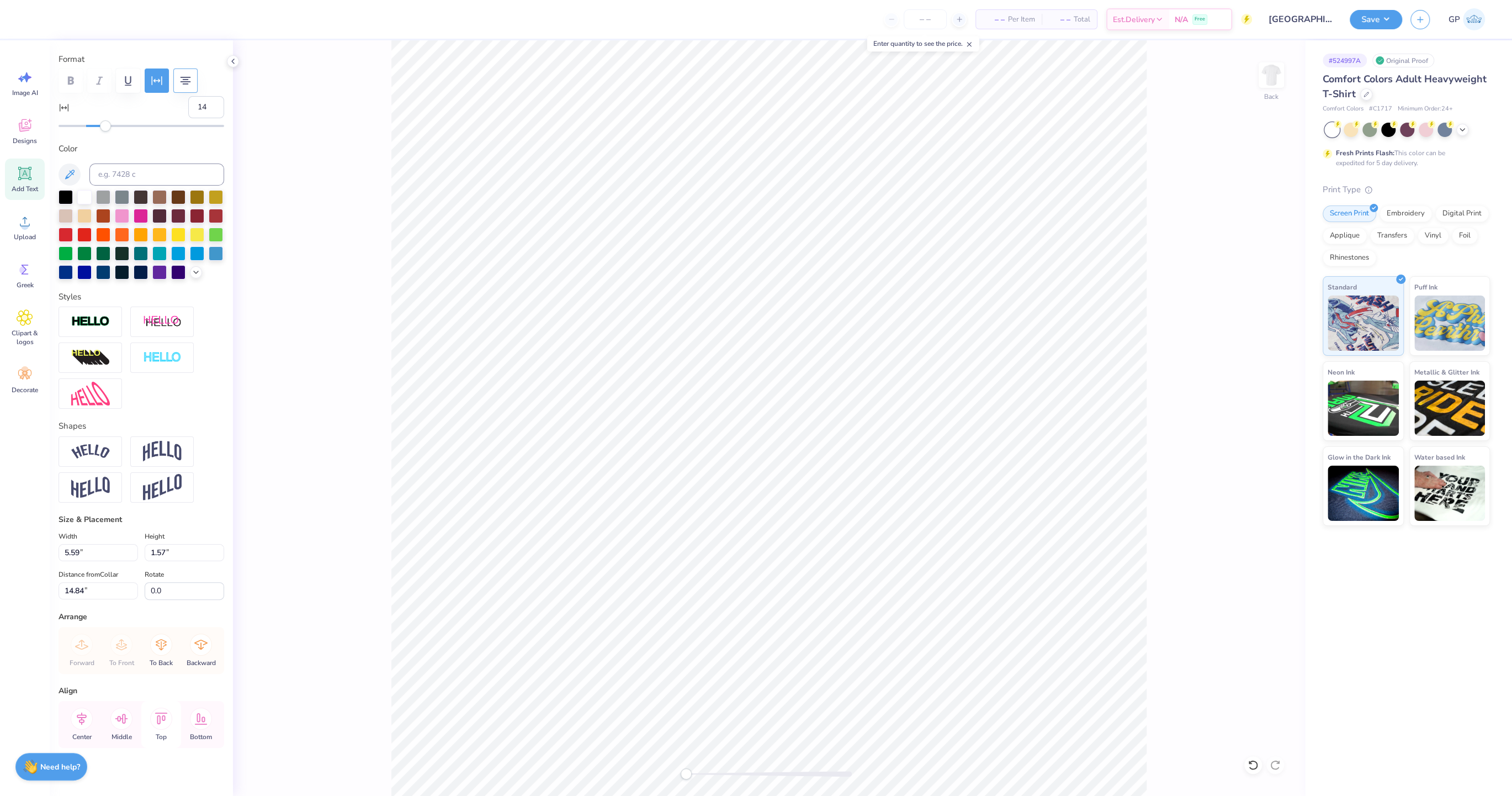
scroll to position [150, 0]
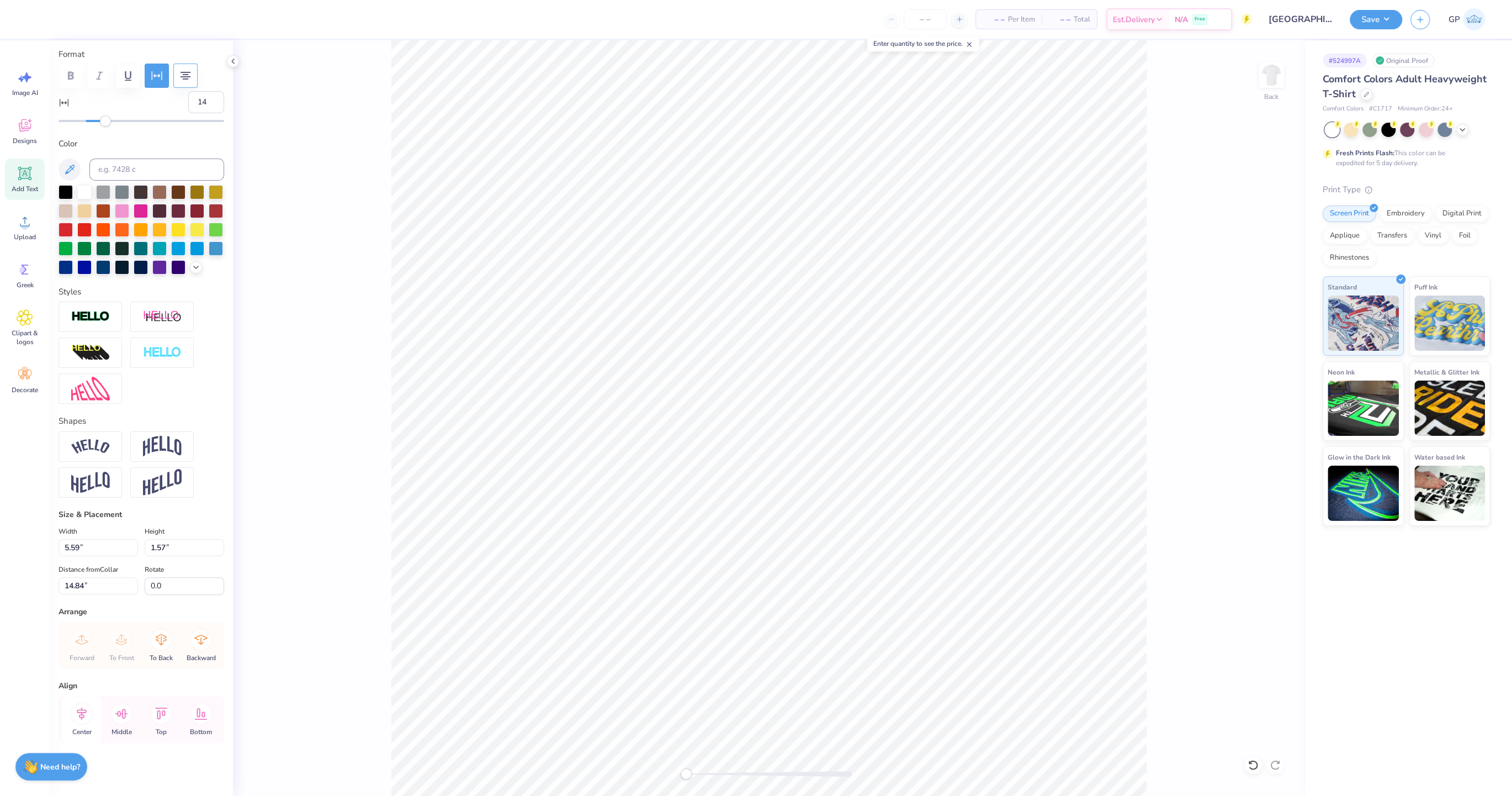
click at [84, 713] on icon at bounding box center [82, 713] width 10 height 13
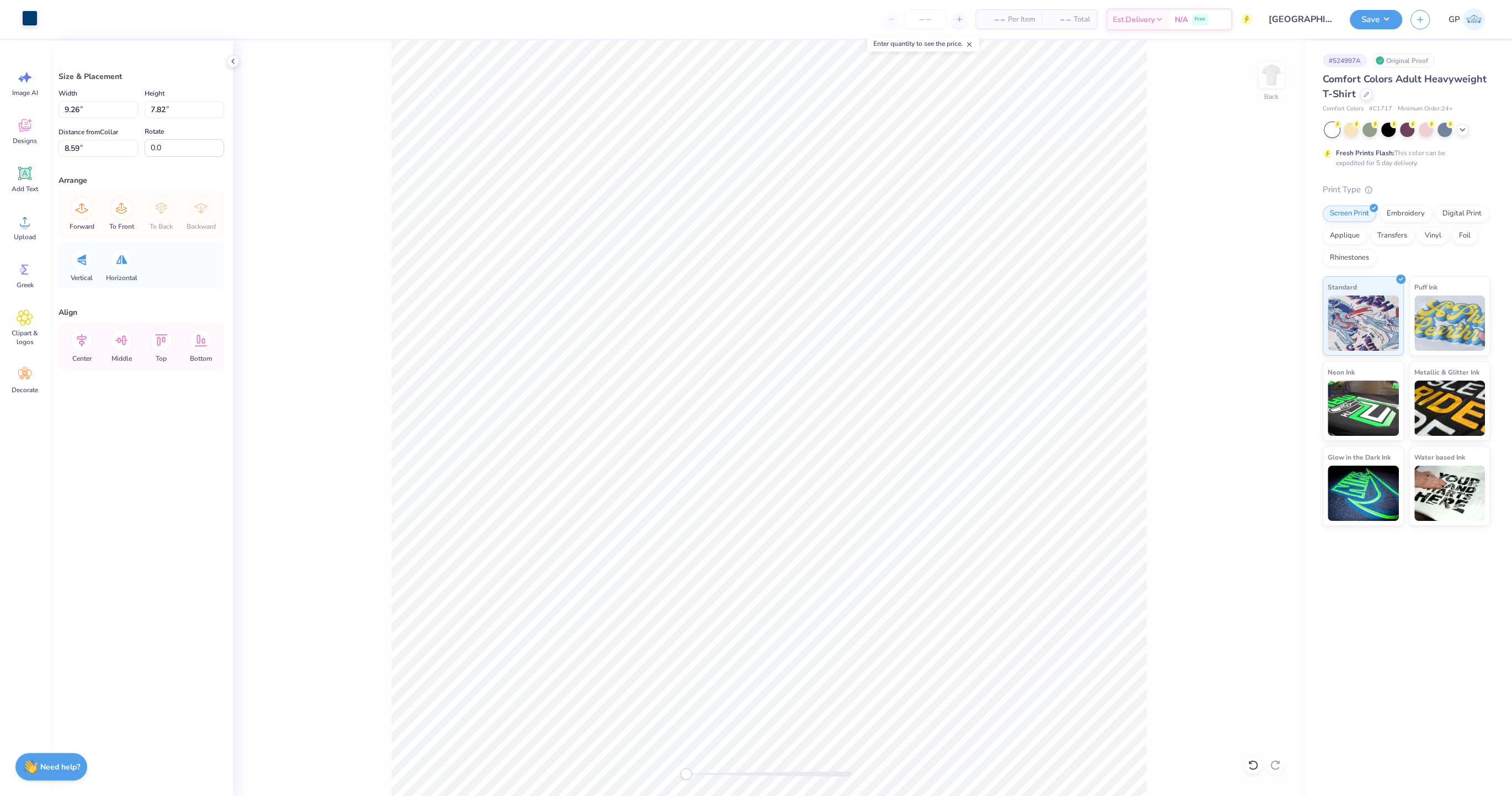
click at [28, 11] on div at bounding box center [30, 18] width 15 height 15
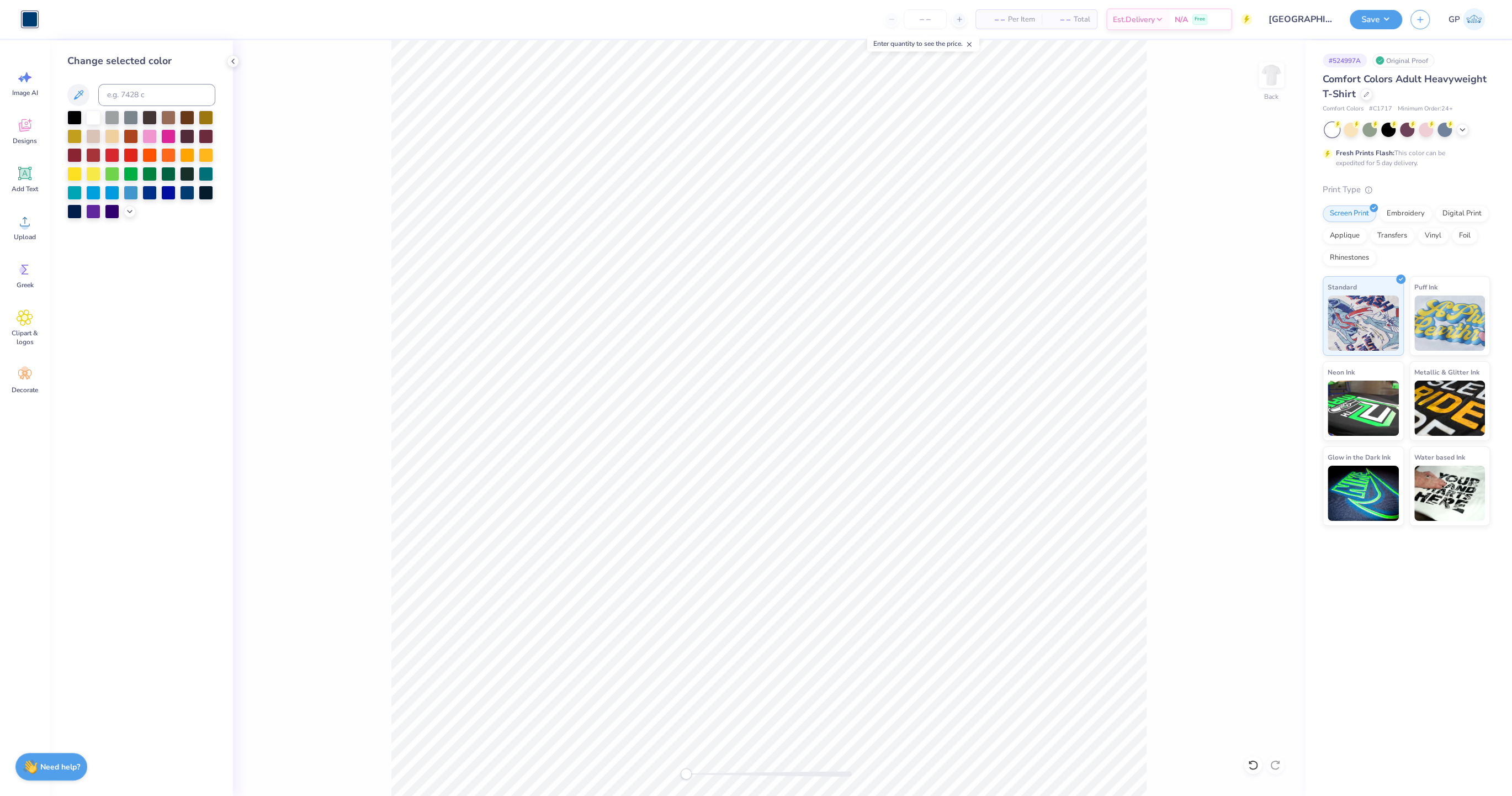
drag, startPoint x: 113, startPoint y: 120, endPoint x: 66, endPoint y: 182, distance: 77.8
click at [113, 120] on div at bounding box center [111, 117] width 14 height 14
click at [17, 216] on icon at bounding box center [25, 221] width 17 height 17
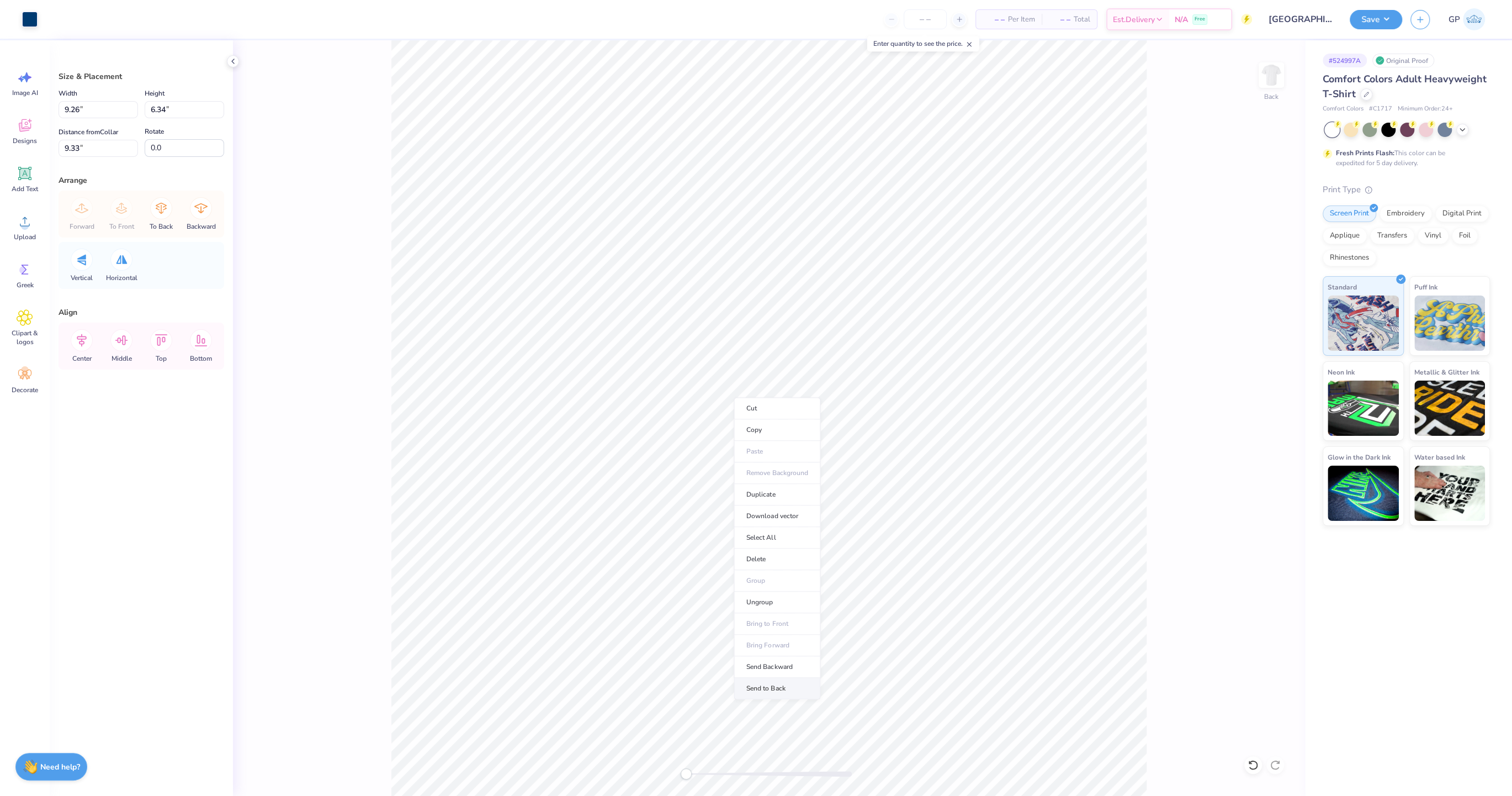
click at [757, 682] on li "Send to Back" at bounding box center [777, 688] width 87 height 22
type input "8.59"
type input "7.82"
click at [45, 17] on div at bounding box center [50, 18] width 15 height 15
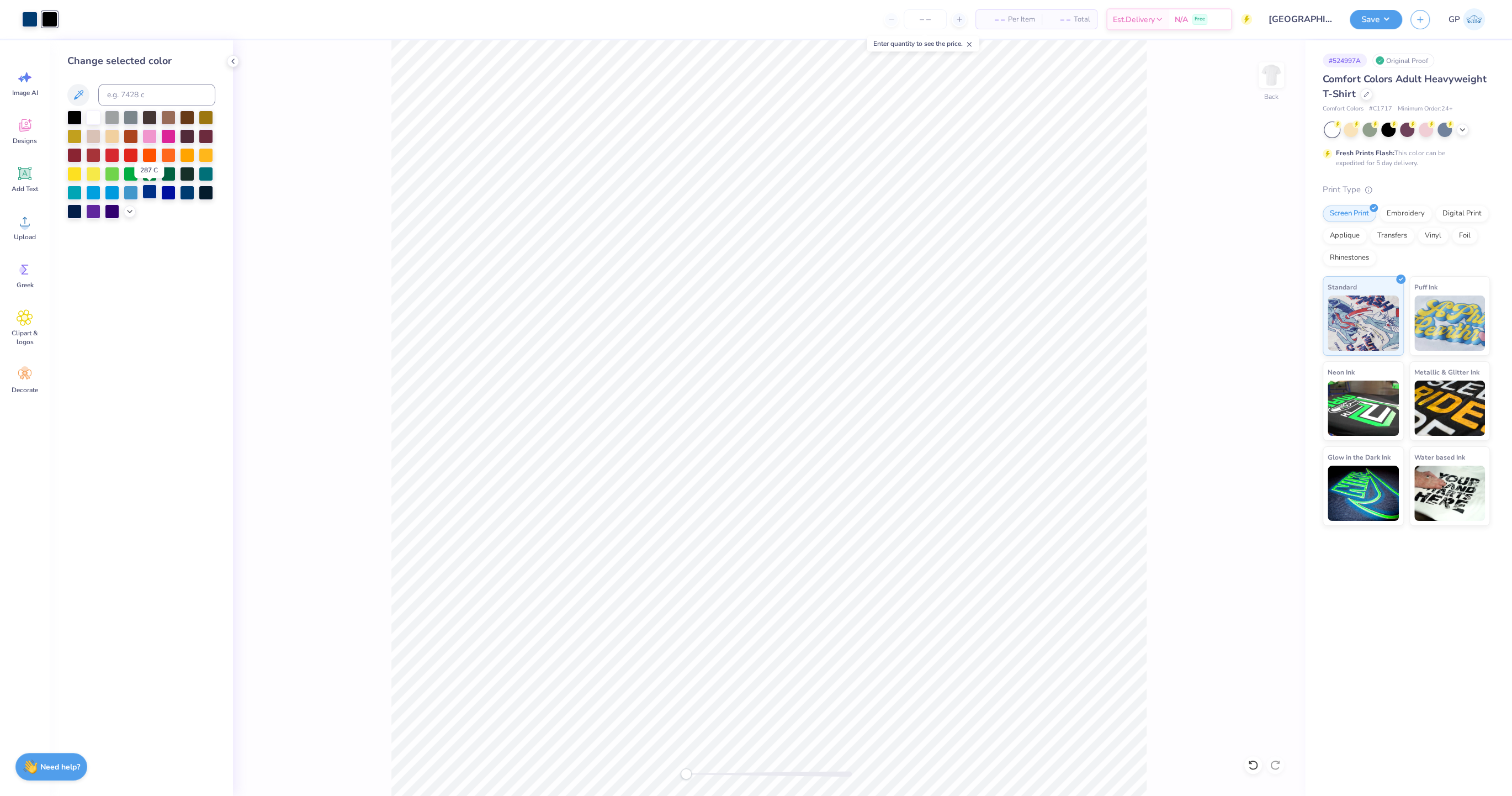
click at [151, 193] on div at bounding box center [149, 191] width 14 height 14
click at [186, 191] on div at bounding box center [187, 191] width 14 height 14
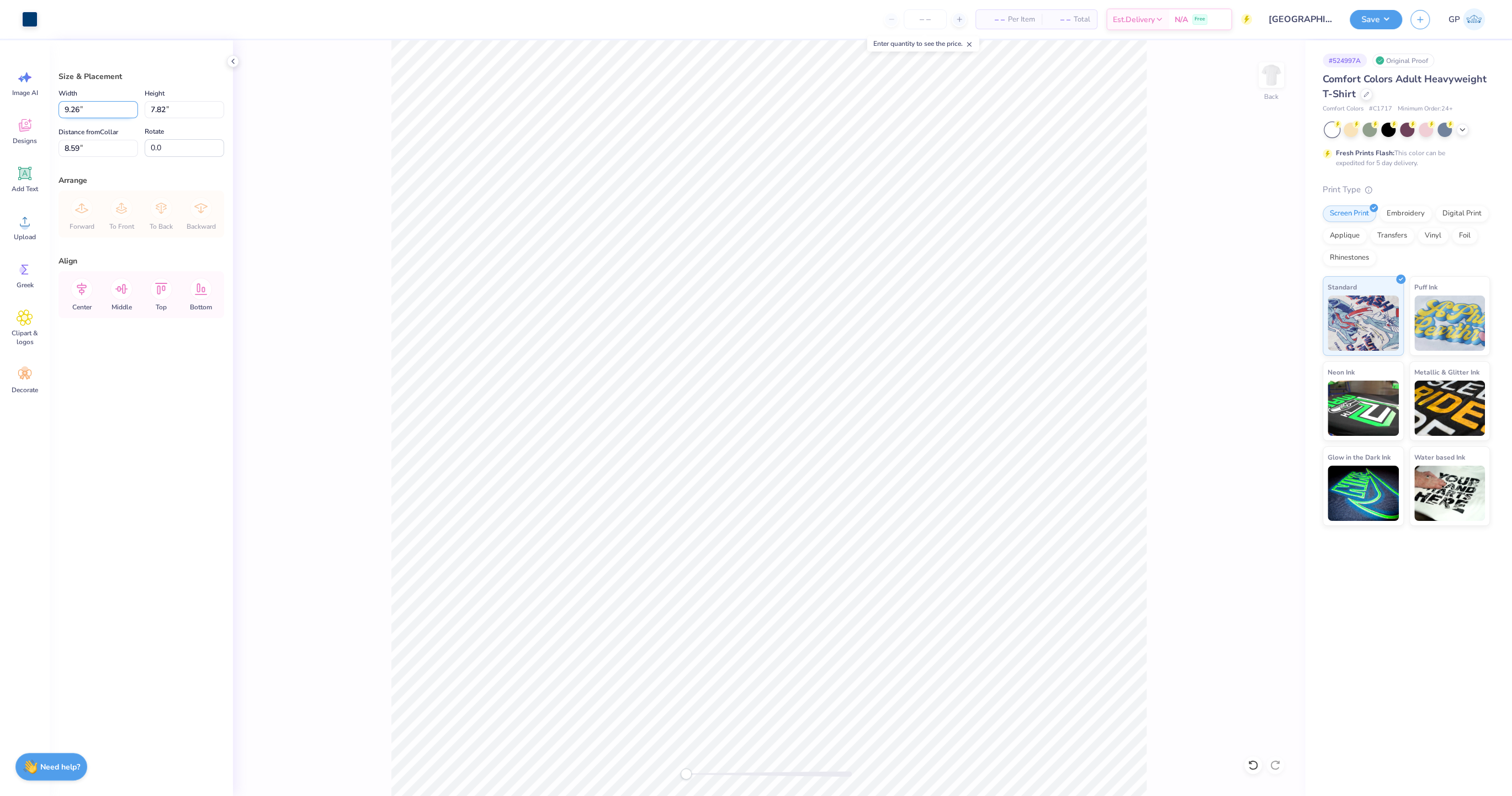
click at [96, 110] on input "9.26" at bounding box center [98, 110] width 79 height 17
type input "3.50"
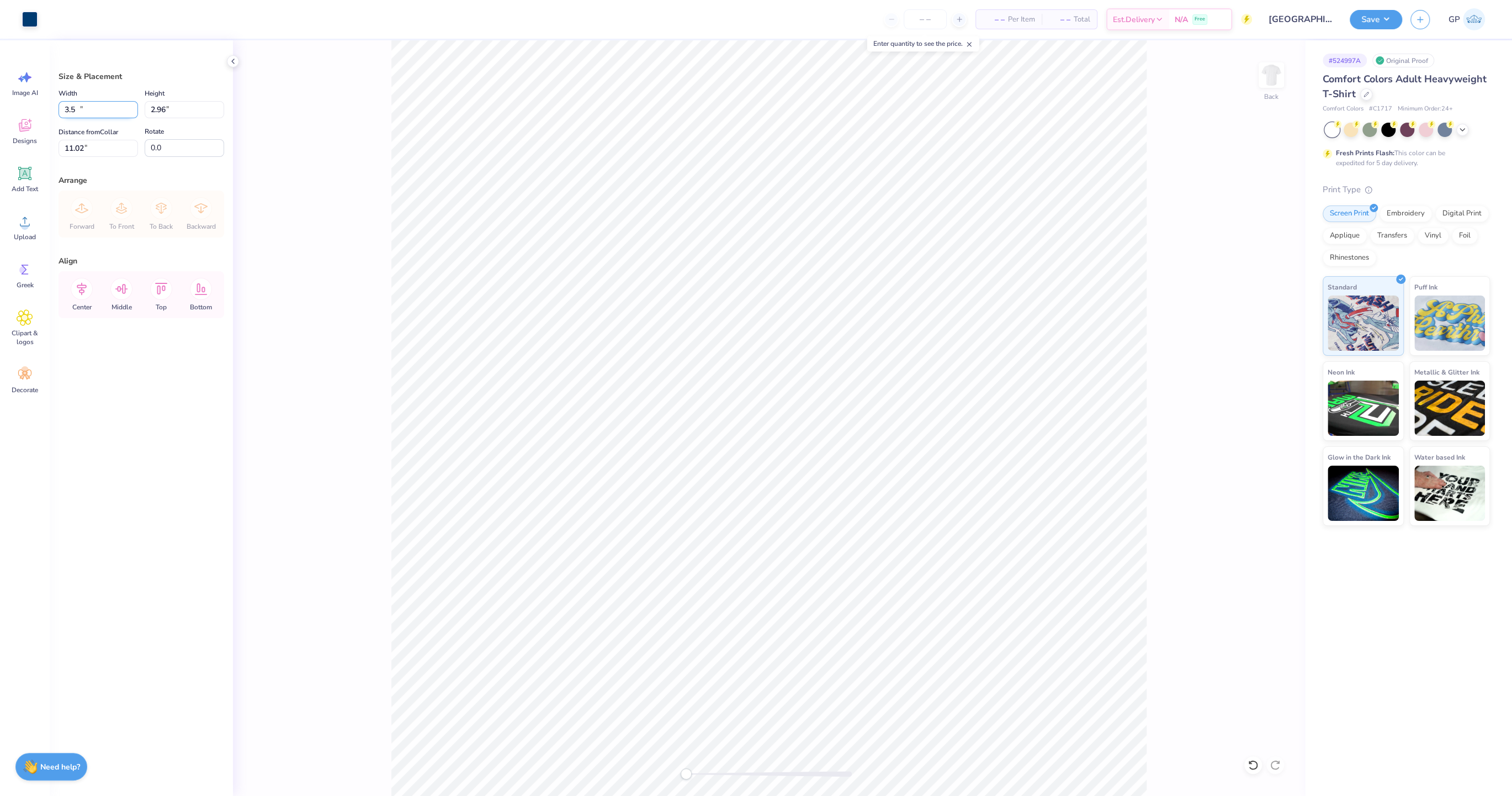
type input "2.96"
click at [99, 145] on input "2.30" at bounding box center [98, 149] width 79 height 17
type input "3.00"
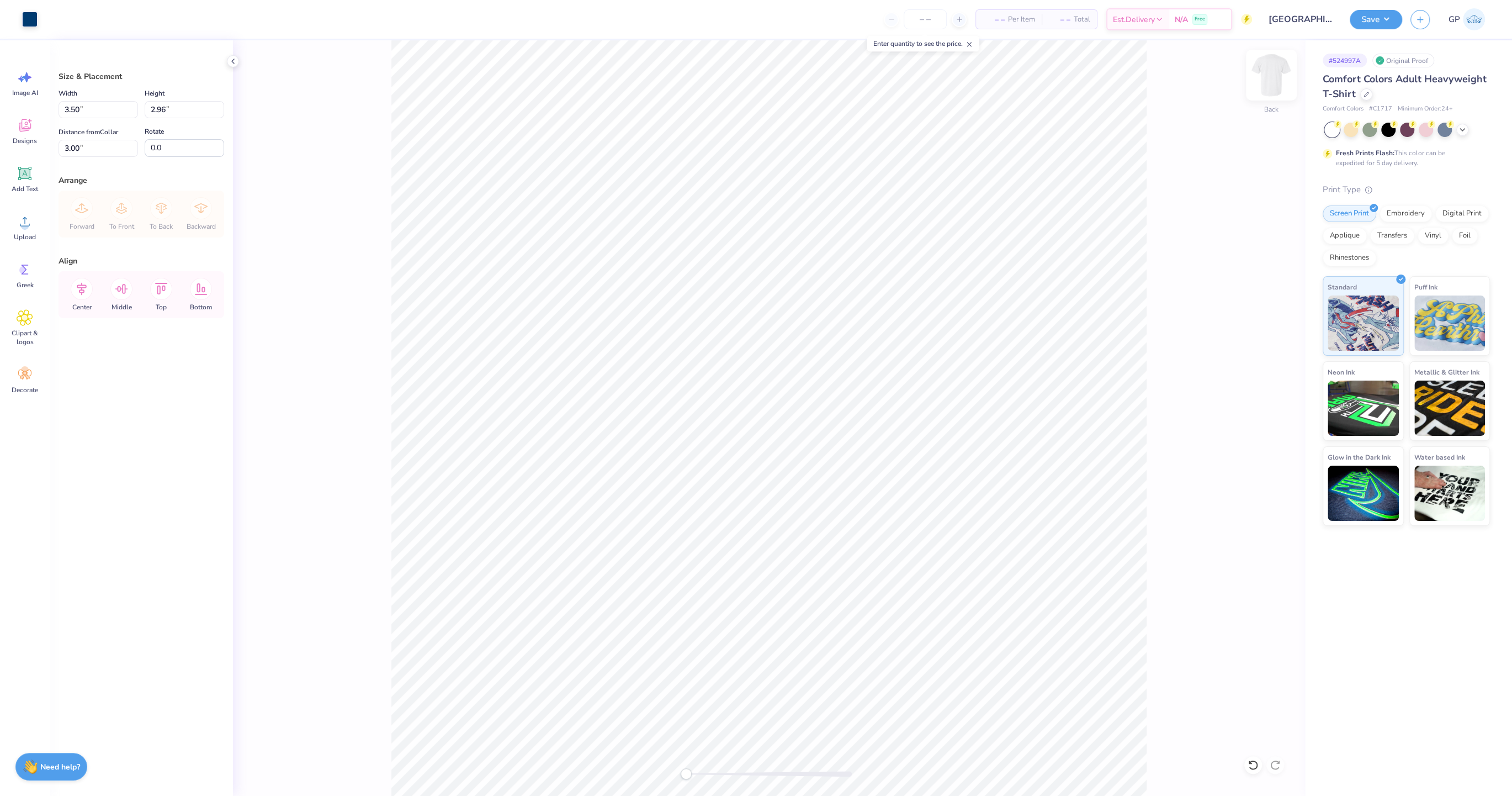
click at [1264, 65] on img at bounding box center [1271, 75] width 44 height 44
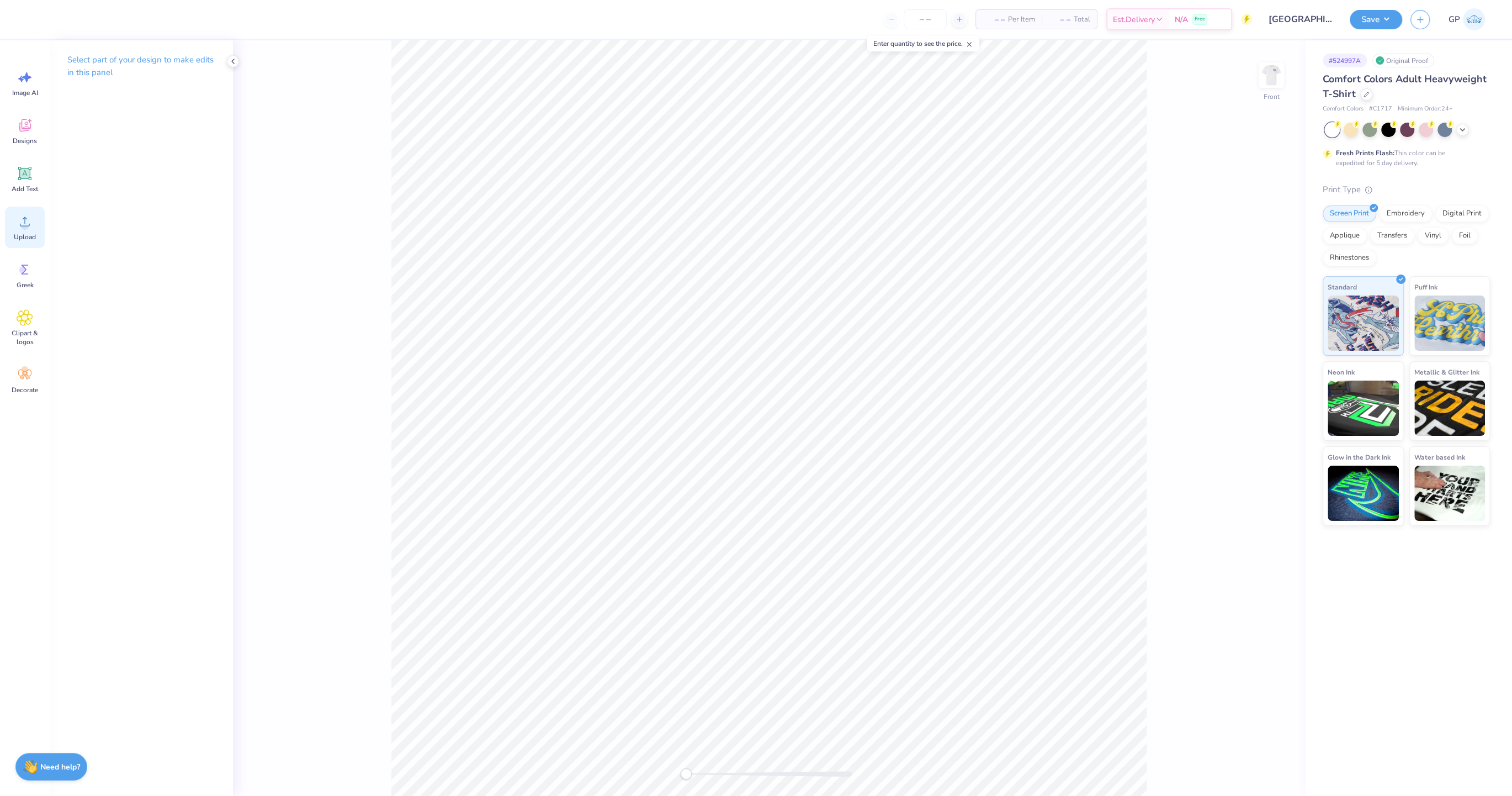
click at [27, 214] on icon at bounding box center [25, 221] width 17 height 17
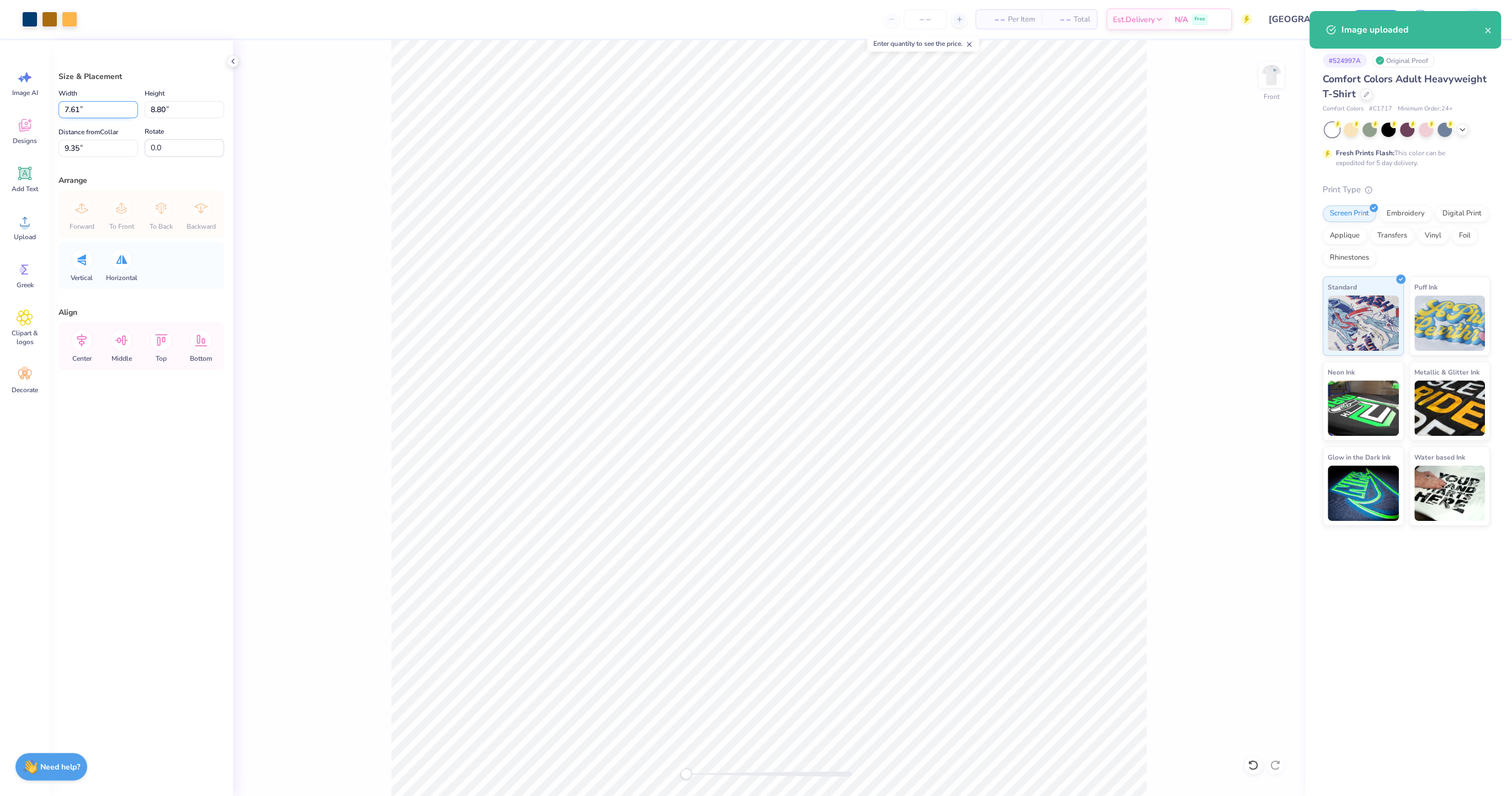
click at [81, 105] on input "7.61" at bounding box center [98, 110] width 79 height 17
click at [80, 105] on input "7.61" at bounding box center [98, 110] width 79 height 17
type input "12.00"
type input "13.87"
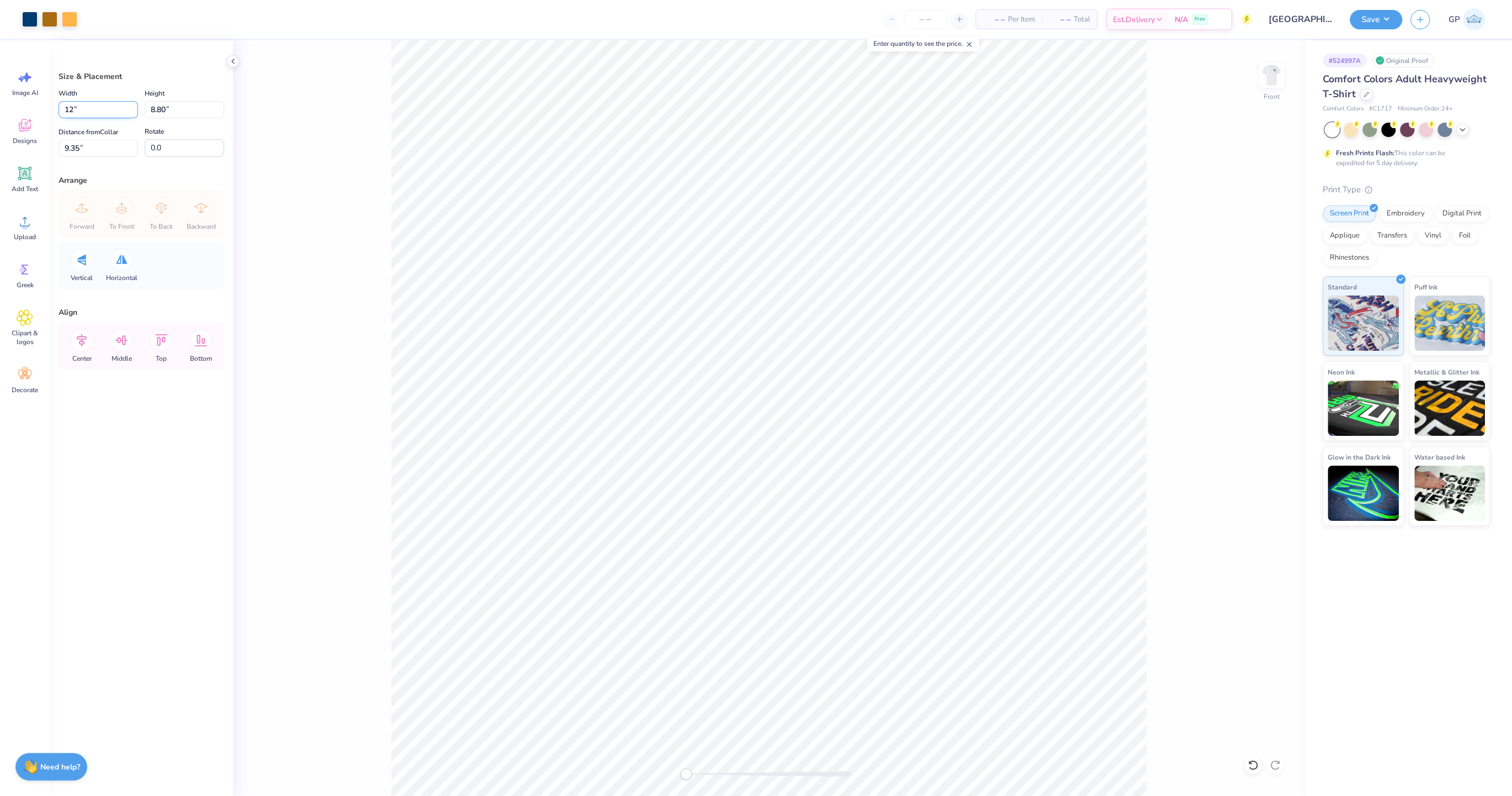
type input "6.81"
click at [87, 109] on input "12.00" at bounding box center [98, 110] width 79 height 17
type input "11.00"
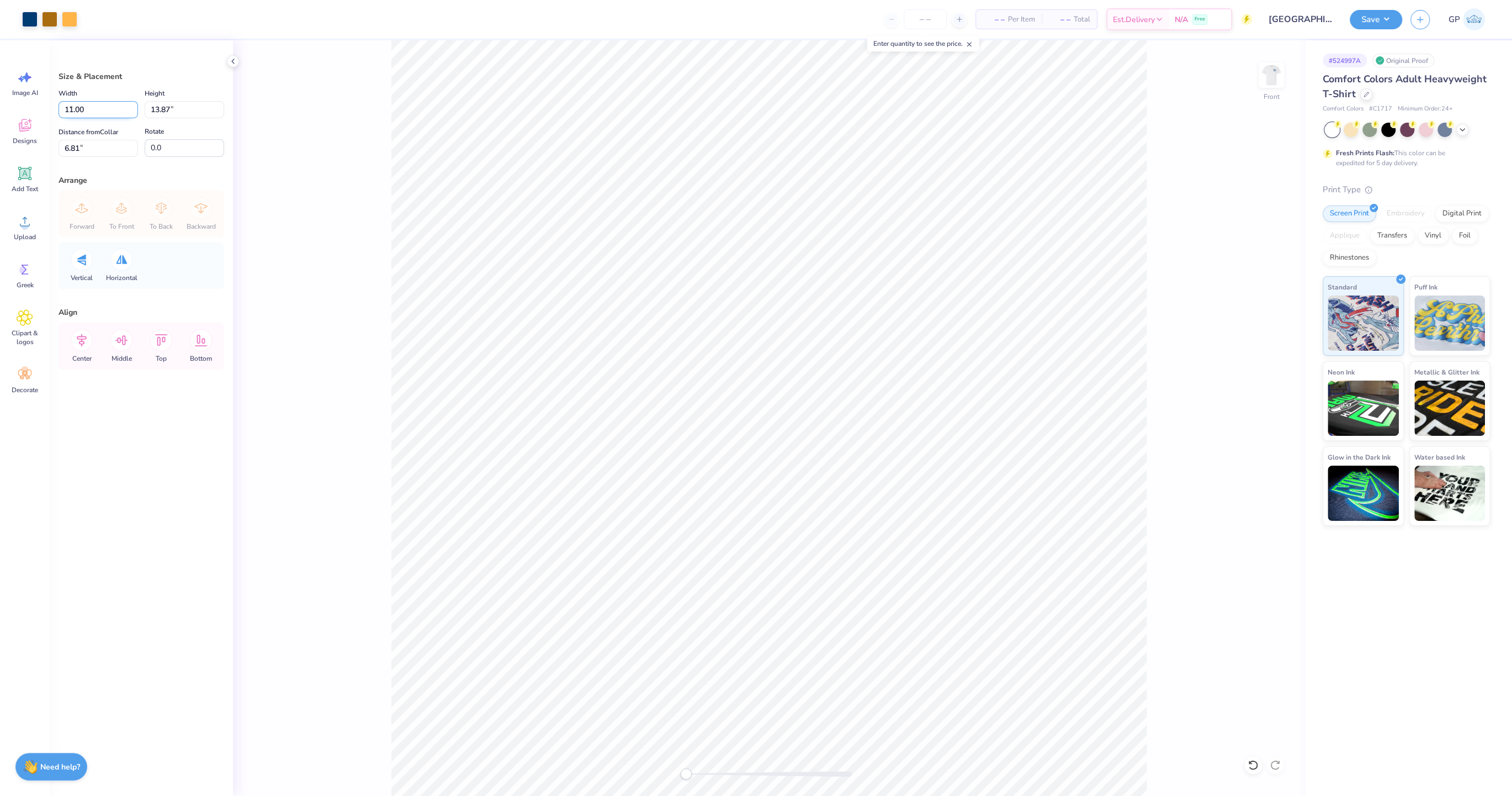
type input "12.72"
click at [71, 140] on div "Distance from Collar 7.39 7.39 "" at bounding box center [98, 141] width 79 height 32
click at [71, 144] on input "7.39" at bounding box center [98, 149] width 79 height 17
click at [71, 144] on input "7.39" at bounding box center [98, 149] width 79 height 17
type input "3"
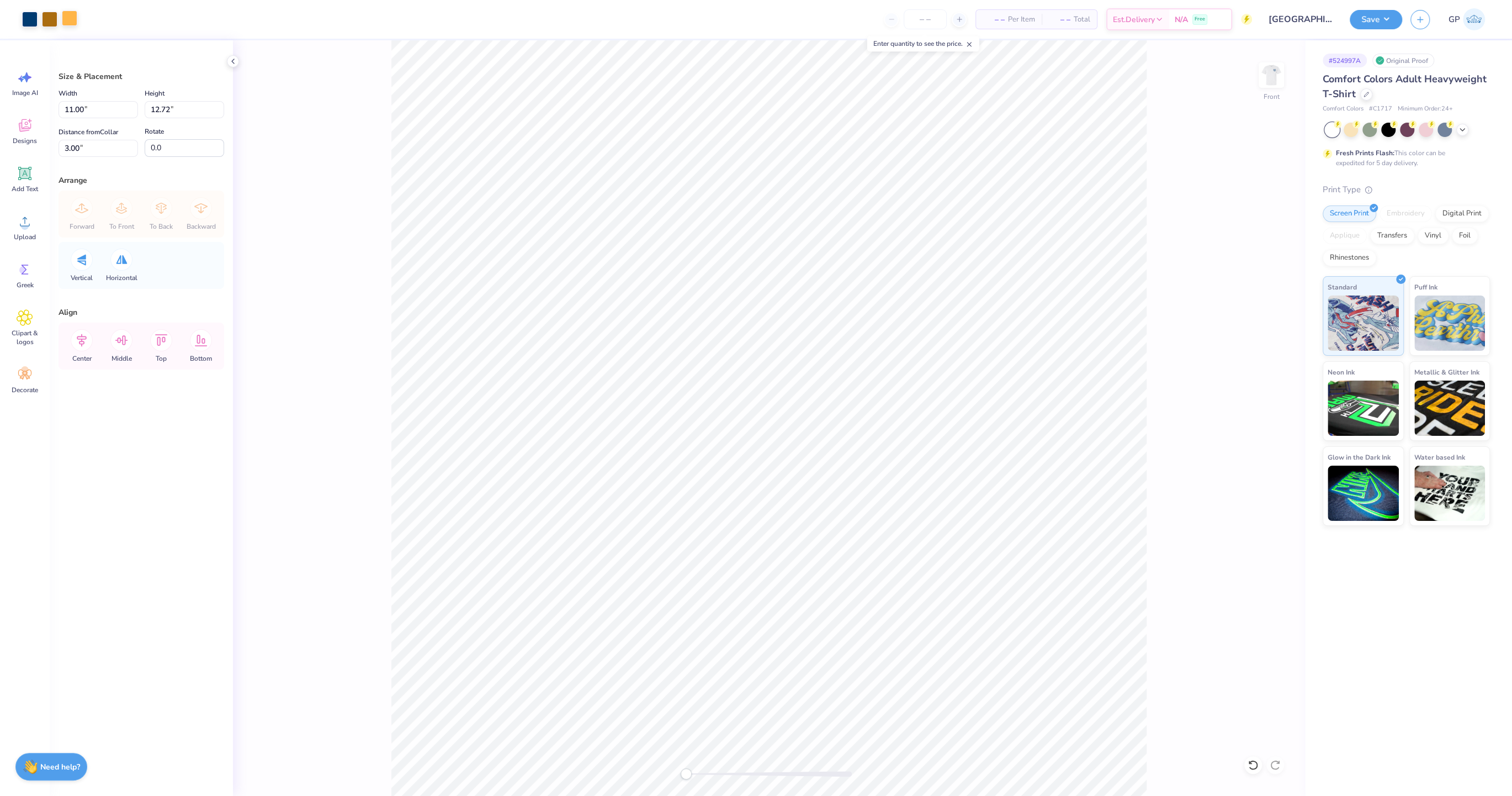
click at [70, 13] on div at bounding box center [69, 18] width 15 height 15
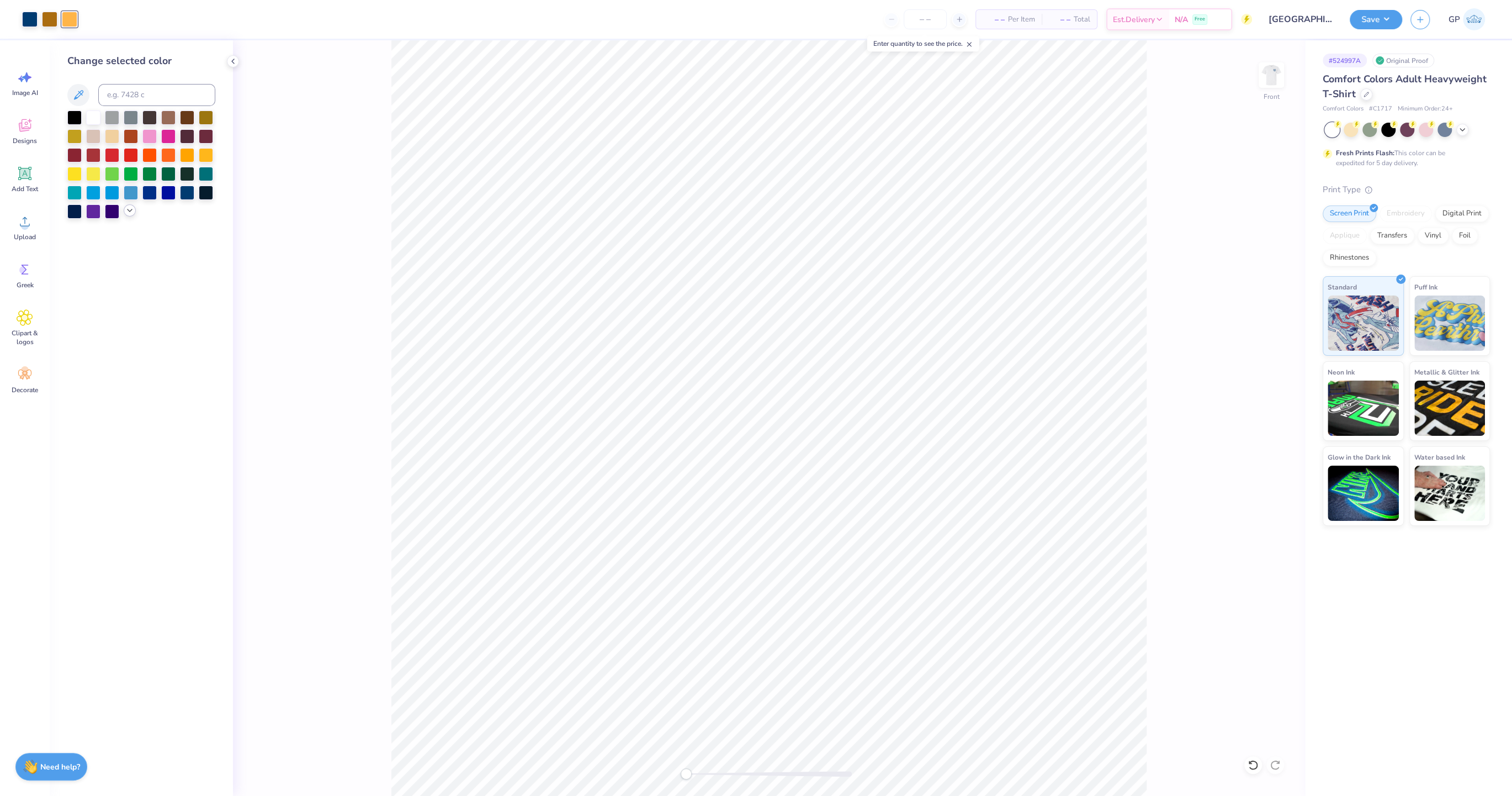
click at [126, 212] on icon at bounding box center [129, 211] width 9 height 9
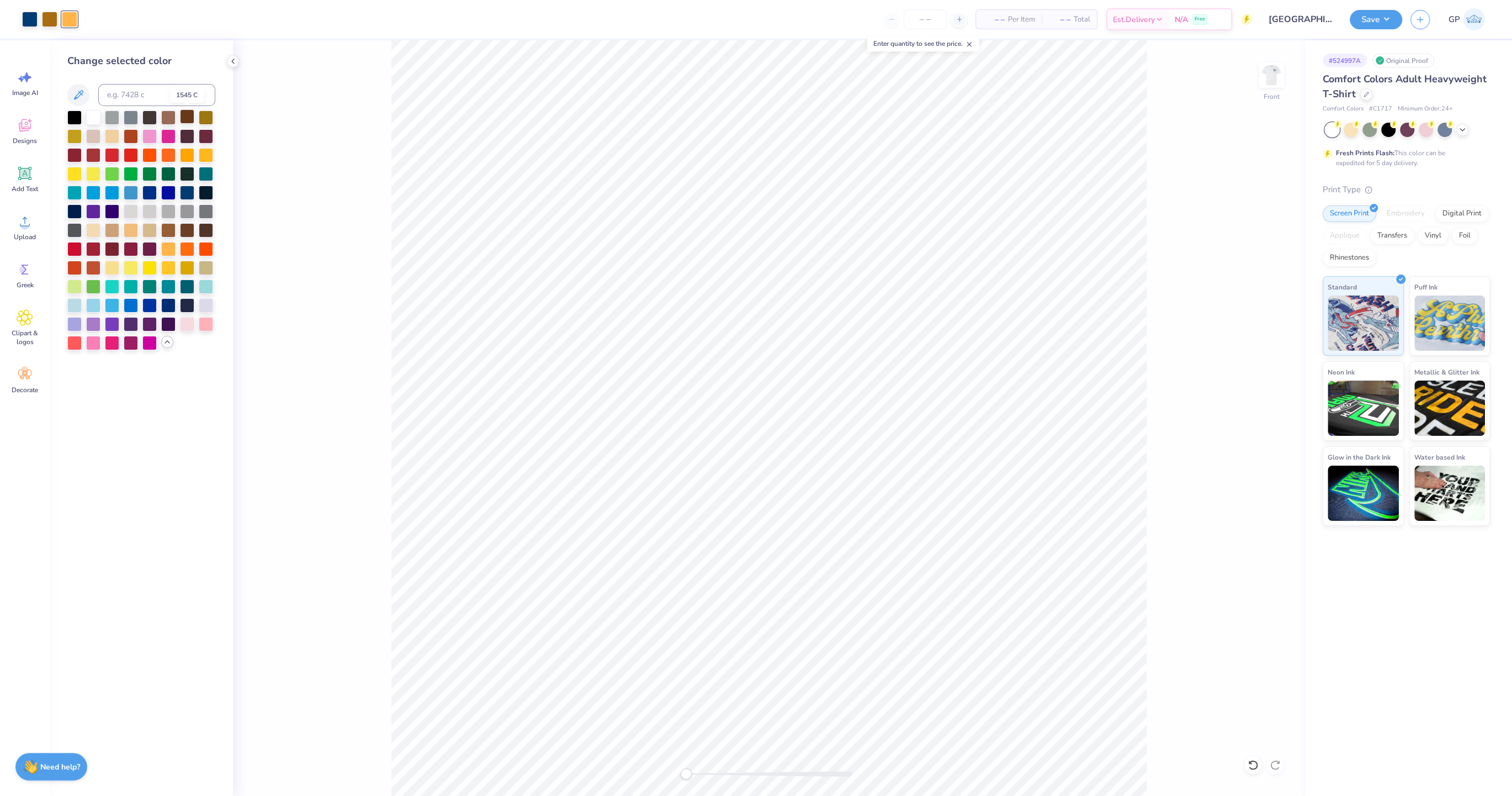
click at [185, 120] on div at bounding box center [187, 116] width 14 height 14
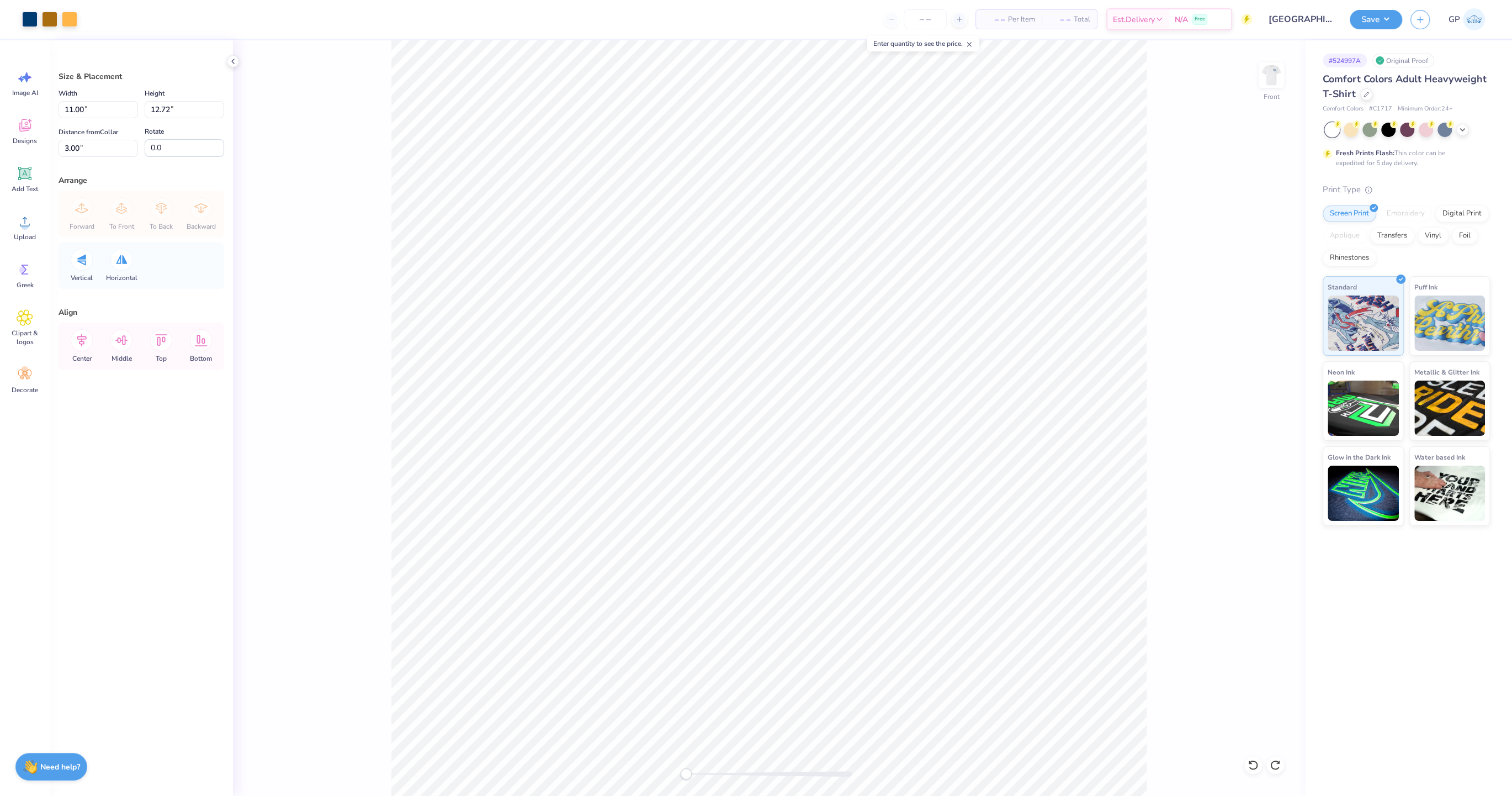
click at [82, 17] on div "Art colors – – Per Item – – Total Est. Delivery N/A Free Design Title Universit…" at bounding box center [756, 19] width 1512 height 38
drag, startPoint x: 73, startPoint y: 20, endPoint x: 86, endPoint y: 42, distance: 25.6
click at [73, 20] on div at bounding box center [69, 18] width 15 height 15
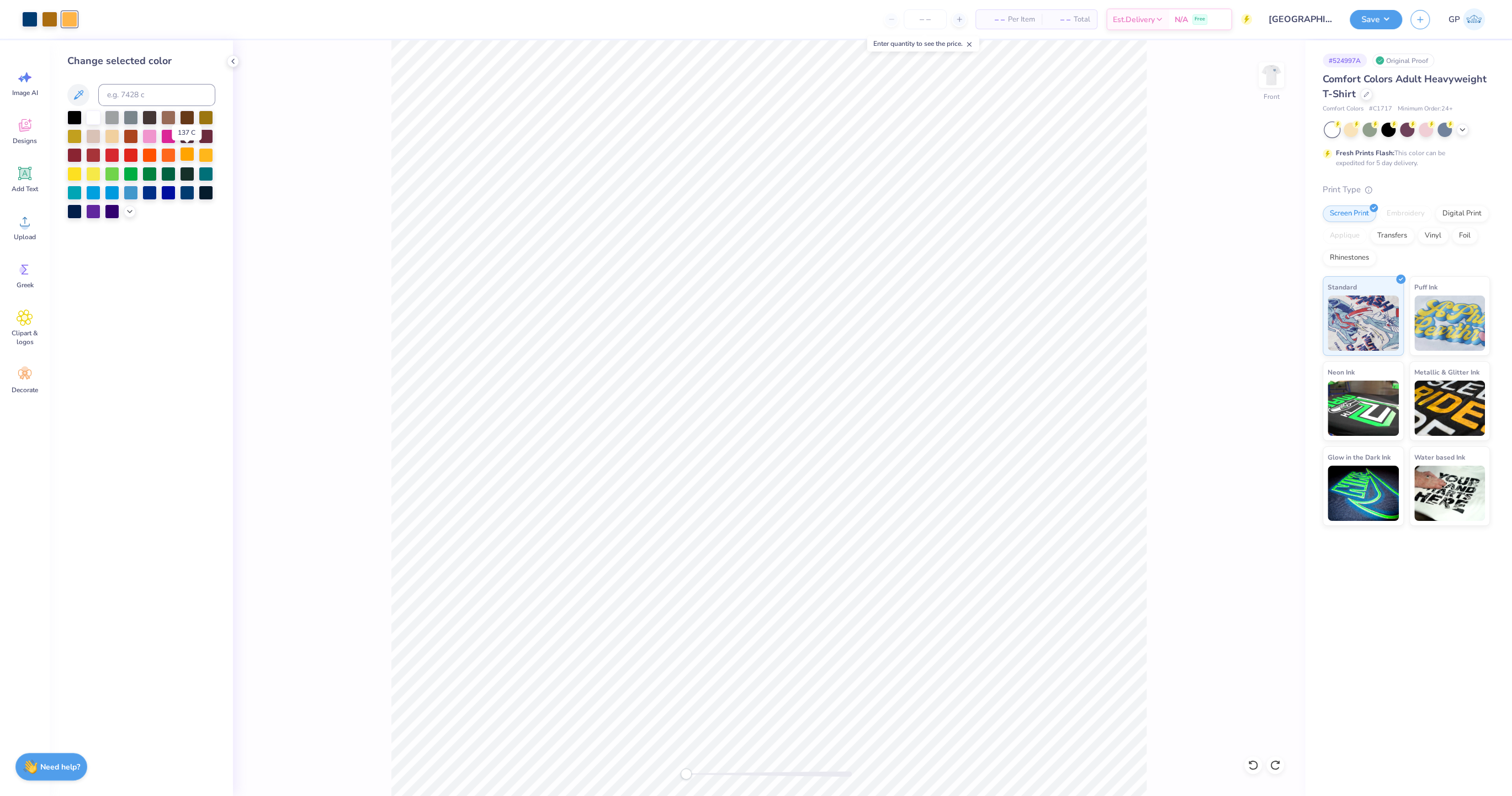
click at [188, 156] on div at bounding box center [187, 154] width 14 height 14
click at [382, 144] on div "Front" at bounding box center [768, 418] width 1072 height 755
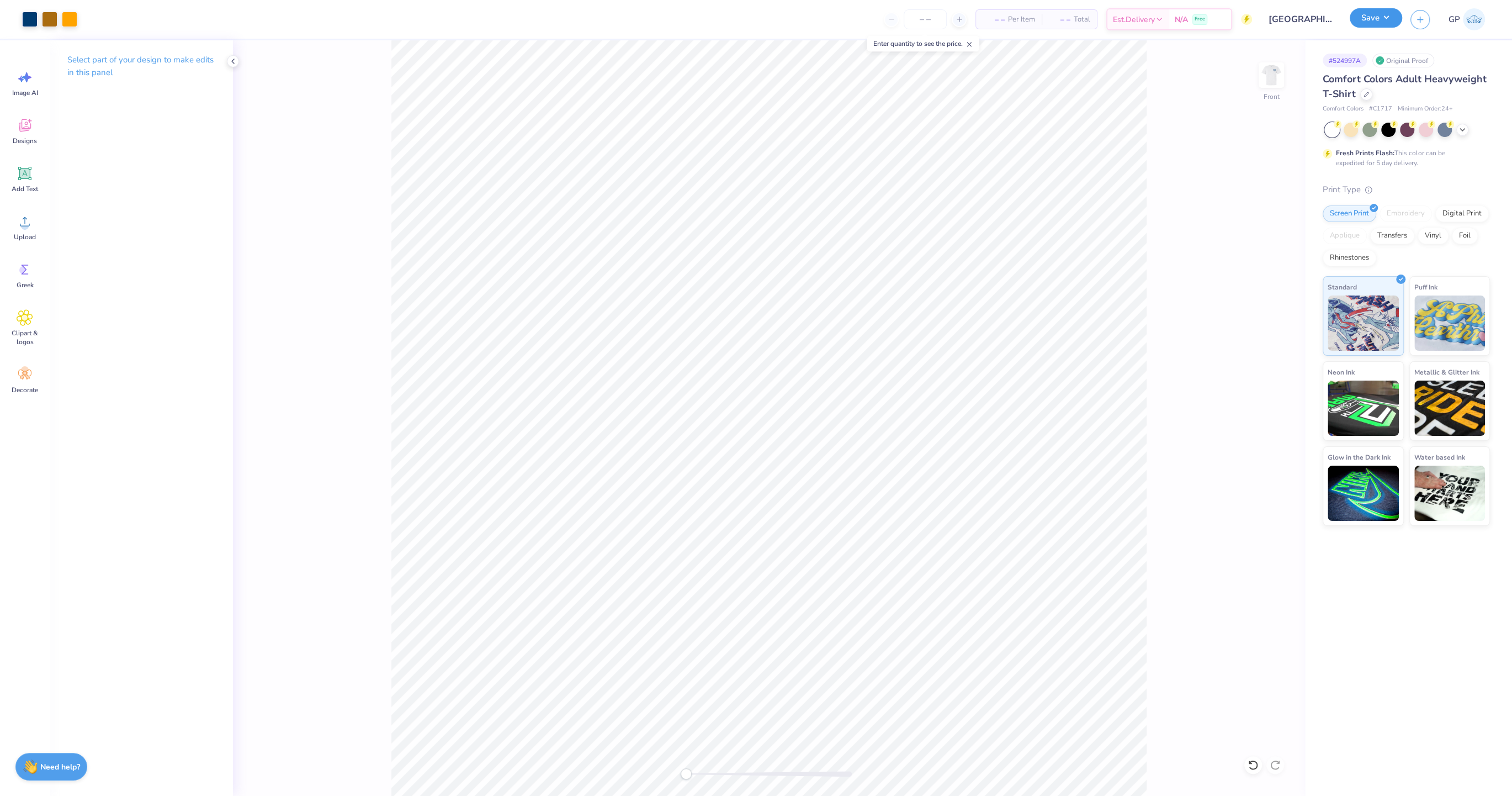
click at [1368, 19] on button "Save" at bounding box center [1376, 17] width 53 height 19
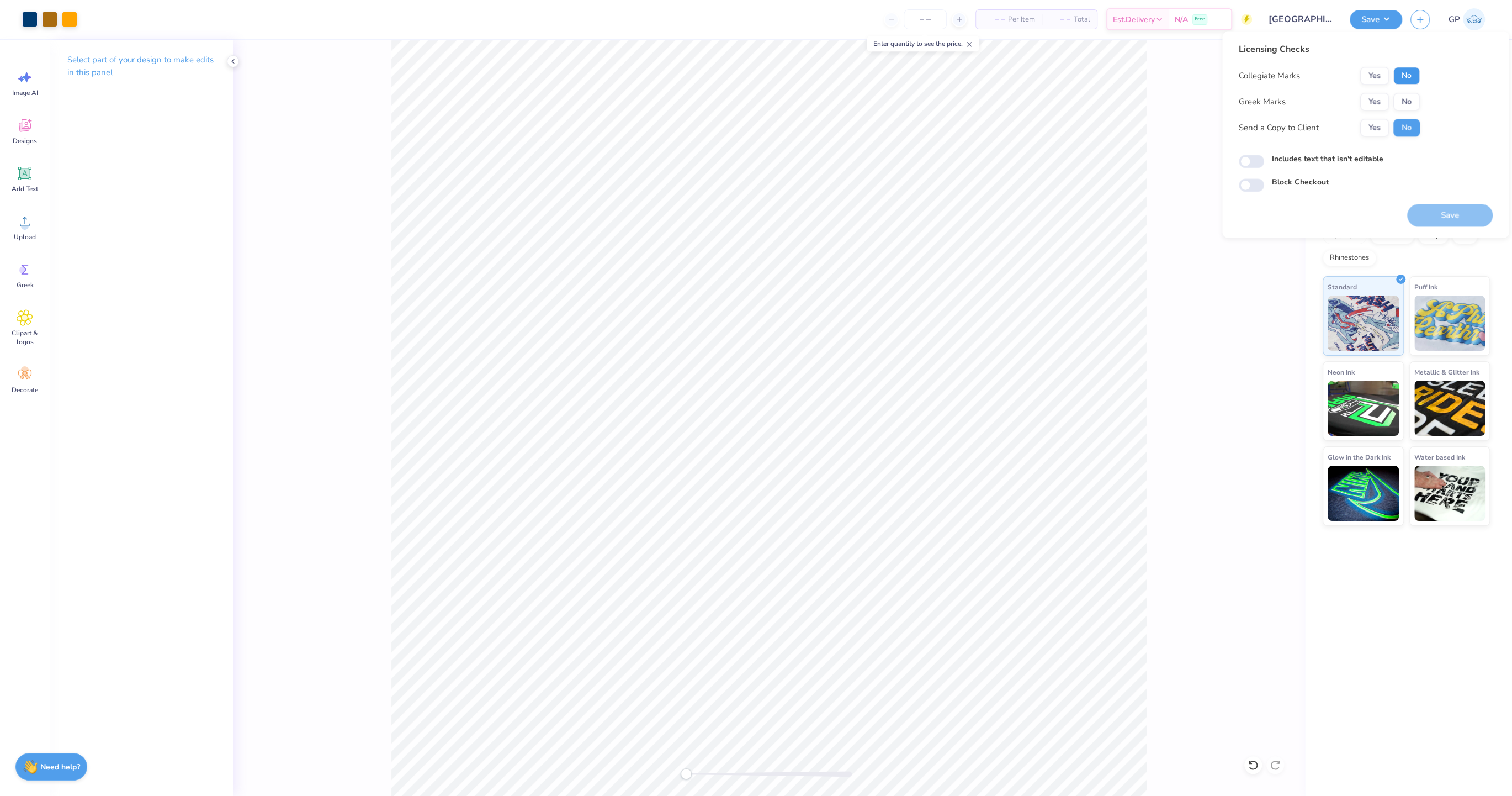
click at [1406, 79] on button "No" at bounding box center [1406, 76] width 27 height 18
click at [1362, 102] on button "Yes" at bounding box center [1374, 102] width 28 height 18
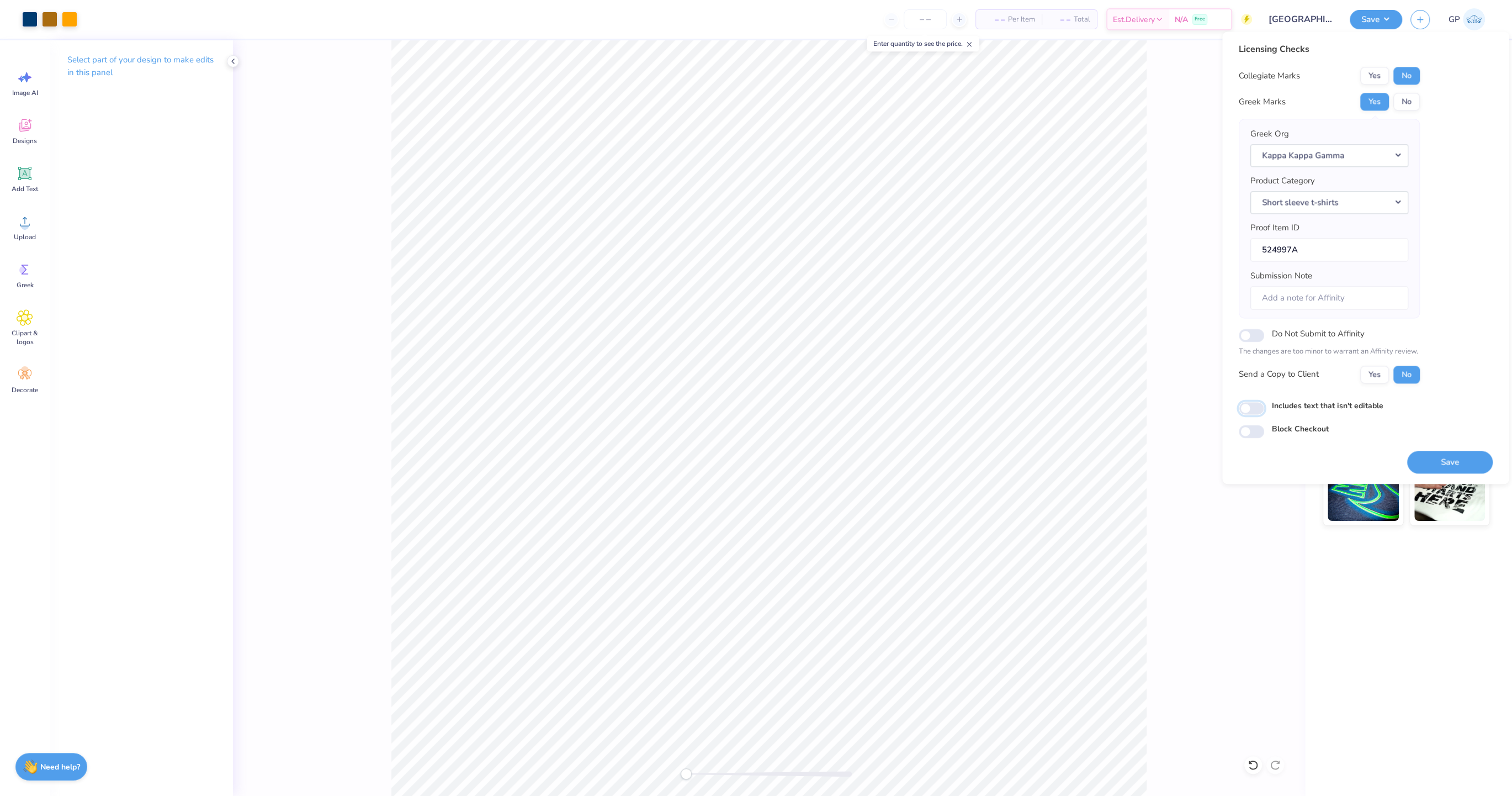
click at [1249, 409] on input "Includes text that isn't editable" at bounding box center [1251, 408] width 25 height 13
checkbox input "true"
click at [1456, 463] on button "Save" at bounding box center [1449, 461] width 85 height 23
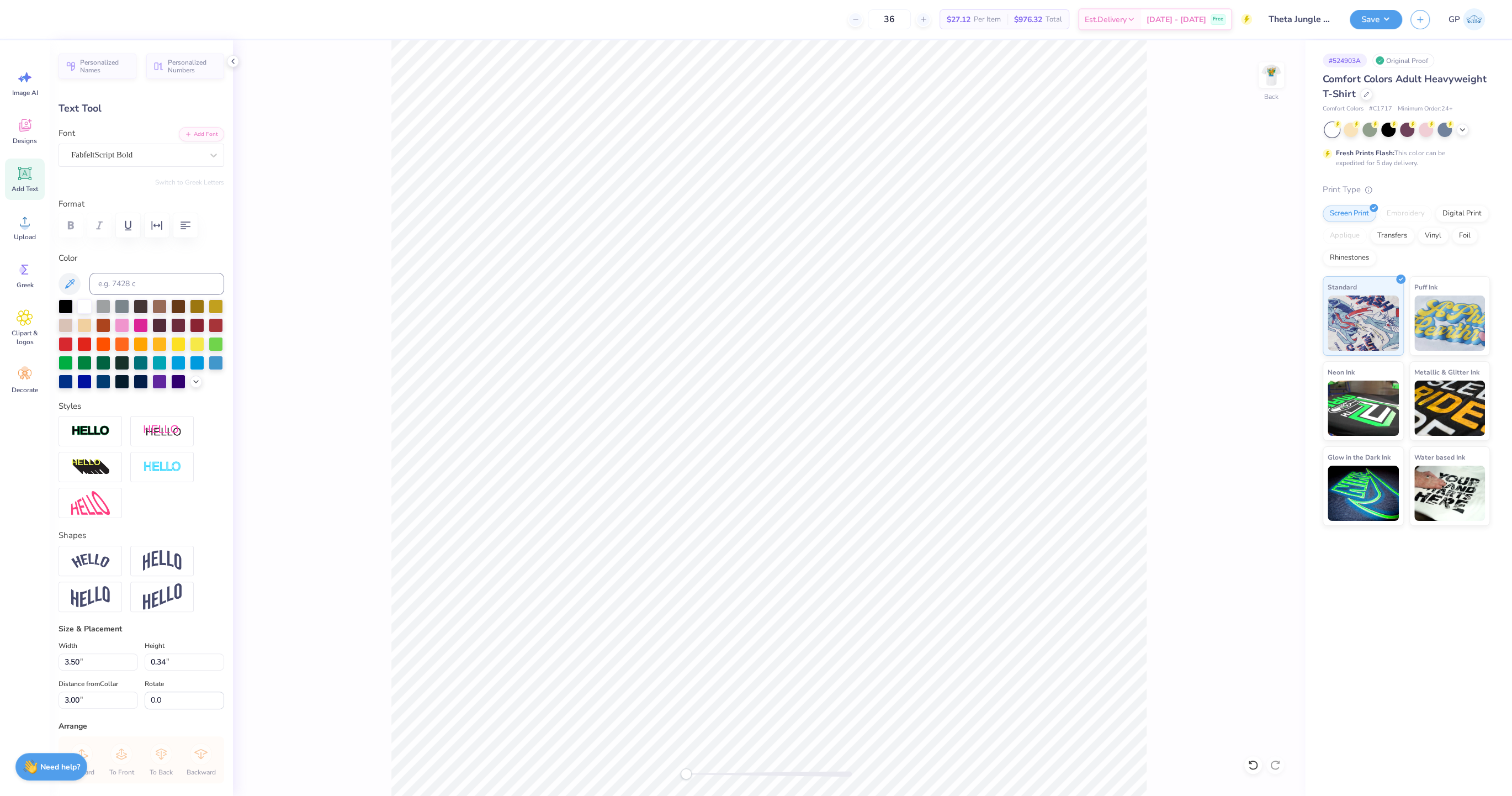
scroll to position [115, 0]
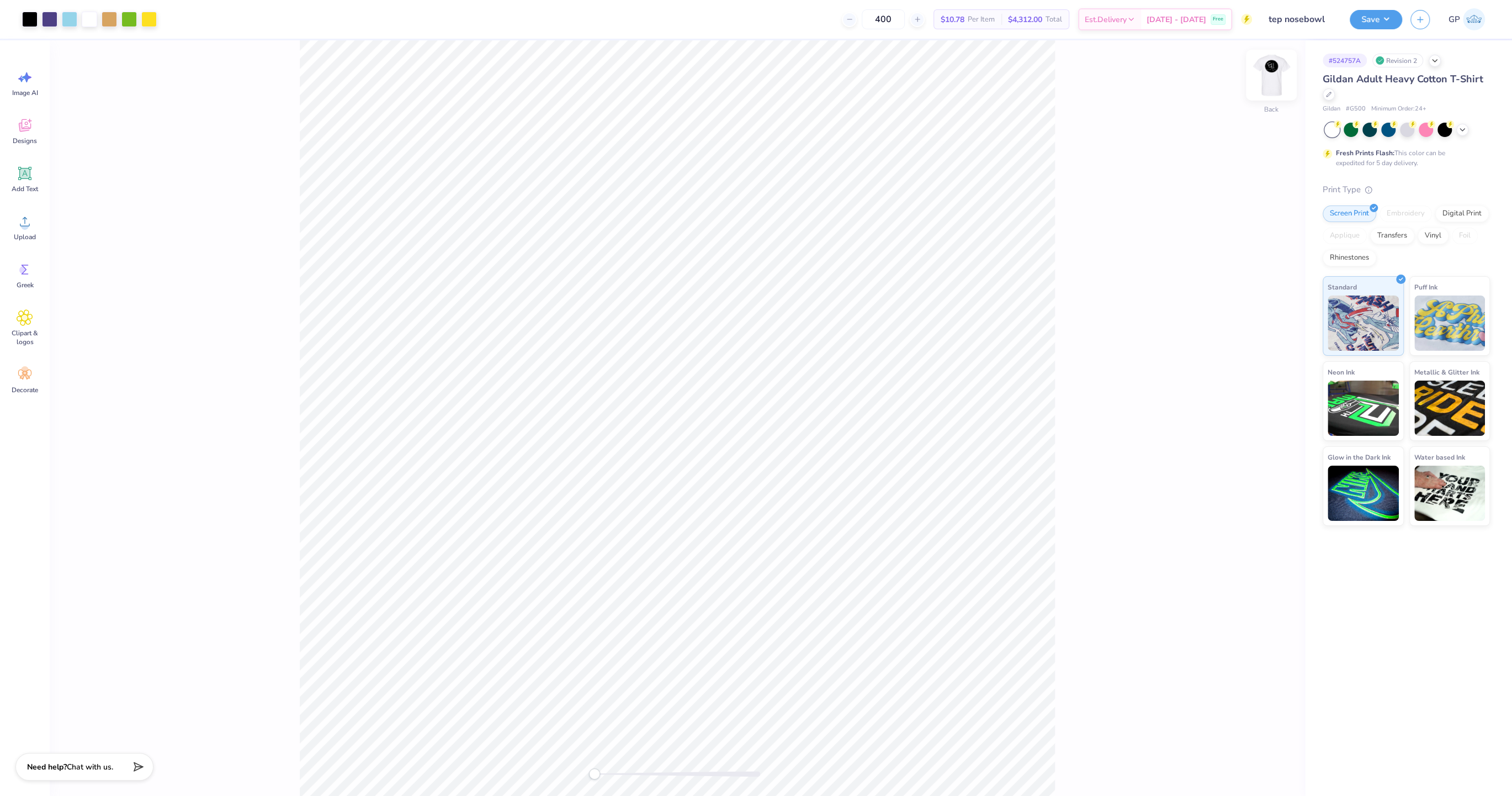
click at [1278, 77] on img at bounding box center [1271, 75] width 44 height 44
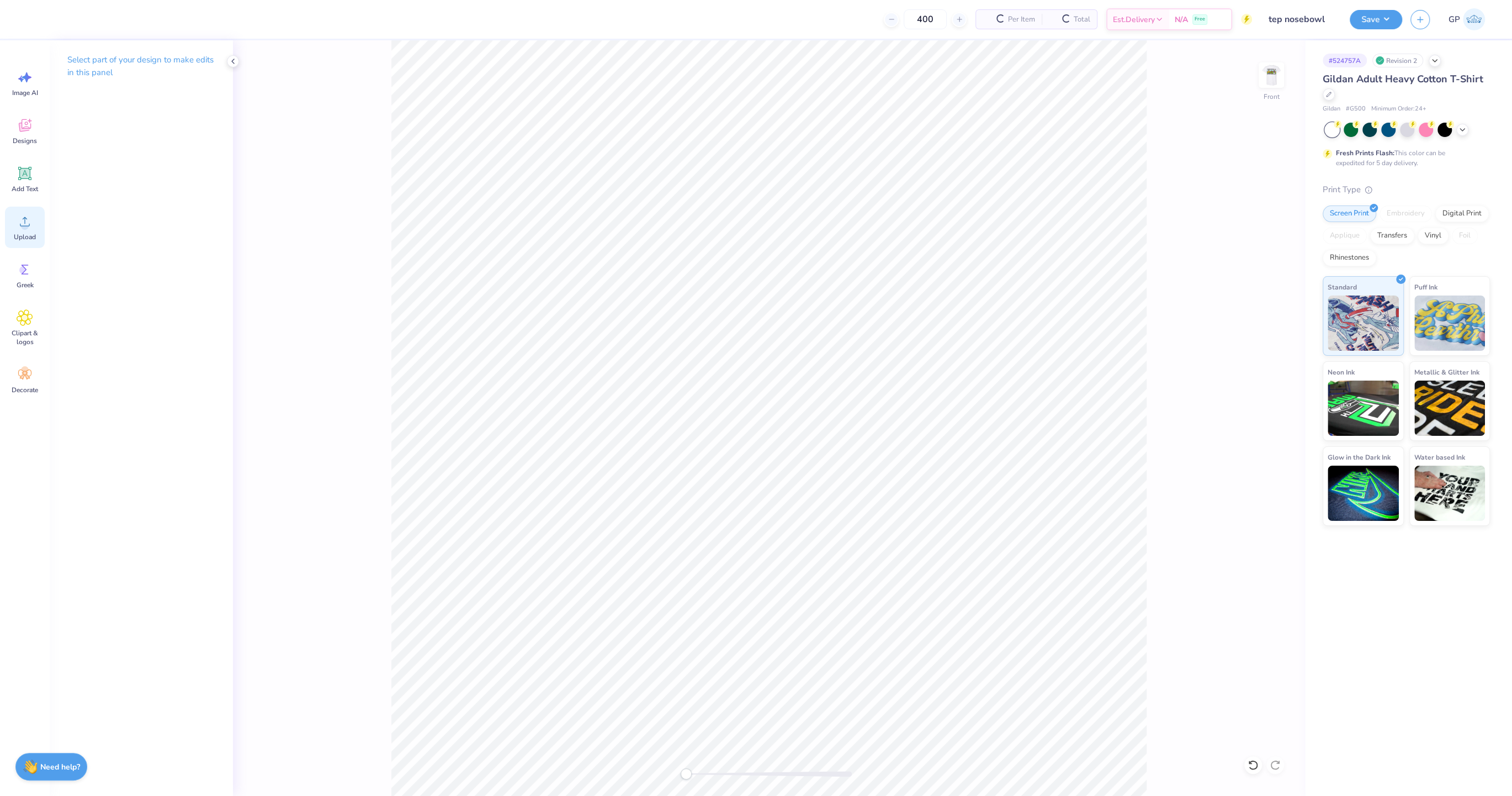
click at [32, 241] on span "Upload" at bounding box center [25, 237] width 22 height 9
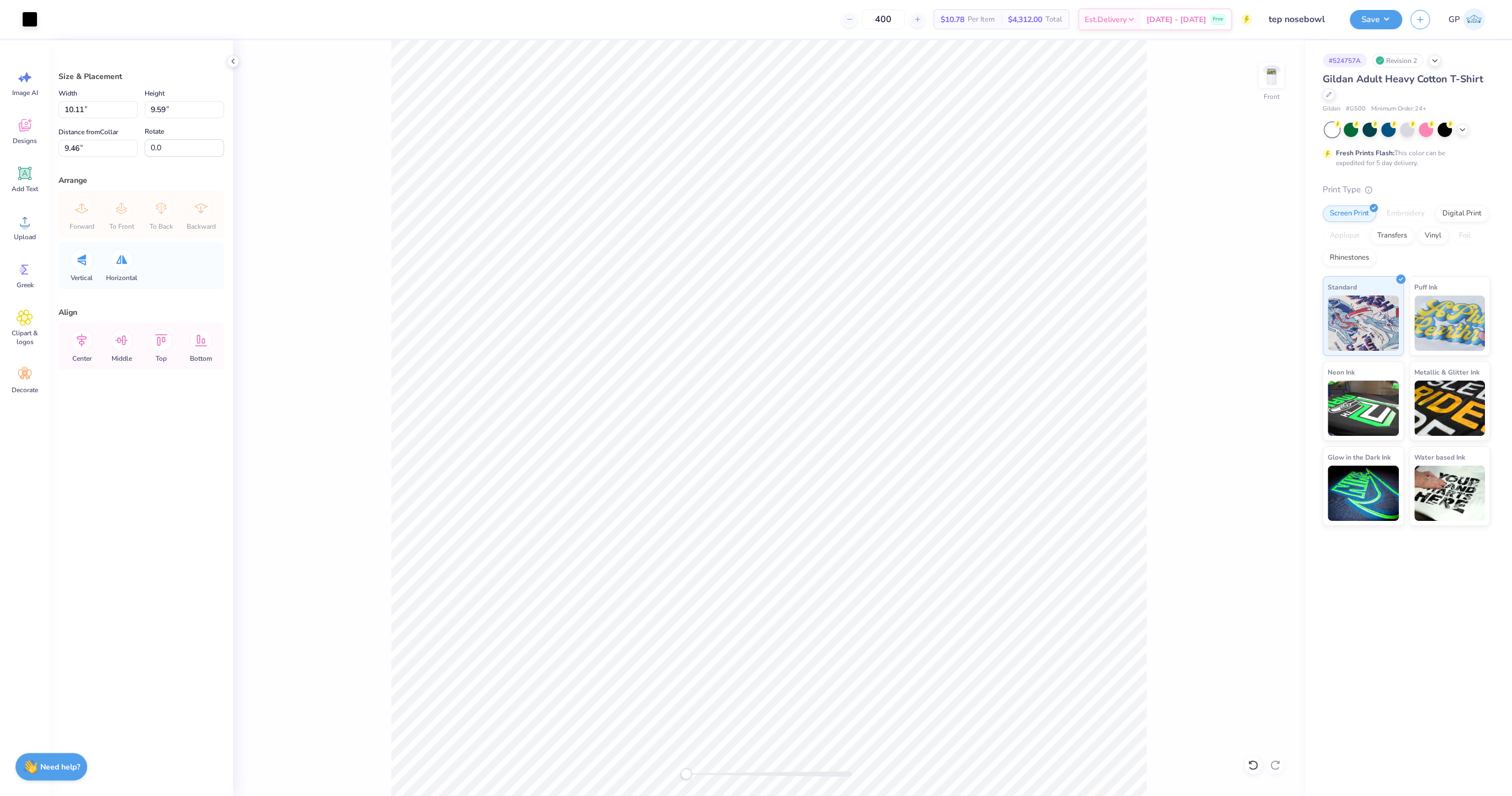
click at [122, 100] on div "Width 10.11 10.11 "" at bounding box center [98, 102] width 79 height 32
click at [106, 107] on input "10.11" at bounding box center [98, 110] width 79 height 17
type input "9.00"
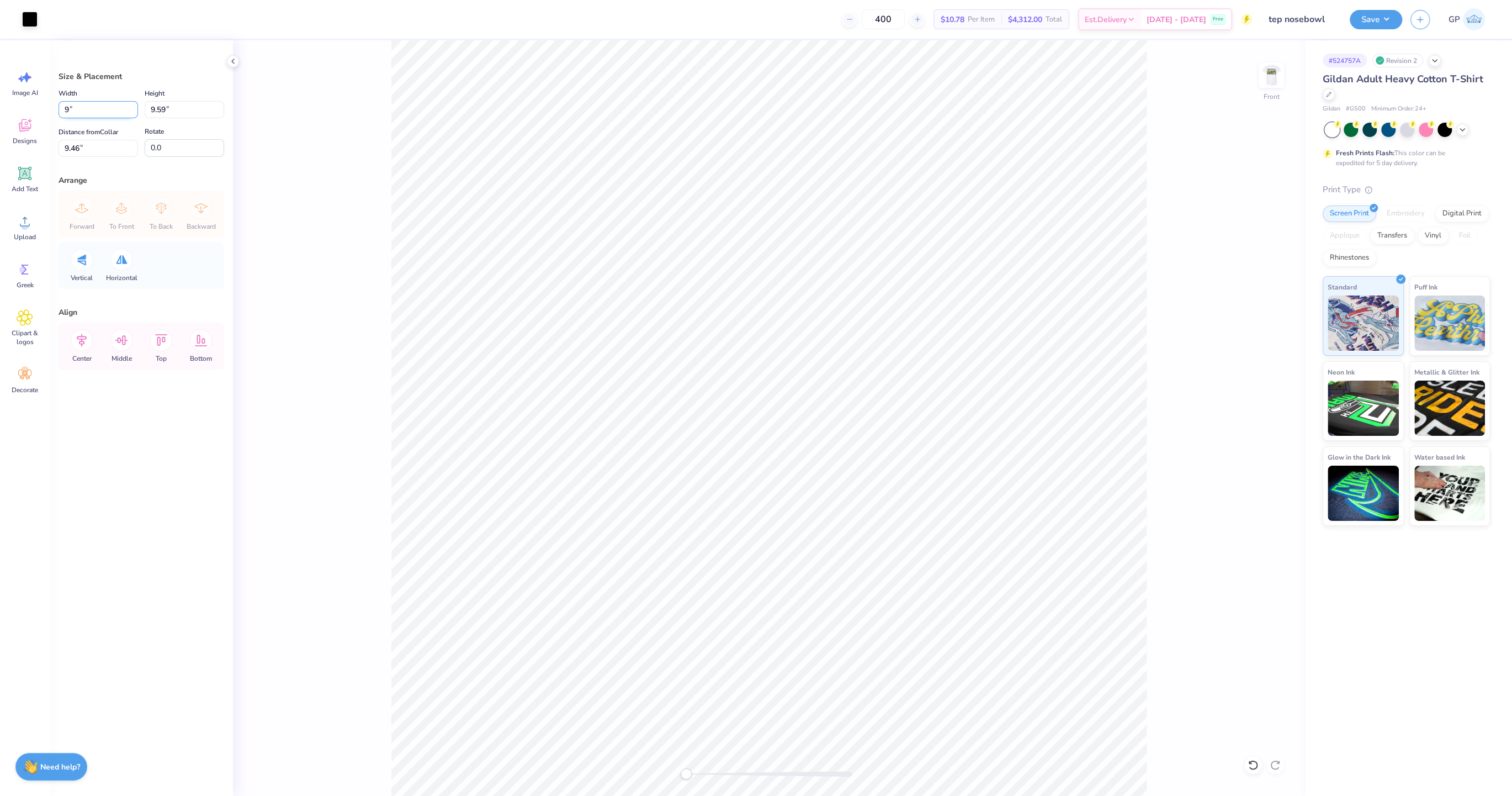
type input "8.53"
click at [79, 151] on input "9.98" at bounding box center [98, 149] width 79 height 17
click at [79, 150] on input "9.98" at bounding box center [98, 149] width 79 height 17
type input "3"
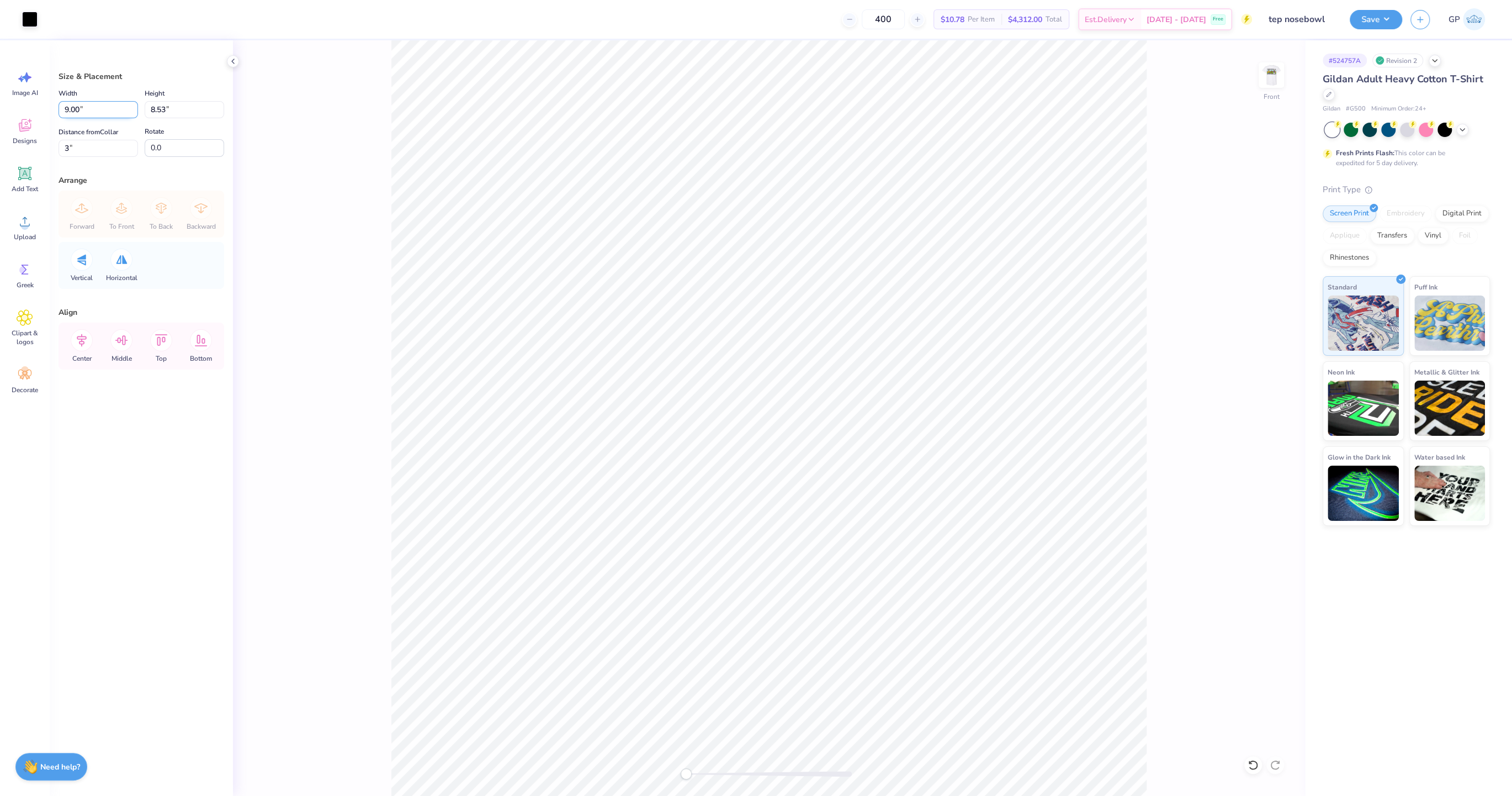
click at [82, 108] on input "9.00" at bounding box center [98, 110] width 79 height 17
type input "9.50"
type input "9.01"
click at [79, 152] on input "2.76" at bounding box center [98, 149] width 79 height 17
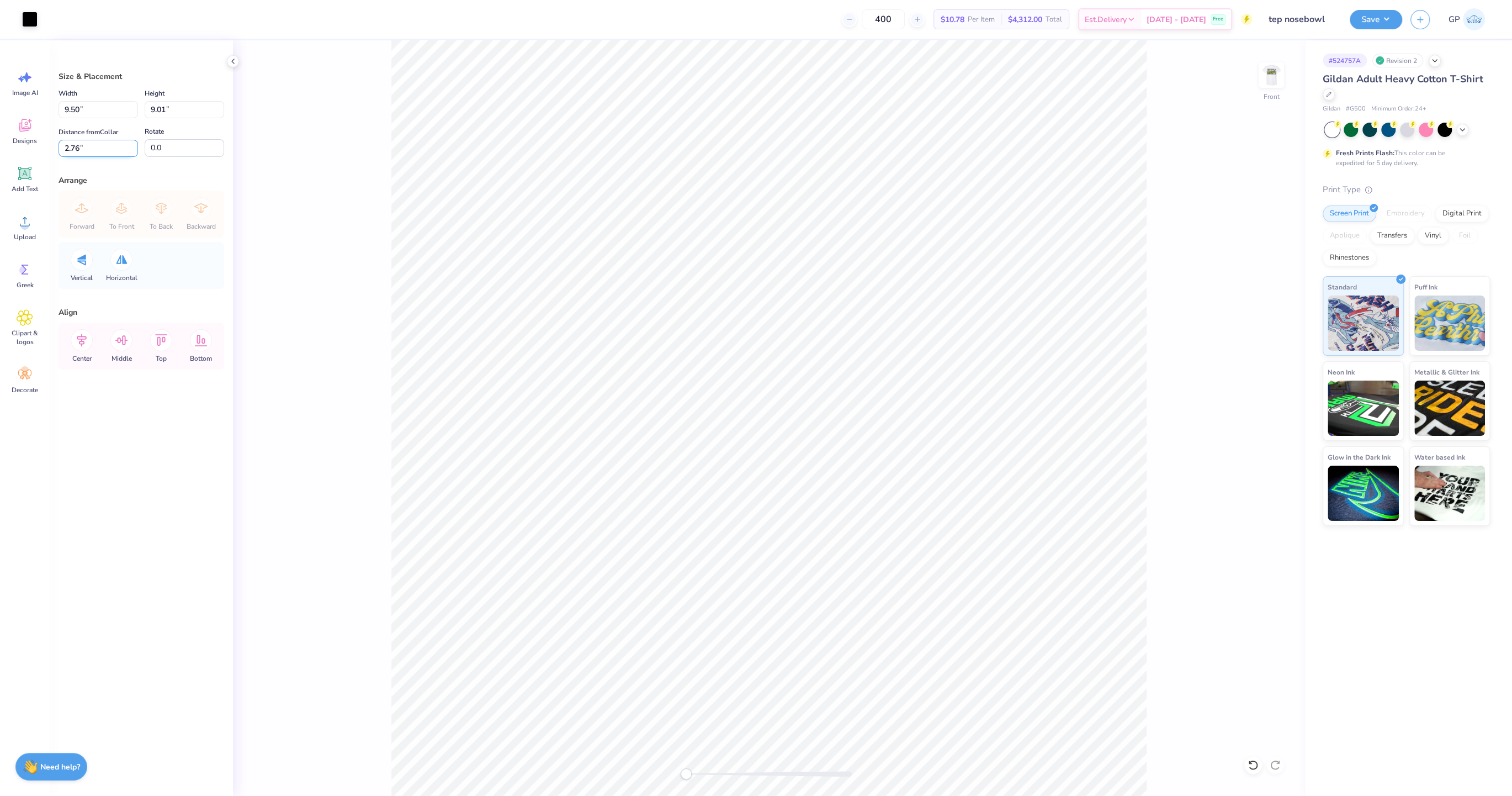
click at [79, 152] on input "2.76" at bounding box center [98, 149] width 79 height 17
type input "3"
click at [1277, 76] on img at bounding box center [1271, 75] width 44 height 44
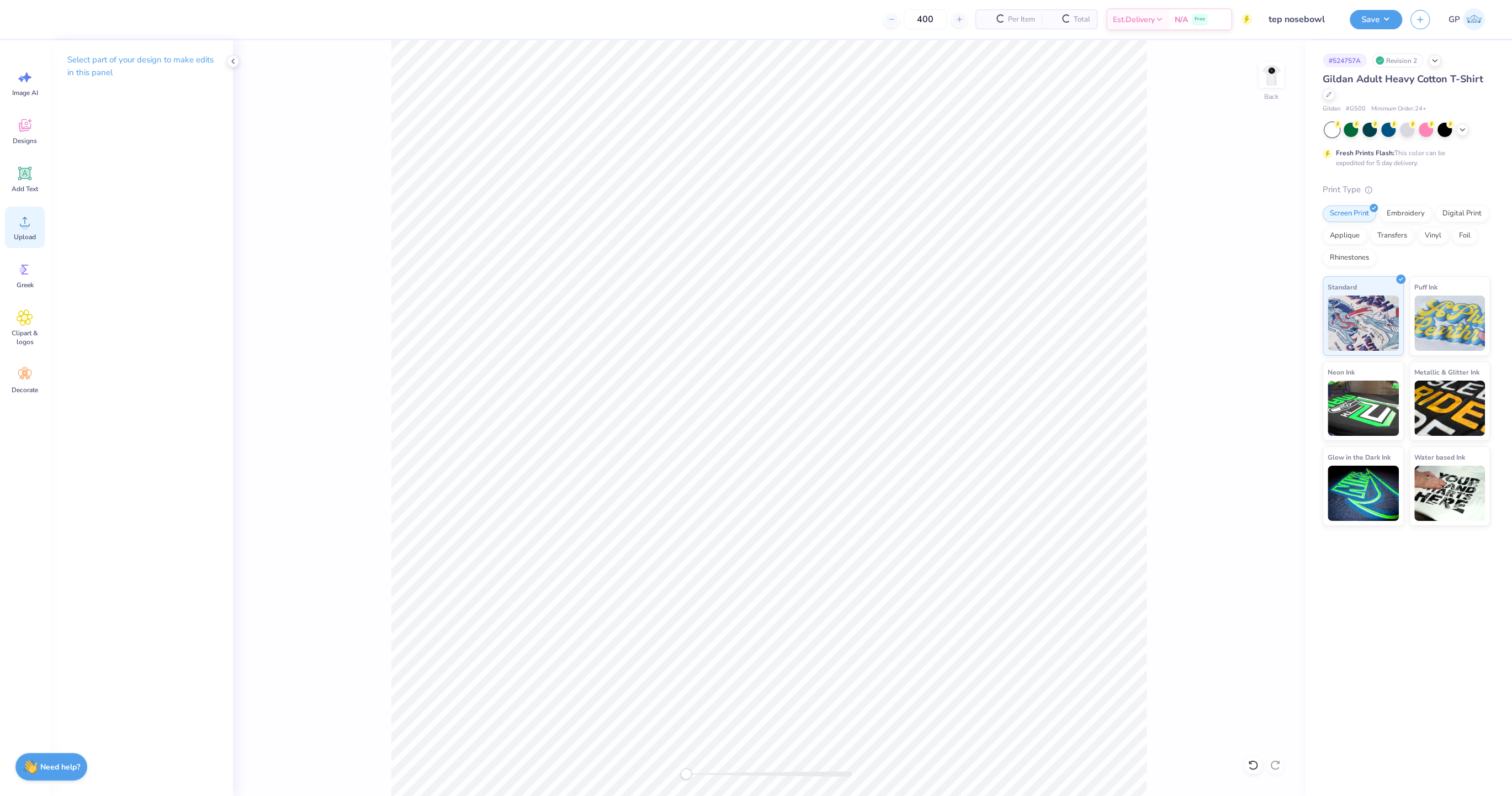
click at [25, 221] on icon at bounding box center [25, 221] width 17 height 17
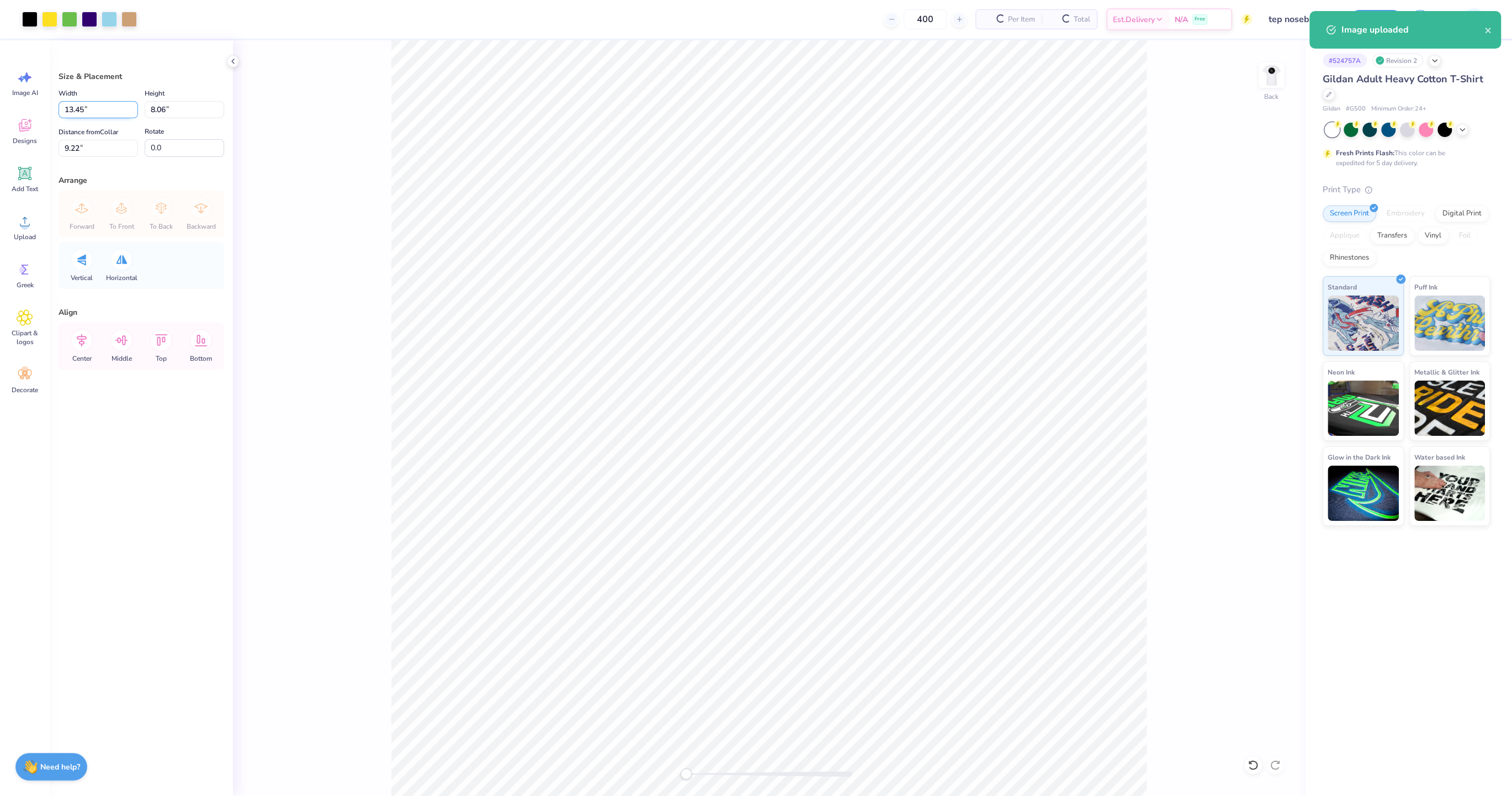
click at [93, 102] on input "13.45" at bounding box center [98, 110] width 79 height 17
type input "12.50"
type input "7.49"
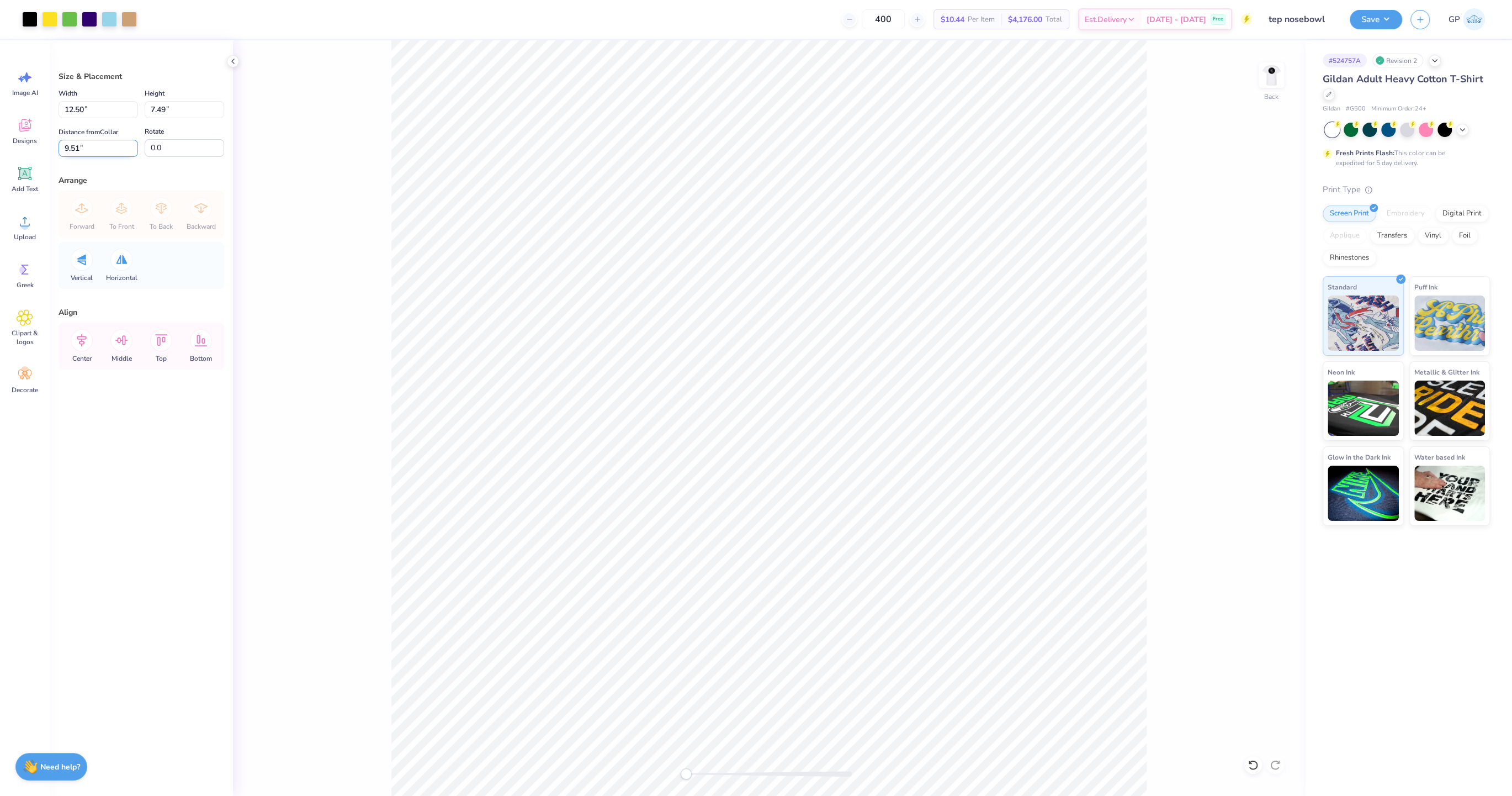
click at [89, 145] on input "9.51" at bounding box center [98, 149] width 79 height 17
type input "3"
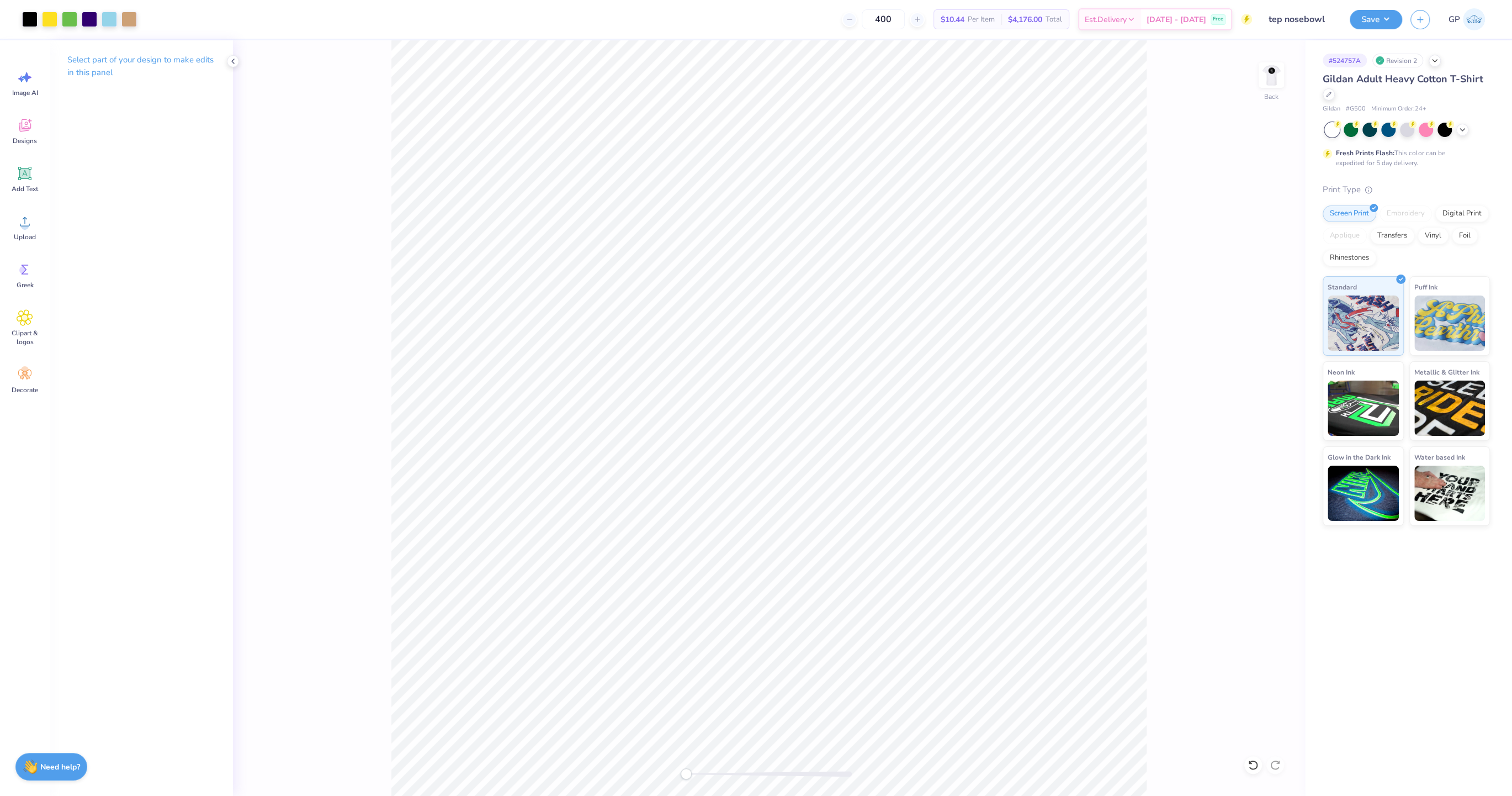
click at [1157, 490] on div "Back" at bounding box center [768, 418] width 1072 height 755
click at [645, 207] on div "Back" at bounding box center [768, 418] width 1072 height 755
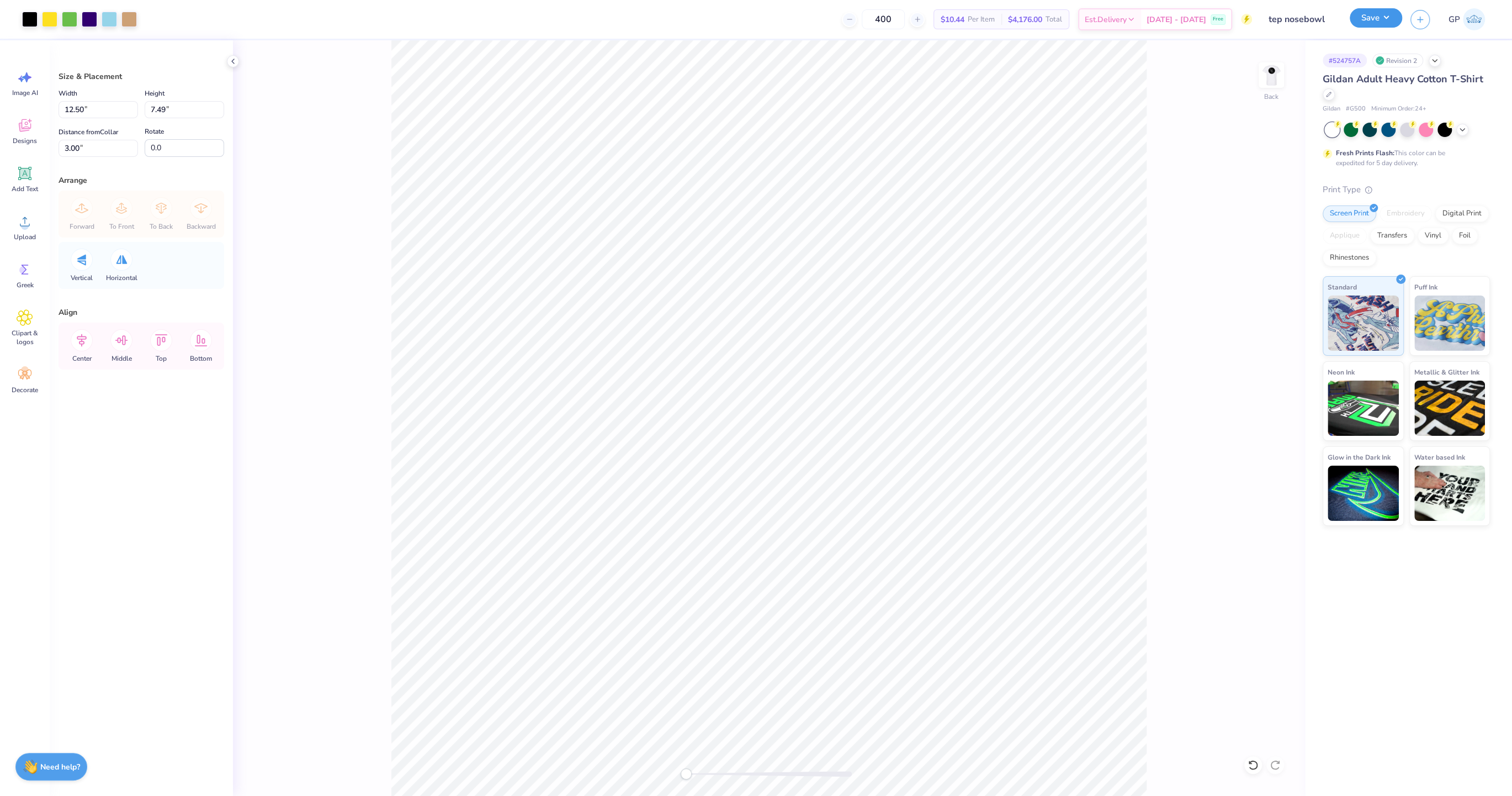
click at [1358, 17] on button "Save" at bounding box center [1376, 17] width 53 height 19
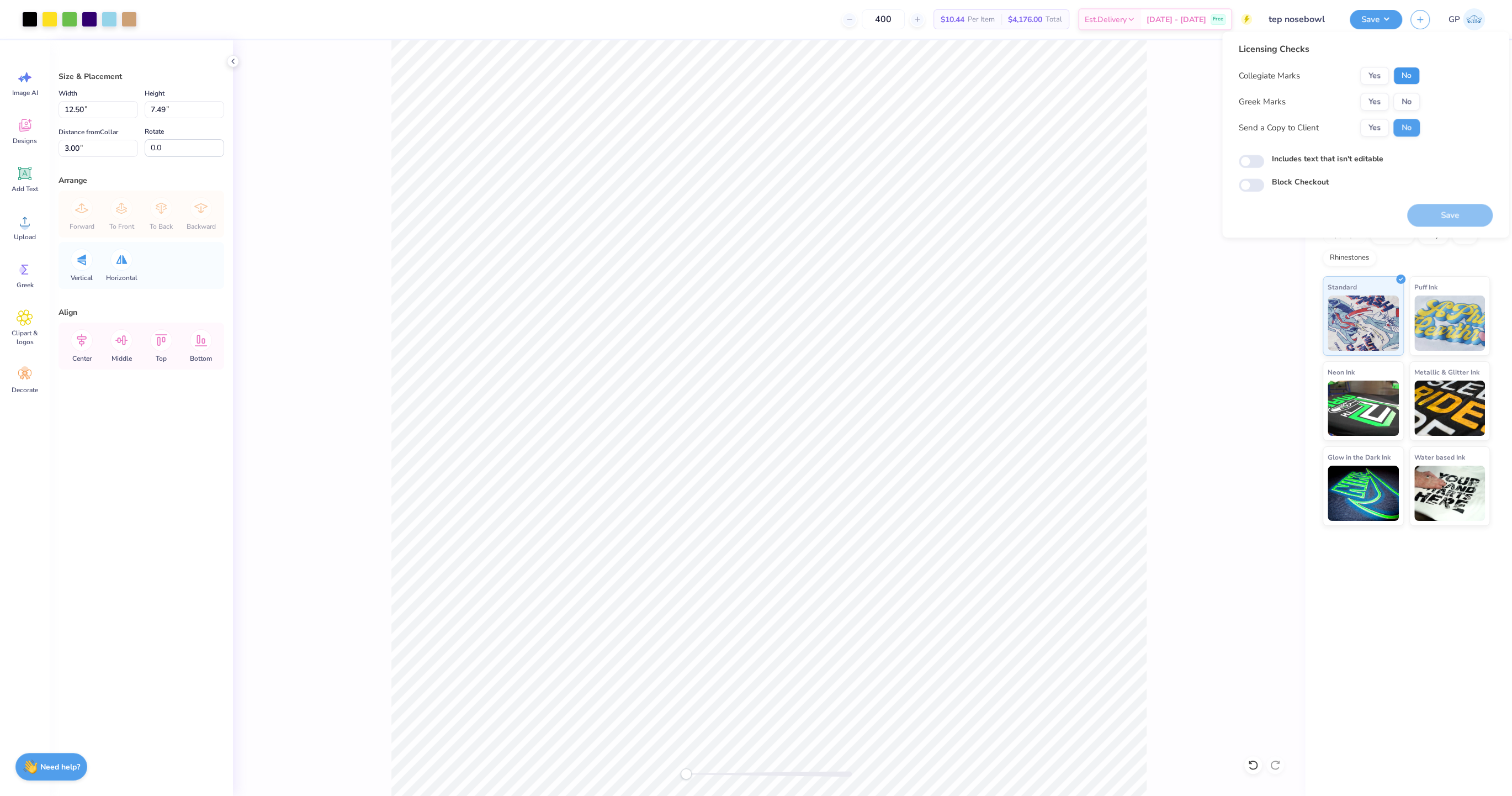
click at [1401, 74] on button "No" at bounding box center [1406, 76] width 27 height 18
drag, startPoint x: 1391, startPoint y: 94, endPoint x: 1368, endPoint y: 106, distance: 25.9
click at [1389, 94] on div "Yes No" at bounding box center [1389, 102] width 59 height 18
click at [1368, 106] on button "Yes" at bounding box center [1374, 102] width 28 height 18
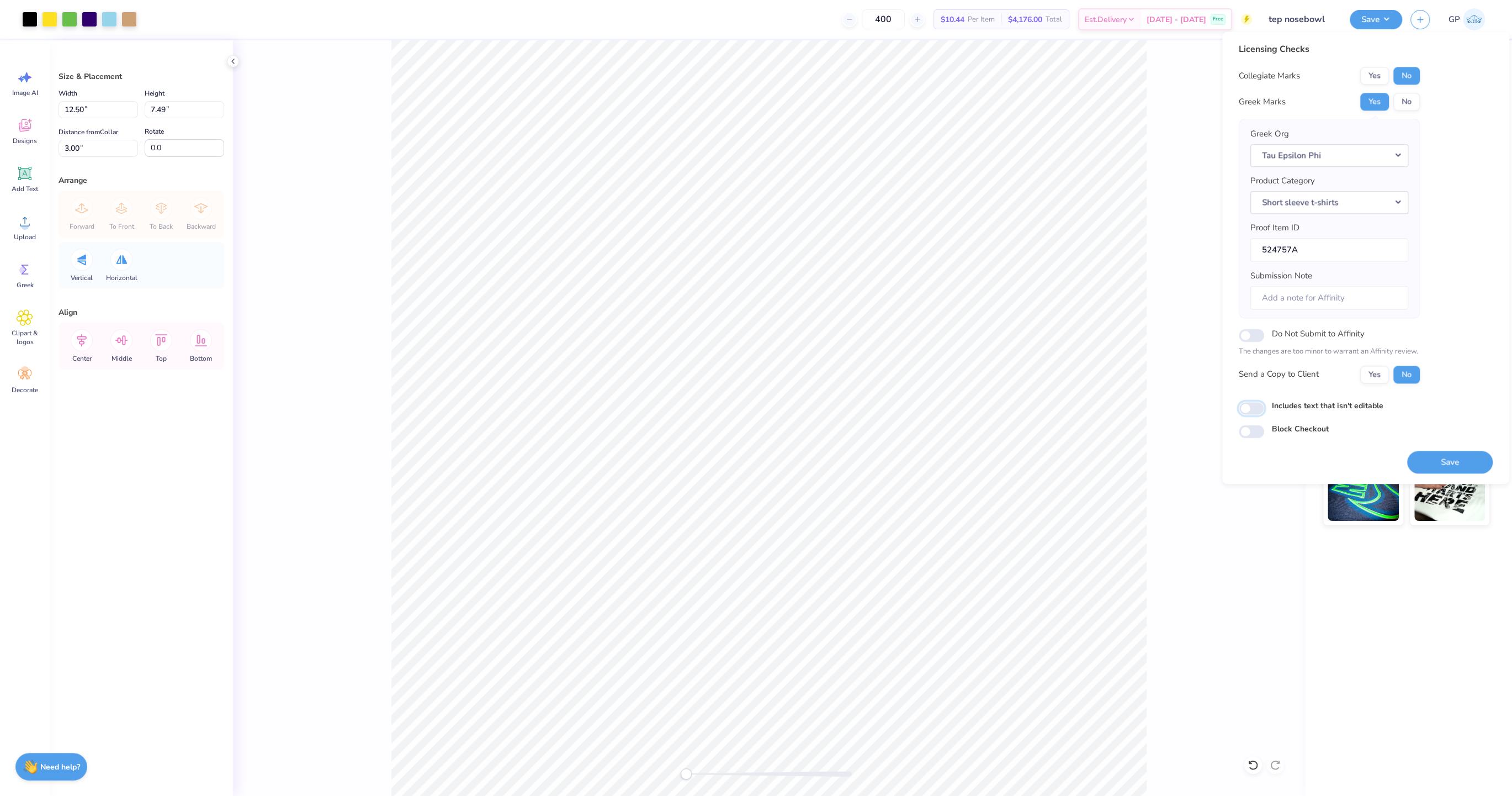
click at [1246, 411] on input "Includes text that isn't editable" at bounding box center [1251, 408] width 25 height 13
checkbox input "true"
click at [1441, 455] on button "Save" at bounding box center [1449, 461] width 85 height 23
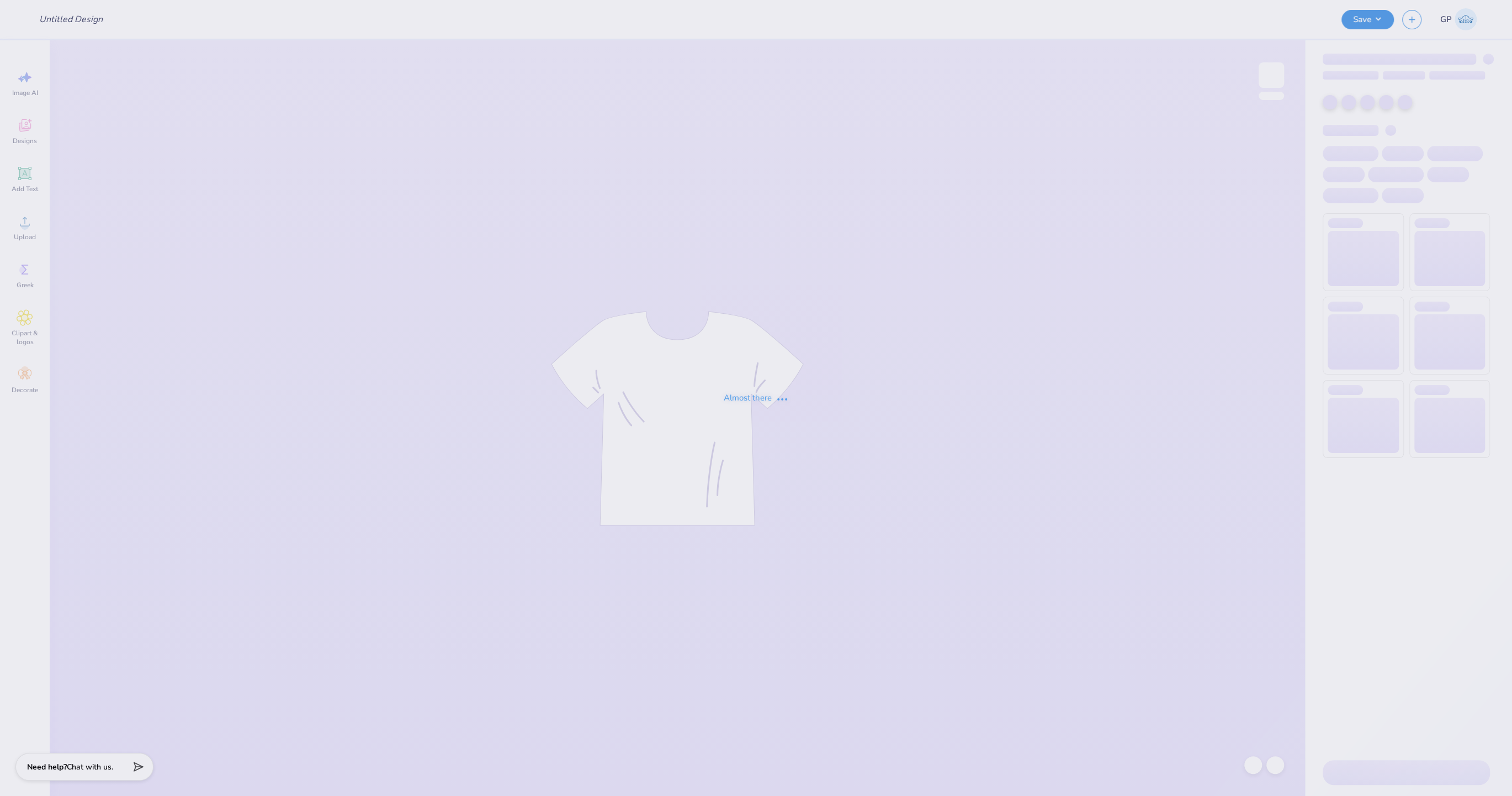
type input "Light the Night Gphi X Alpha Delt"
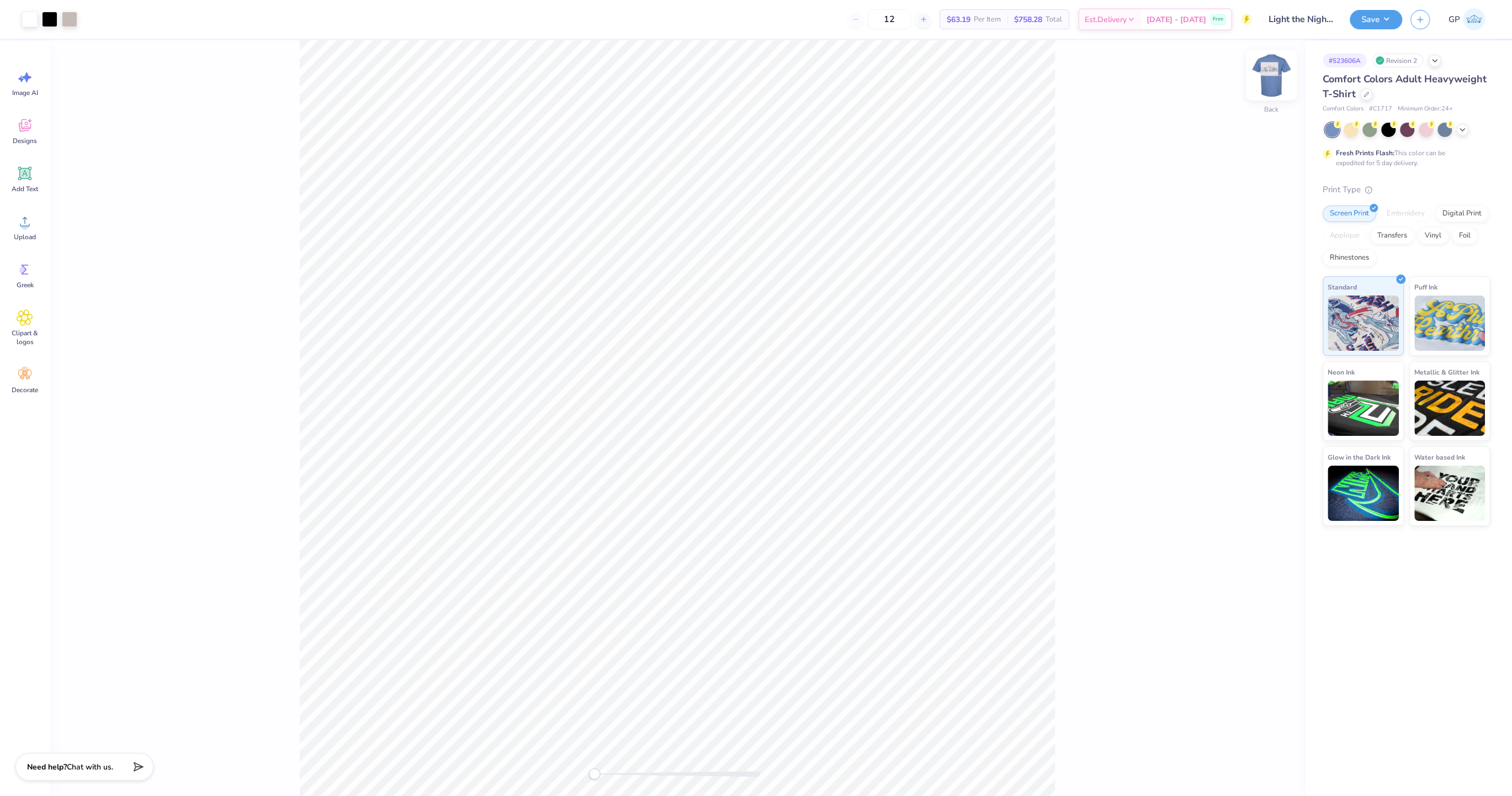
click at [1282, 82] on img at bounding box center [1271, 75] width 44 height 44
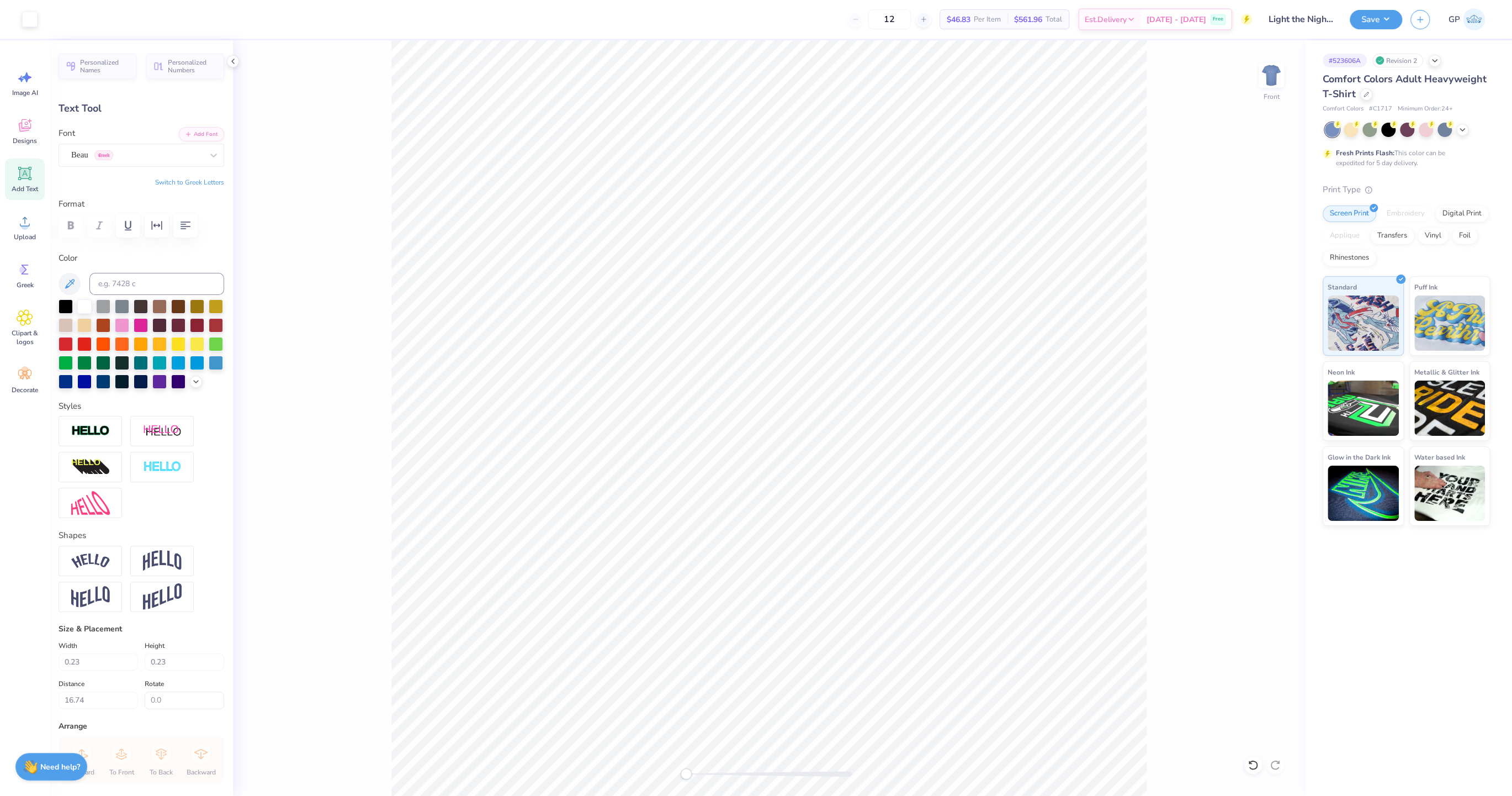
click at [720, 775] on div at bounding box center [768, 773] width 165 height 6
type input "16.84"
click at [638, 781] on div "Front" at bounding box center [768, 418] width 1072 height 755
type input "12.04"
type input "2.68"
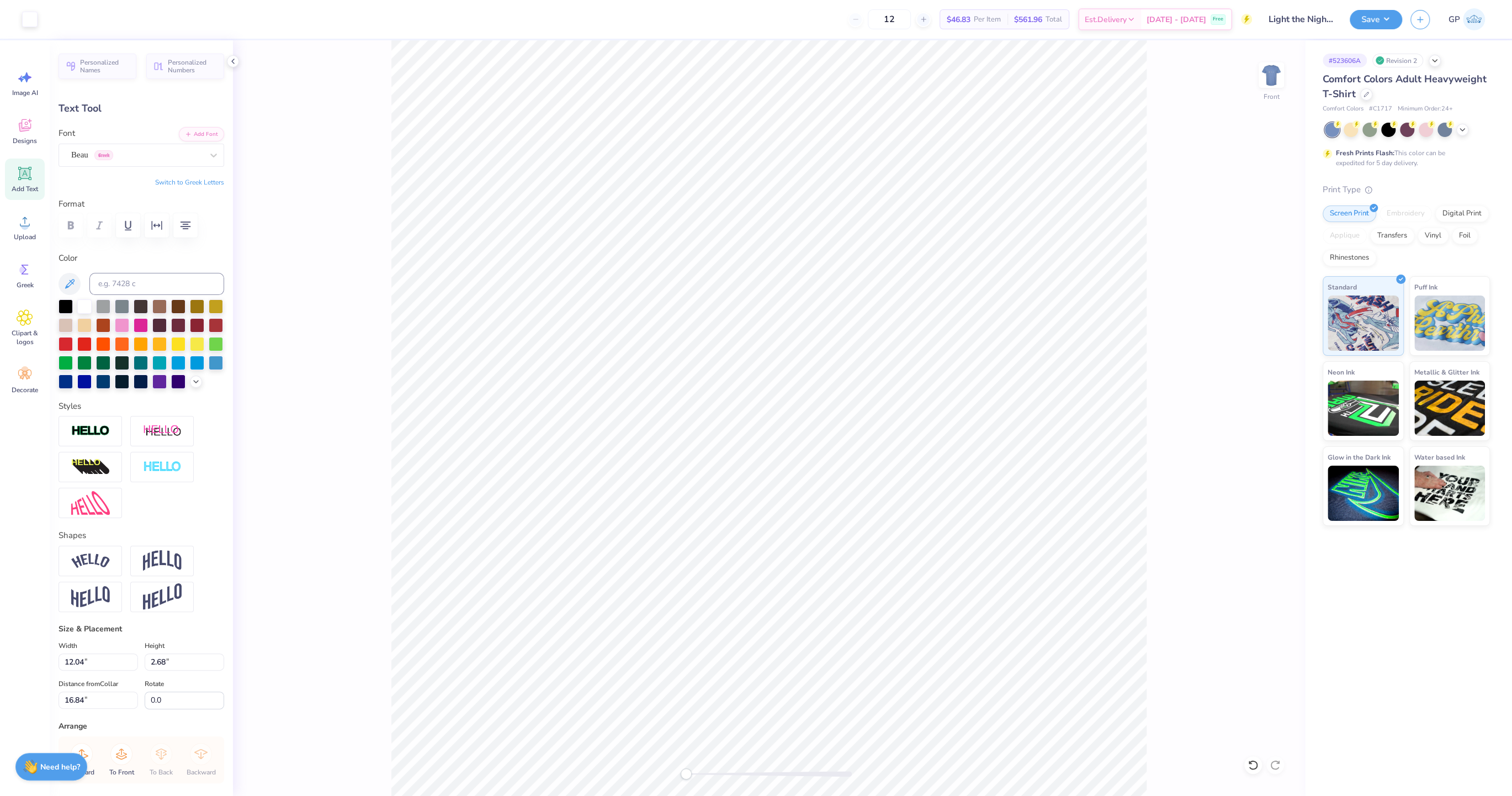
type input "14.75"
click at [1262, 79] on img at bounding box center [1271, 75] width 44 height 44
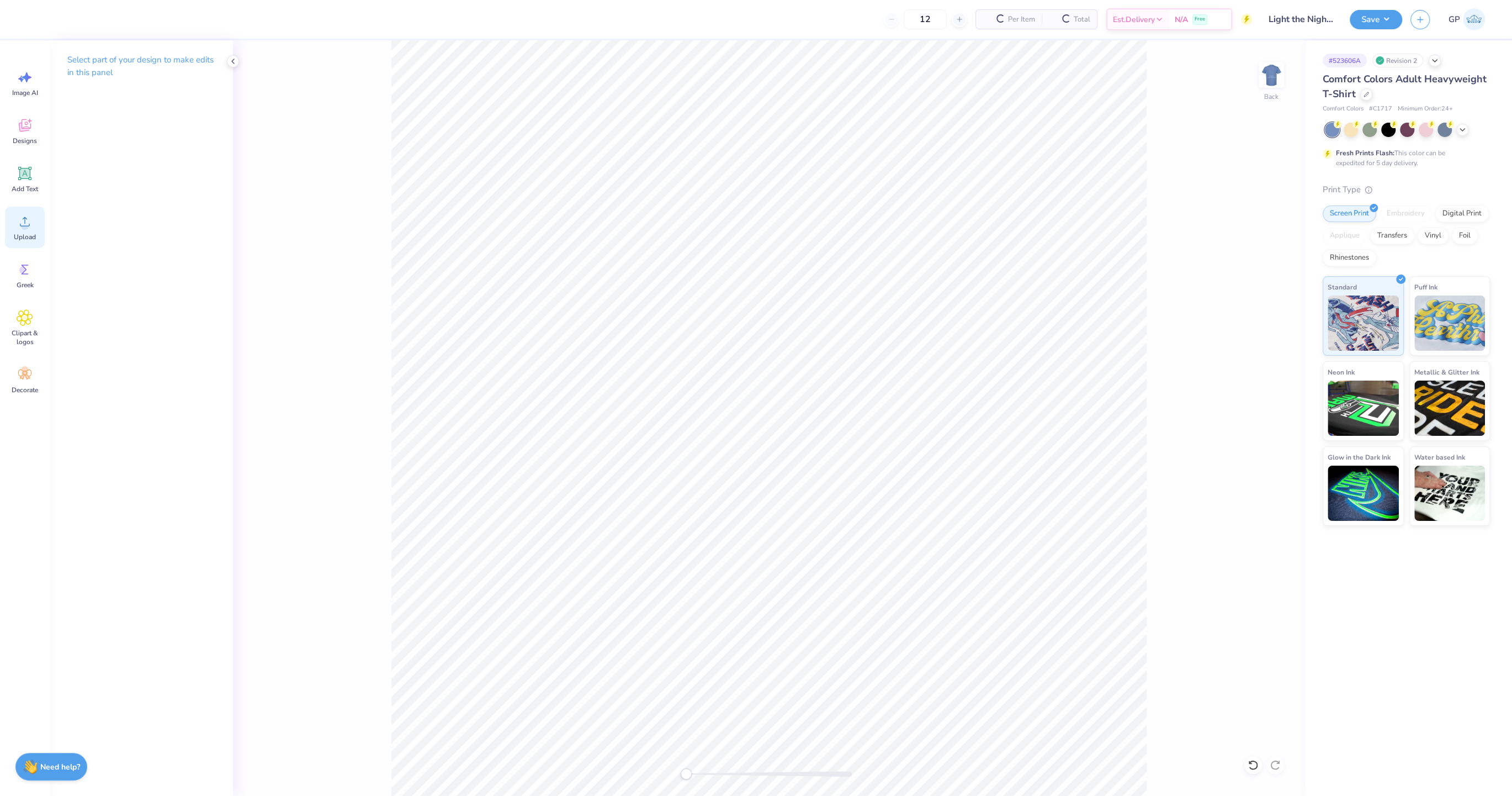
click at [17, 215] on icon at bounding box center [25, 221] width 17 height 17
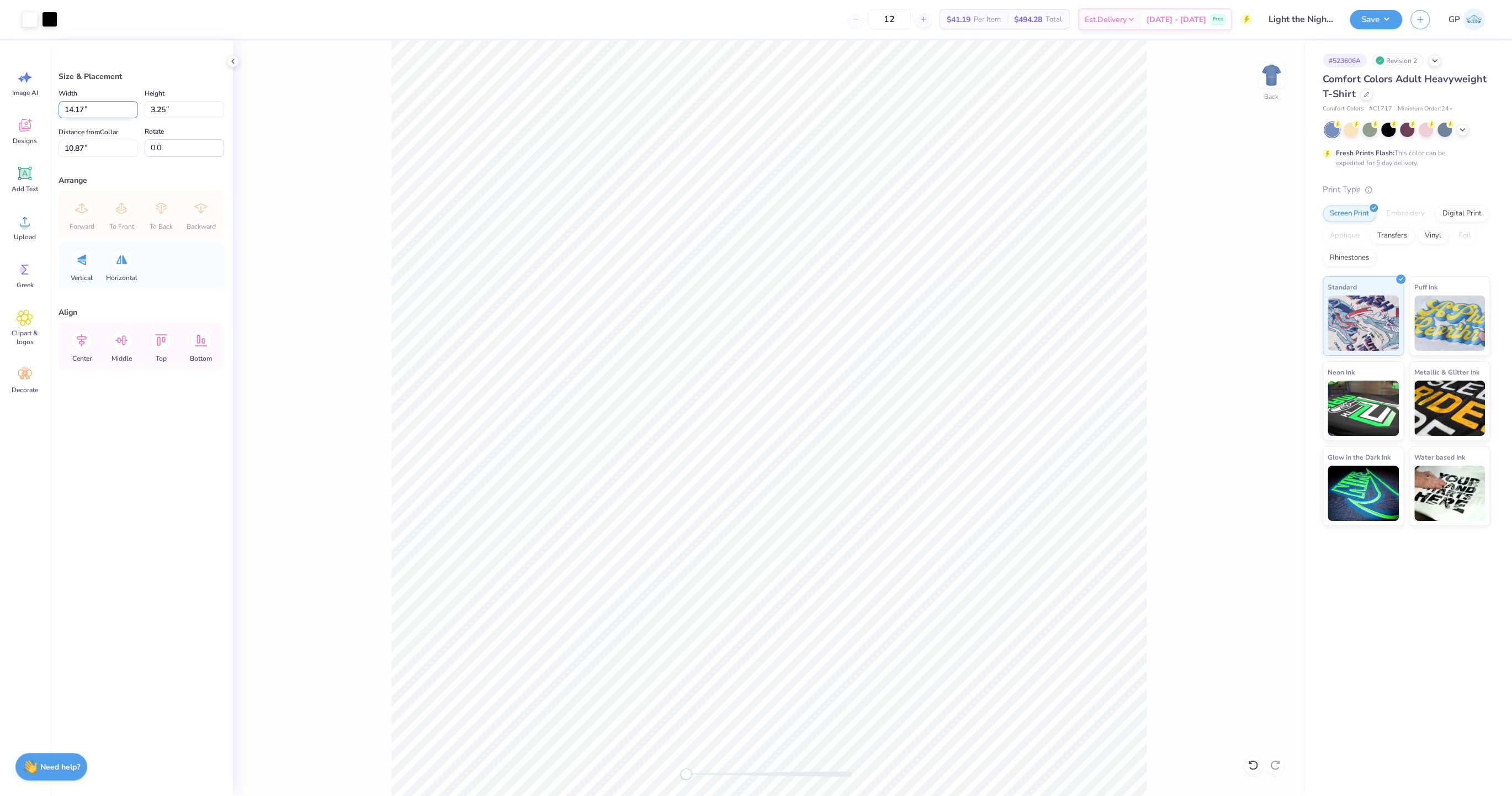
click at [65, 108] on input "14.17" at bounding box center [98, 110] width 79 height 17
type input "7.00"
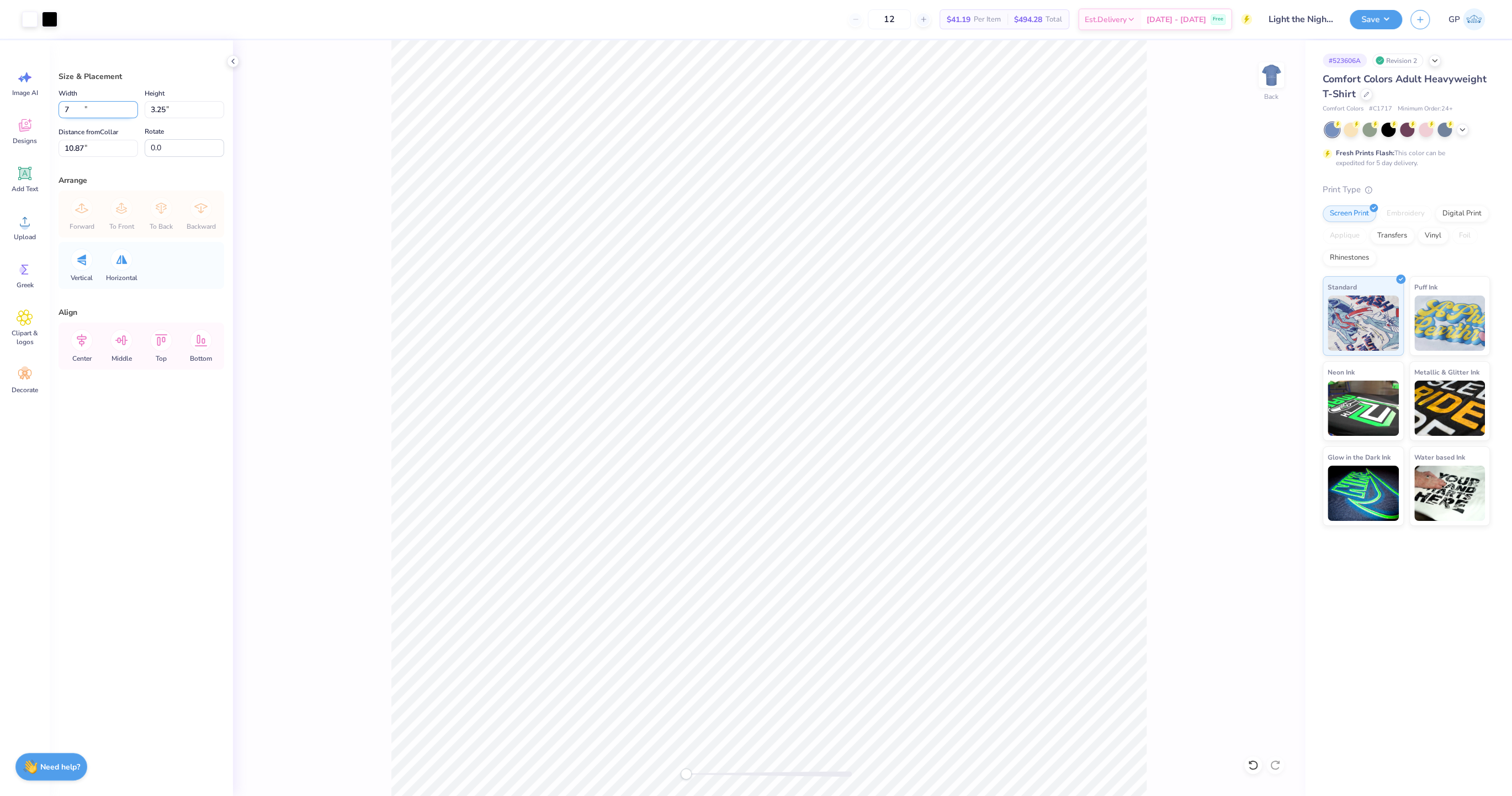
type input "1.61"
click at [108, 143] on input "11.70" at bounding box center [98, 149] width 79 height 17
type input "3"
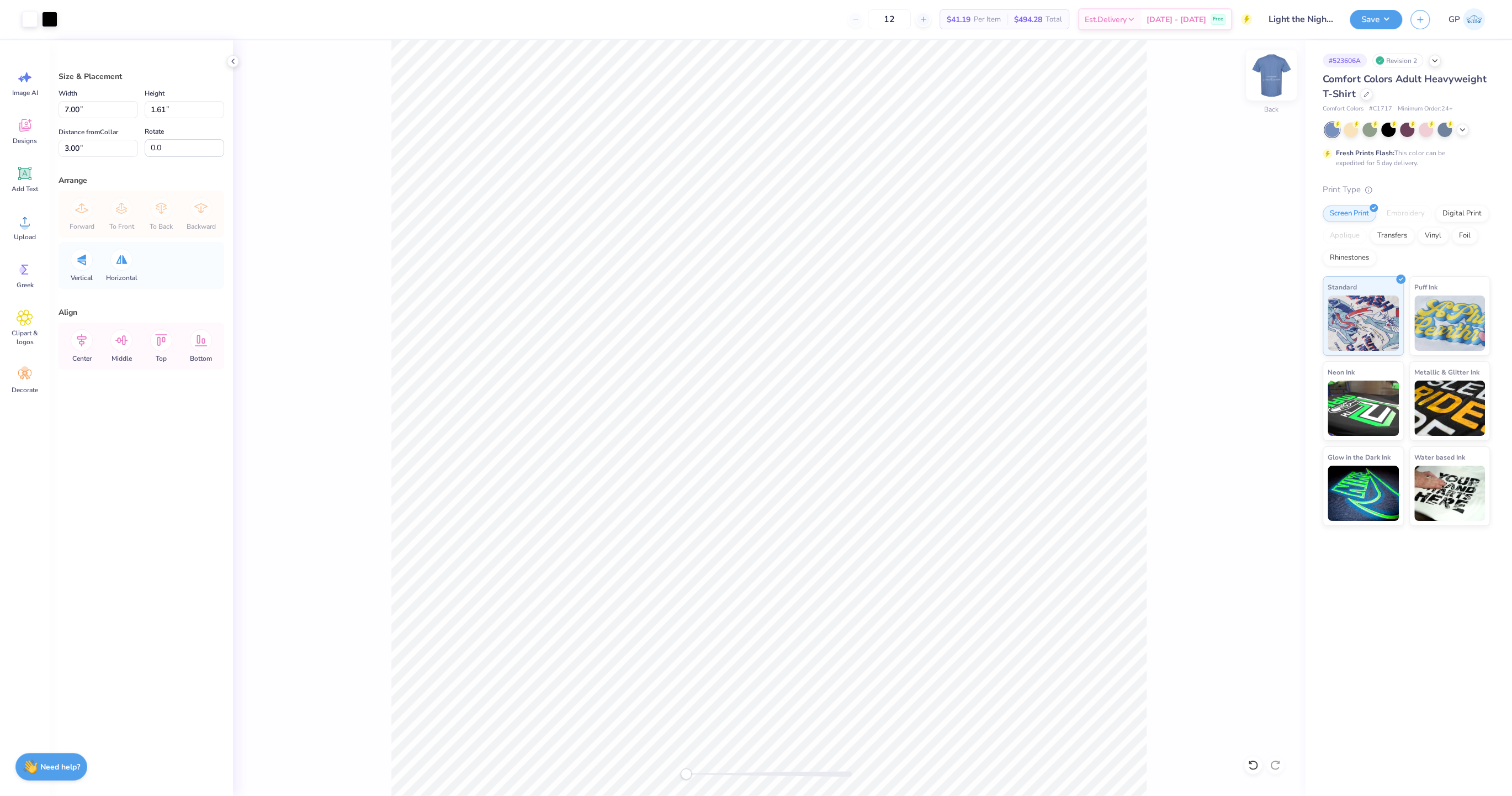
click at [1267, 78] on img at bounding box center [1271, 75] width 44 height 44
click at [10, 224] on div "Upload" at bounding box center [25, 227] width 40 height 42
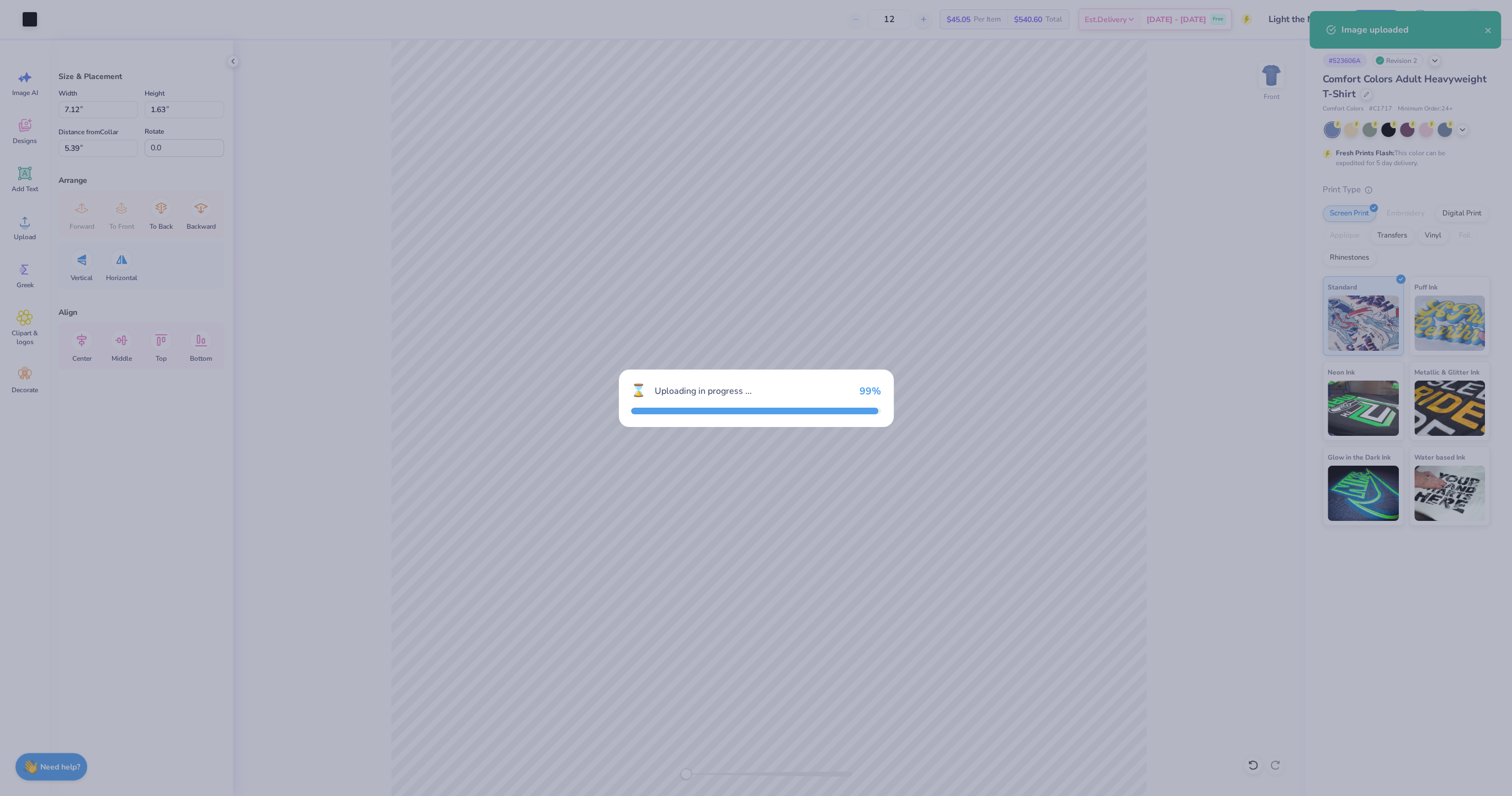
type input "13.87"
type input "4.47"
type input "11.52"
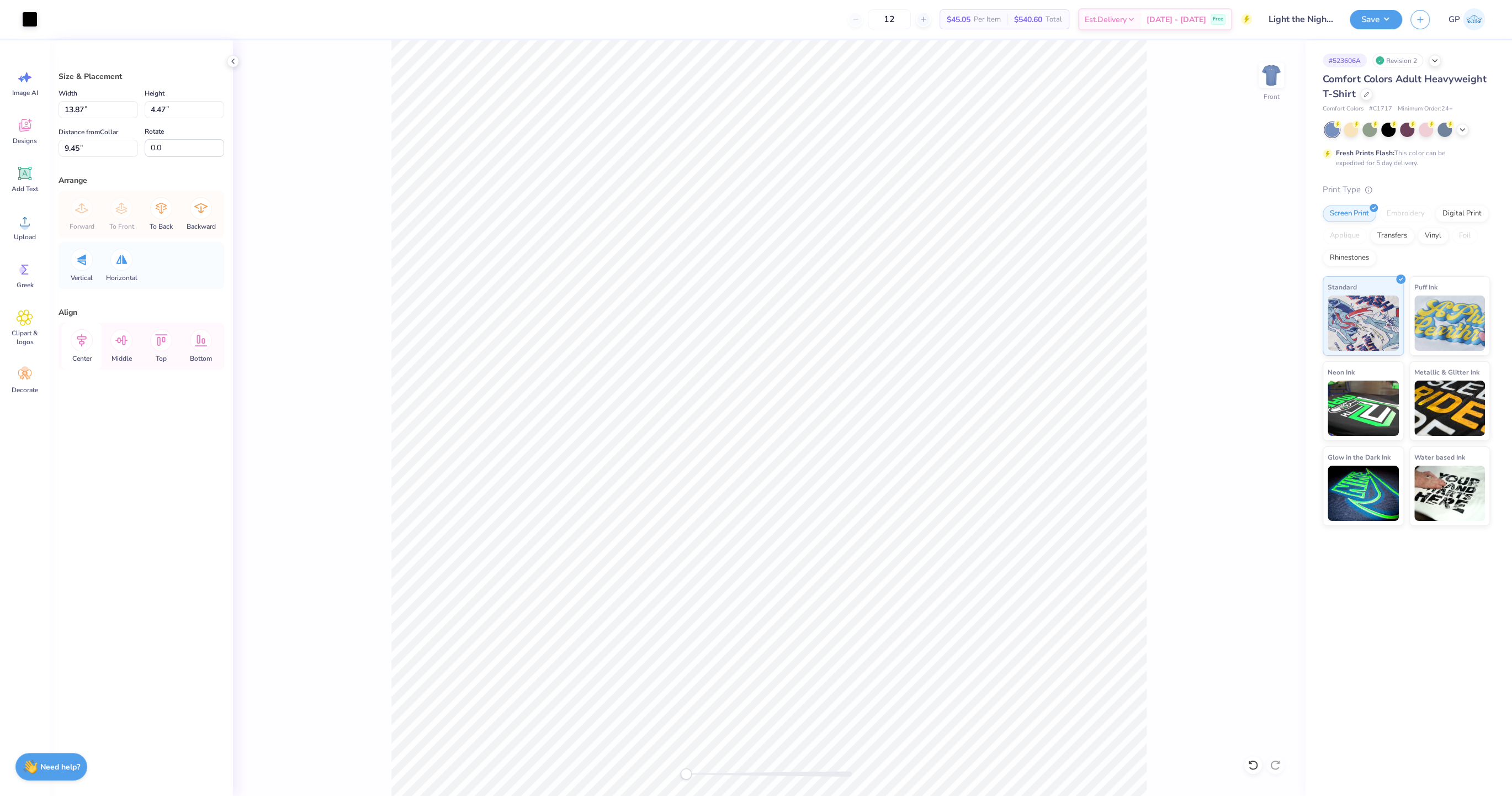
click at [82, 343] on icon at bounding box center [82, 340] width 10 height 13
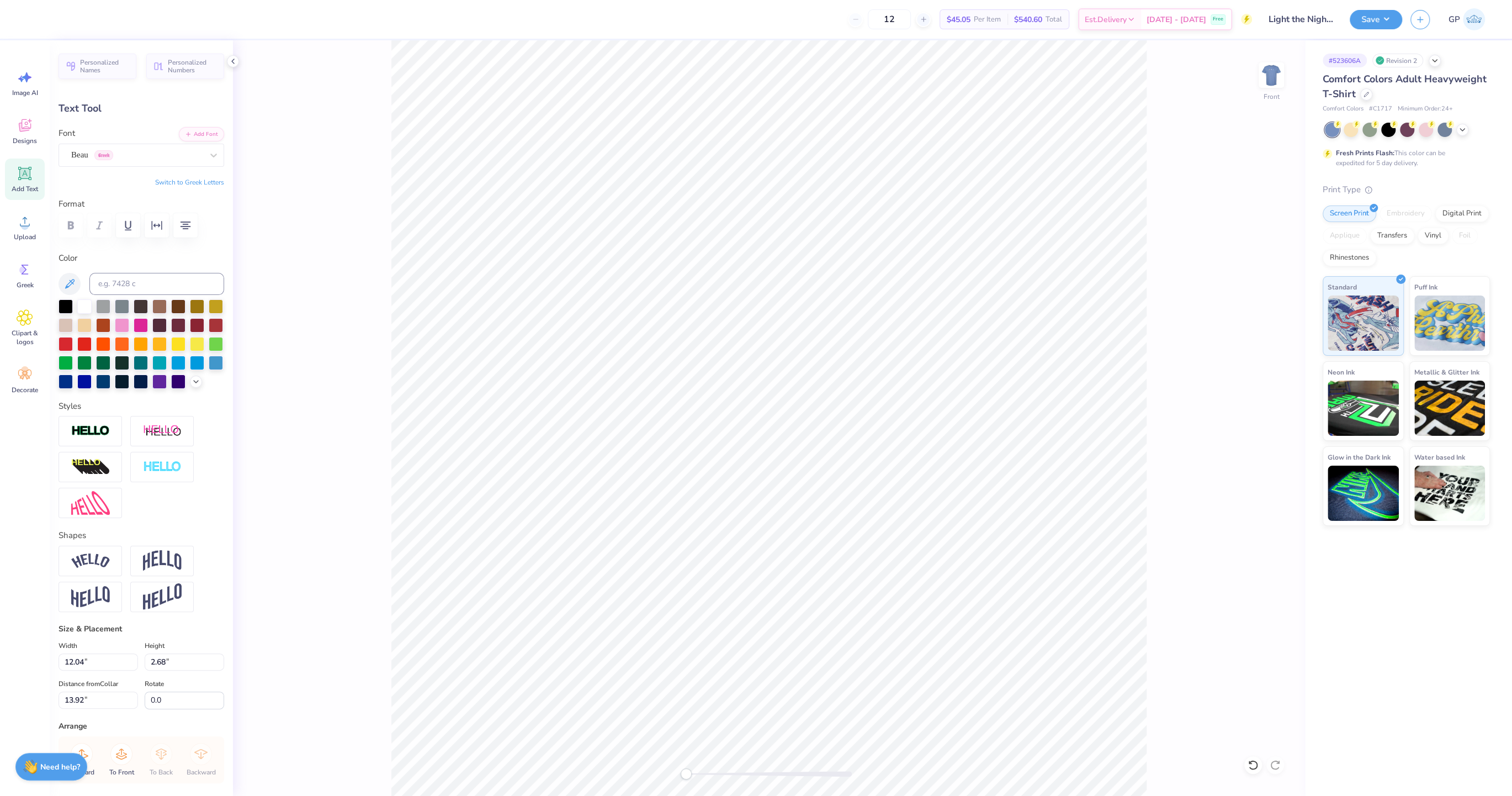
scroll to position [115, 0]
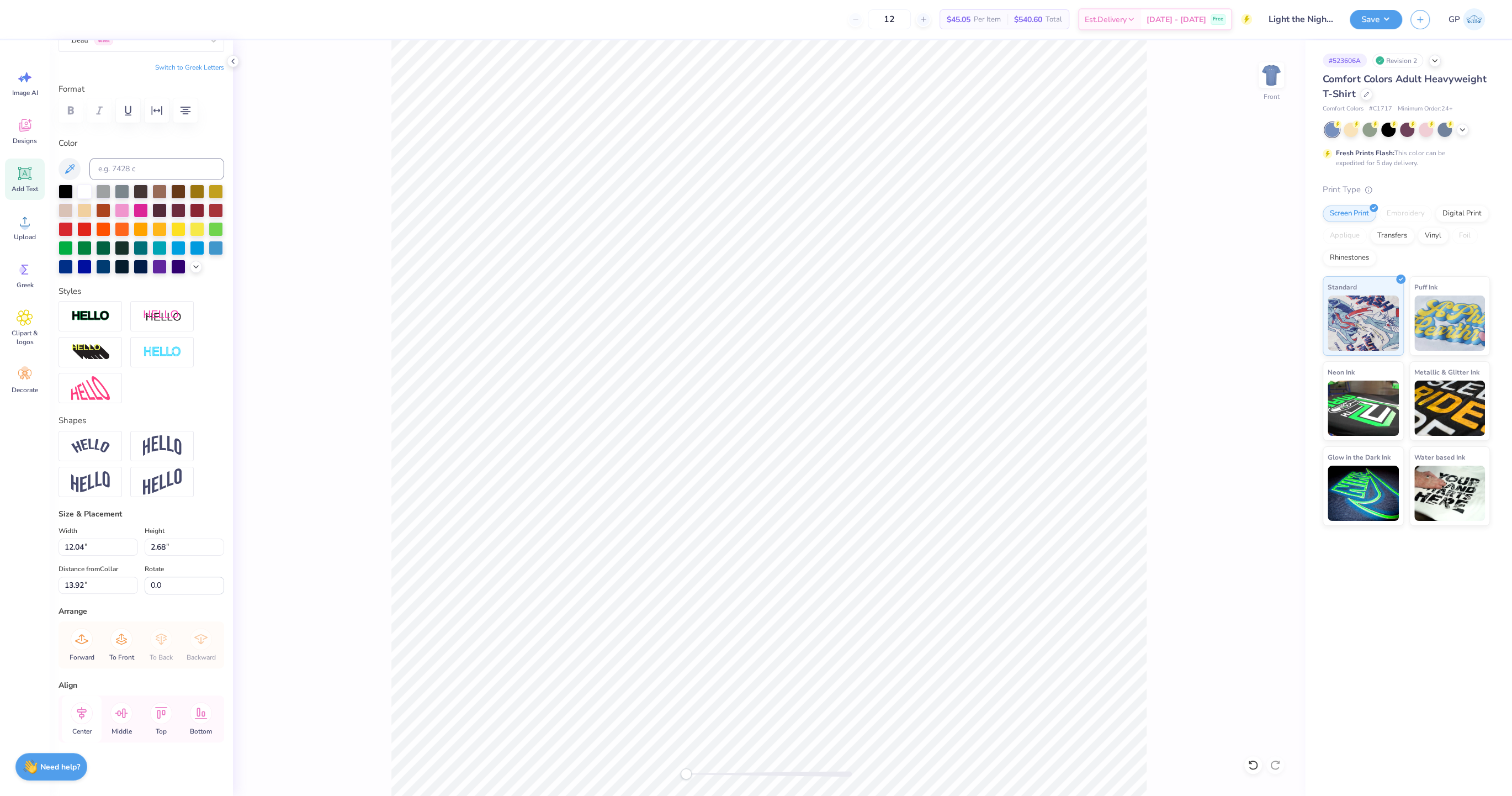
click at [76, 704] on icon at bounding box center [82, 713] width 22 height 22
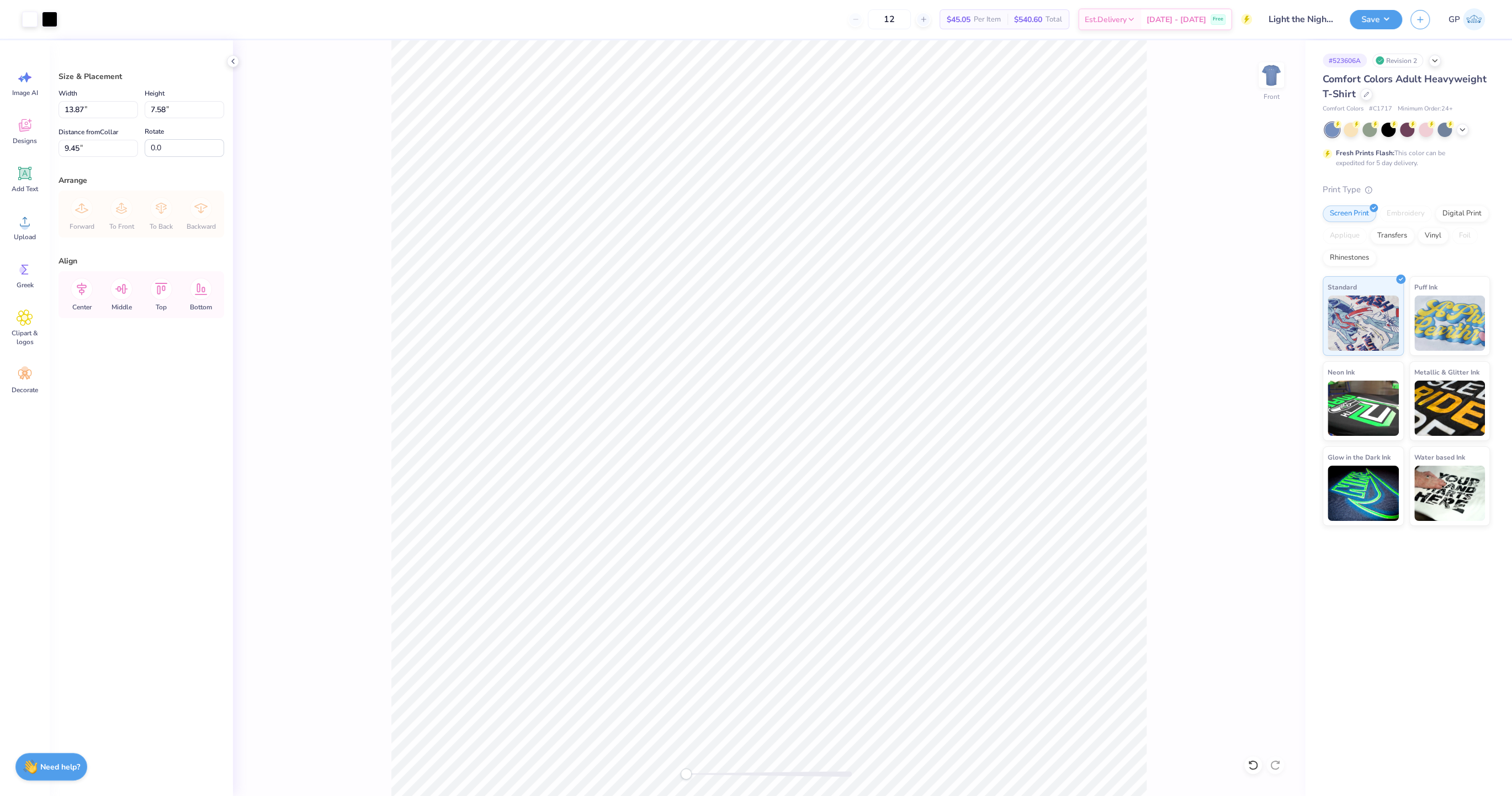
type input "3.49"
click at [28, 16] on div at bounding box center [30, 18] width 15 height 15
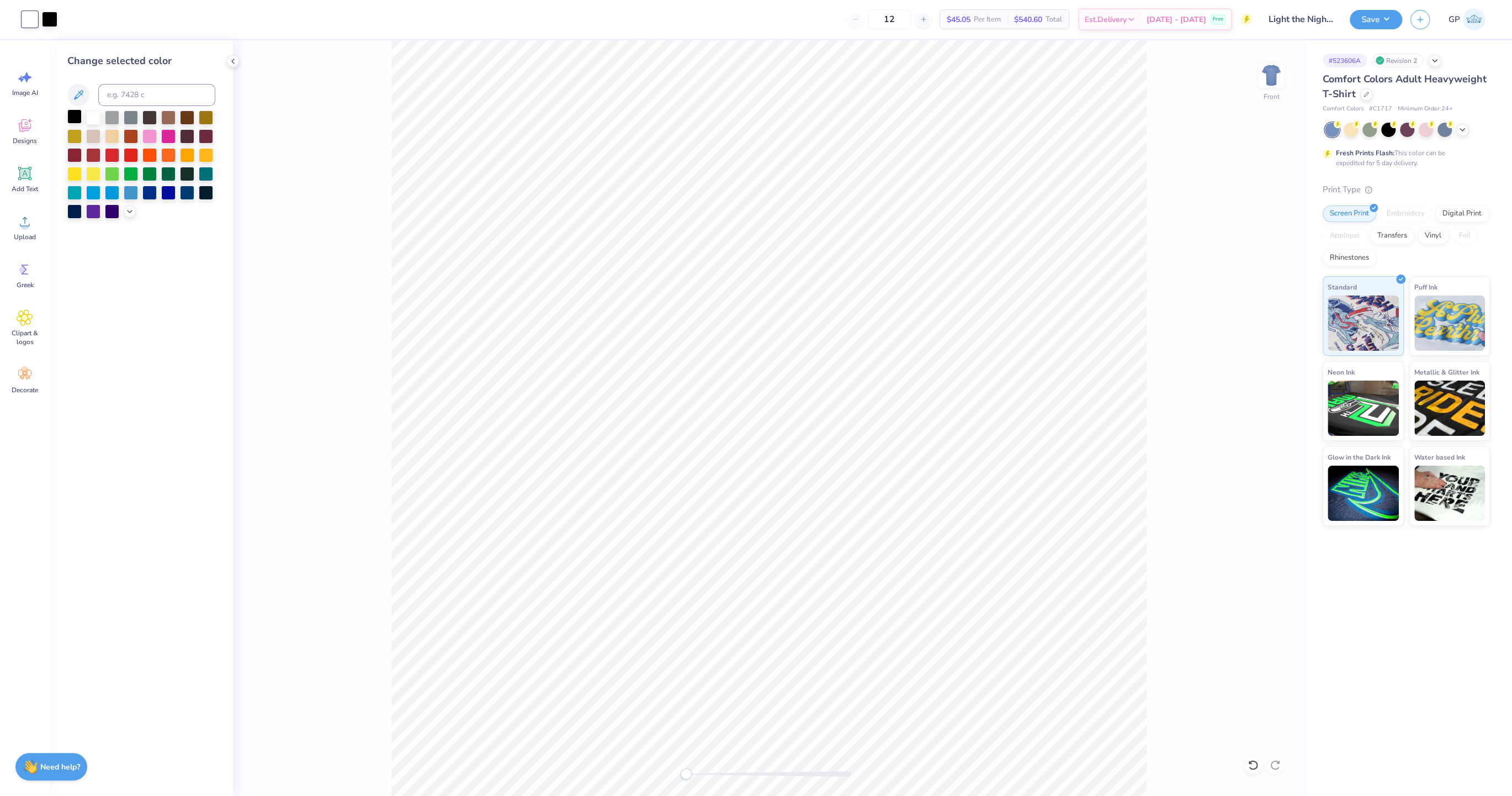
click at [74, 120] on div at bounding box center [74, 116] width 14 height 14
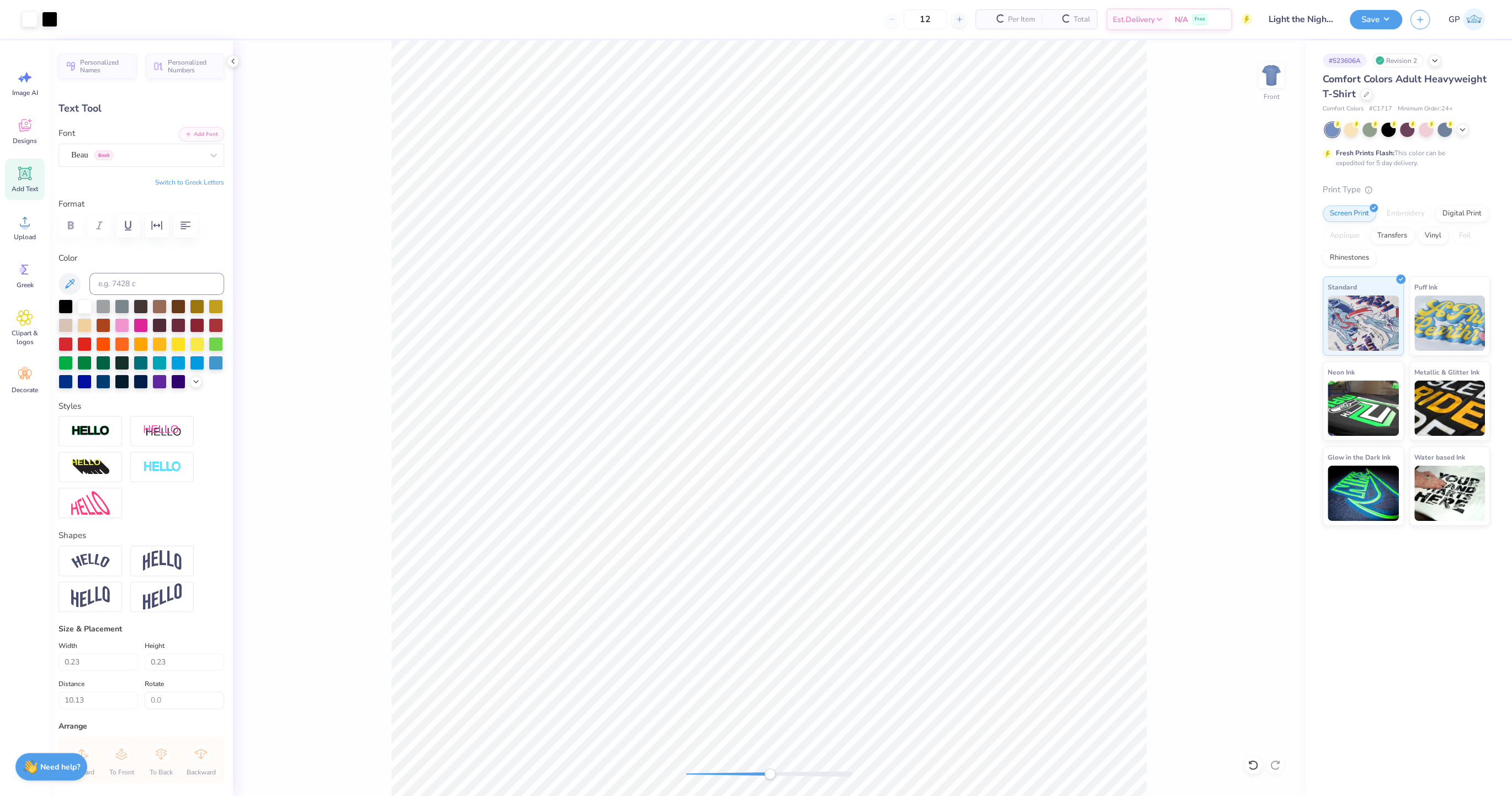
click at [770, 772] on div at bounding box center [768, 773] width 165 height 6
click at [479, 765] on div "Front" at bounding box center [768, 418] width 1072 height 755
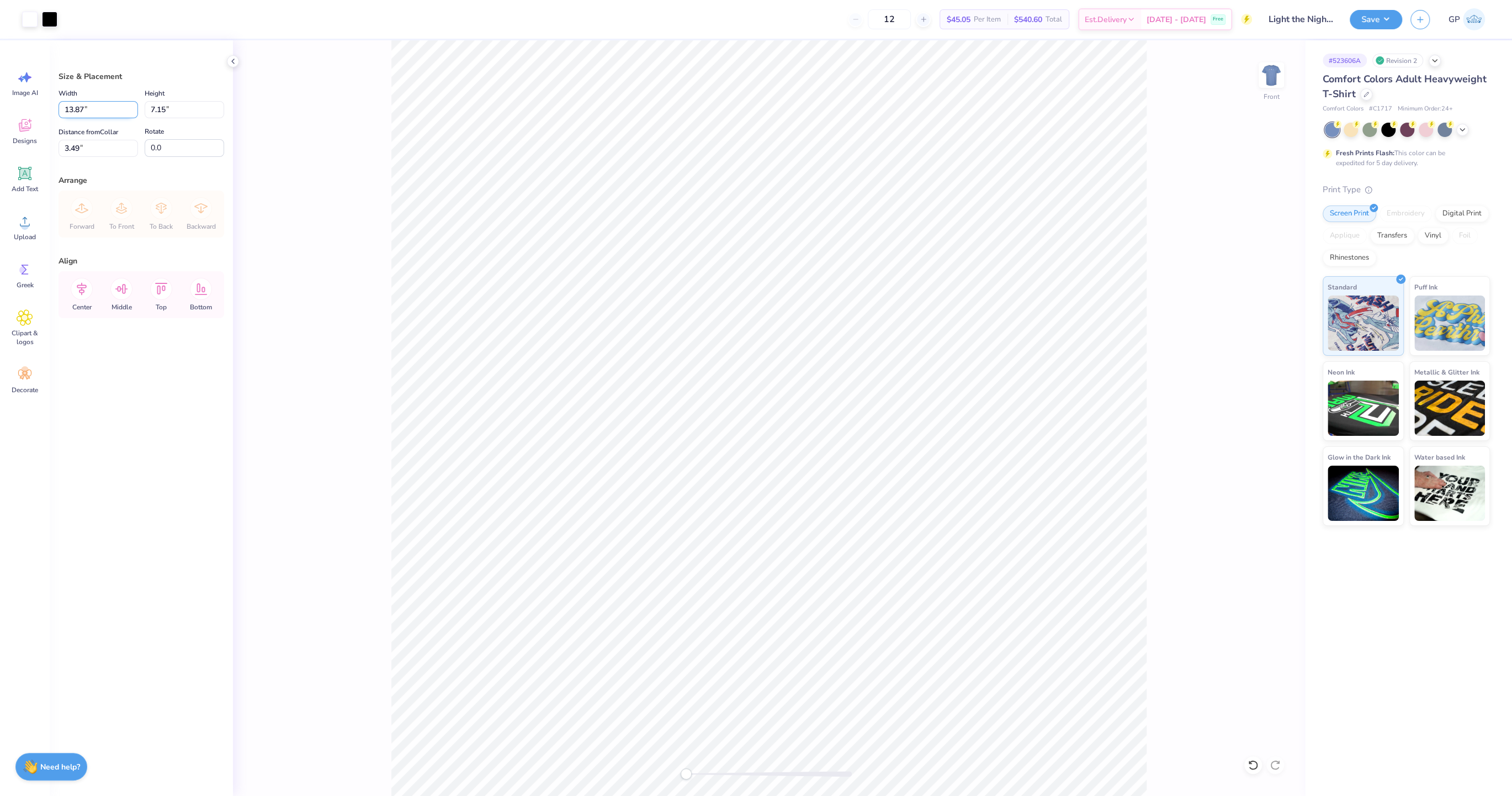
click at [88, 111] on input "13.87" at bounding box center [98, 110] width 79 height 17
type input "12.50"
type input "6.44"
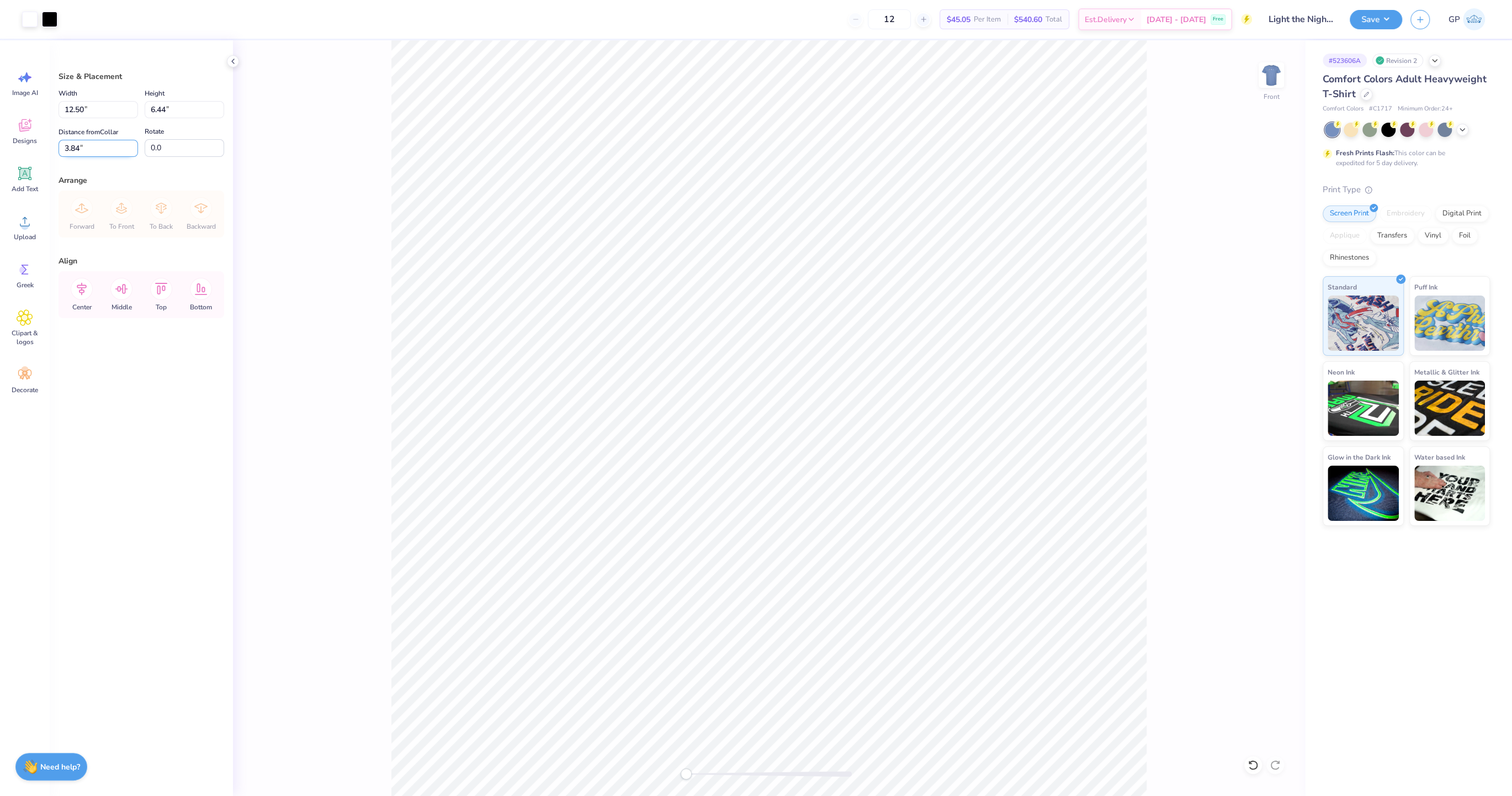
click at [76, 142] on input "3.84" at bounding box center [98, 149] width 79 height 17
type input "3.00"
click at [1281, 81] on img at bounding box center [1271, 75] width 44 height 44
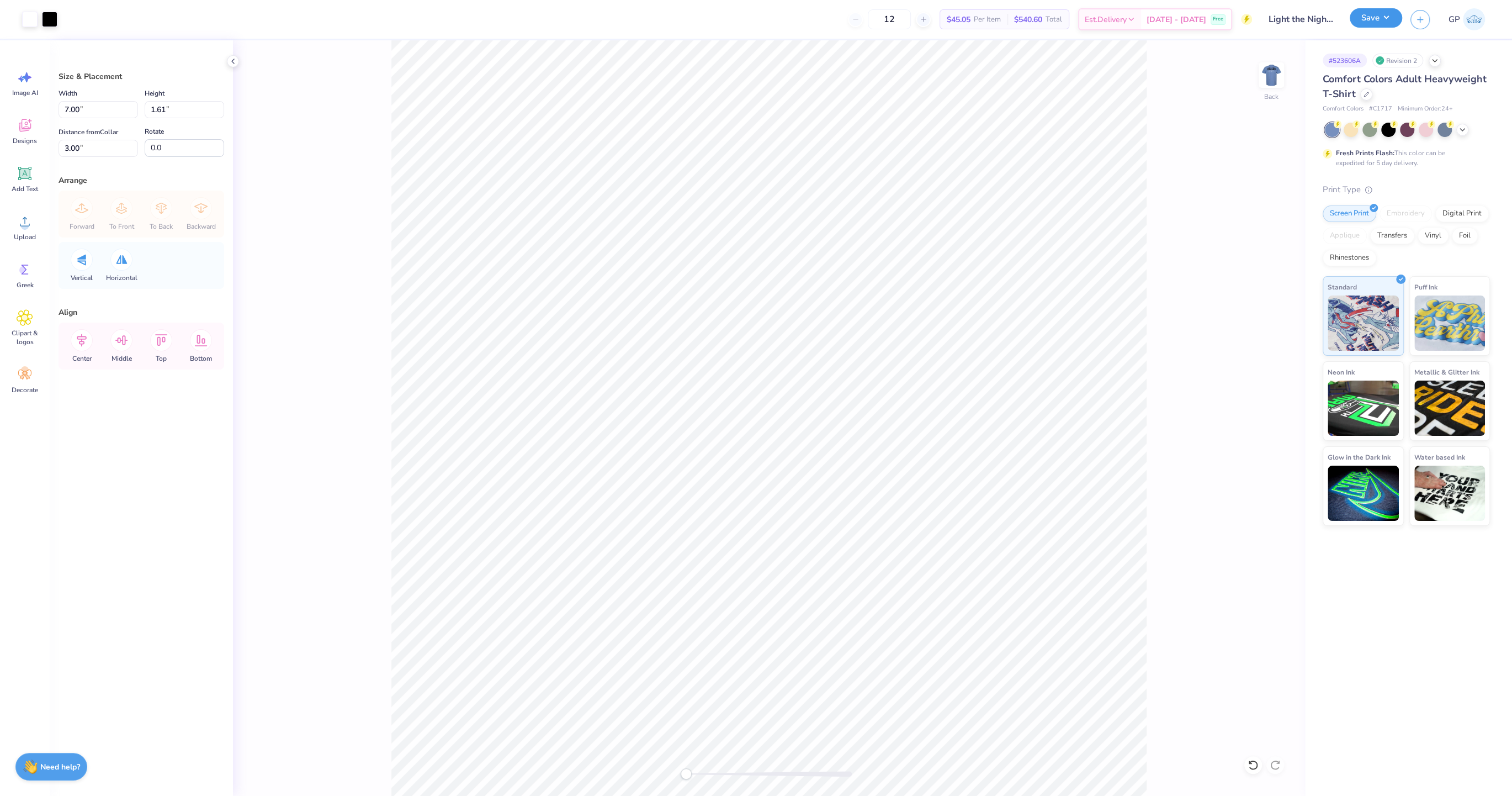
click at [1383, 22] on button "Save" at bounding box center [1376, 17] width 53 height 19
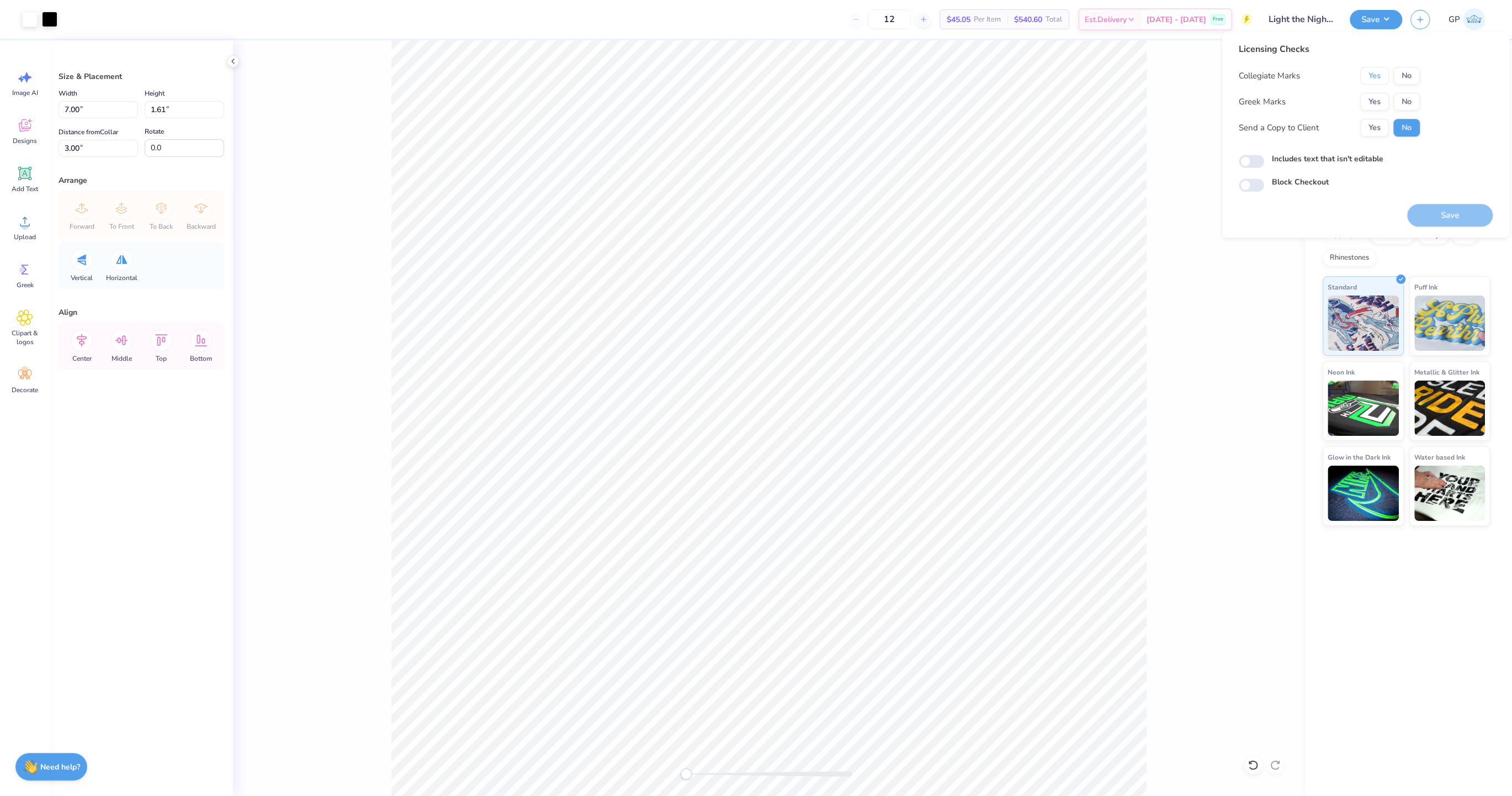
drag, startPoint x: 1380, startPoint y: 72, endPoint x: 1379, endPoint y: 91, distance: 19.0
click at [1380, 74] on button "Yes" at bounding box center [1374, 76] width 28 height 18
click at [1379, 92] on div "Collegiate Marks Yes No Greek Marks Yes No Send a Copy to Client Yes No" at bounding box center [1329, 102] width 181 height 69
click at [1378, 97] on button "Yes" at bounding box center [1374, 102] width 28 height 18
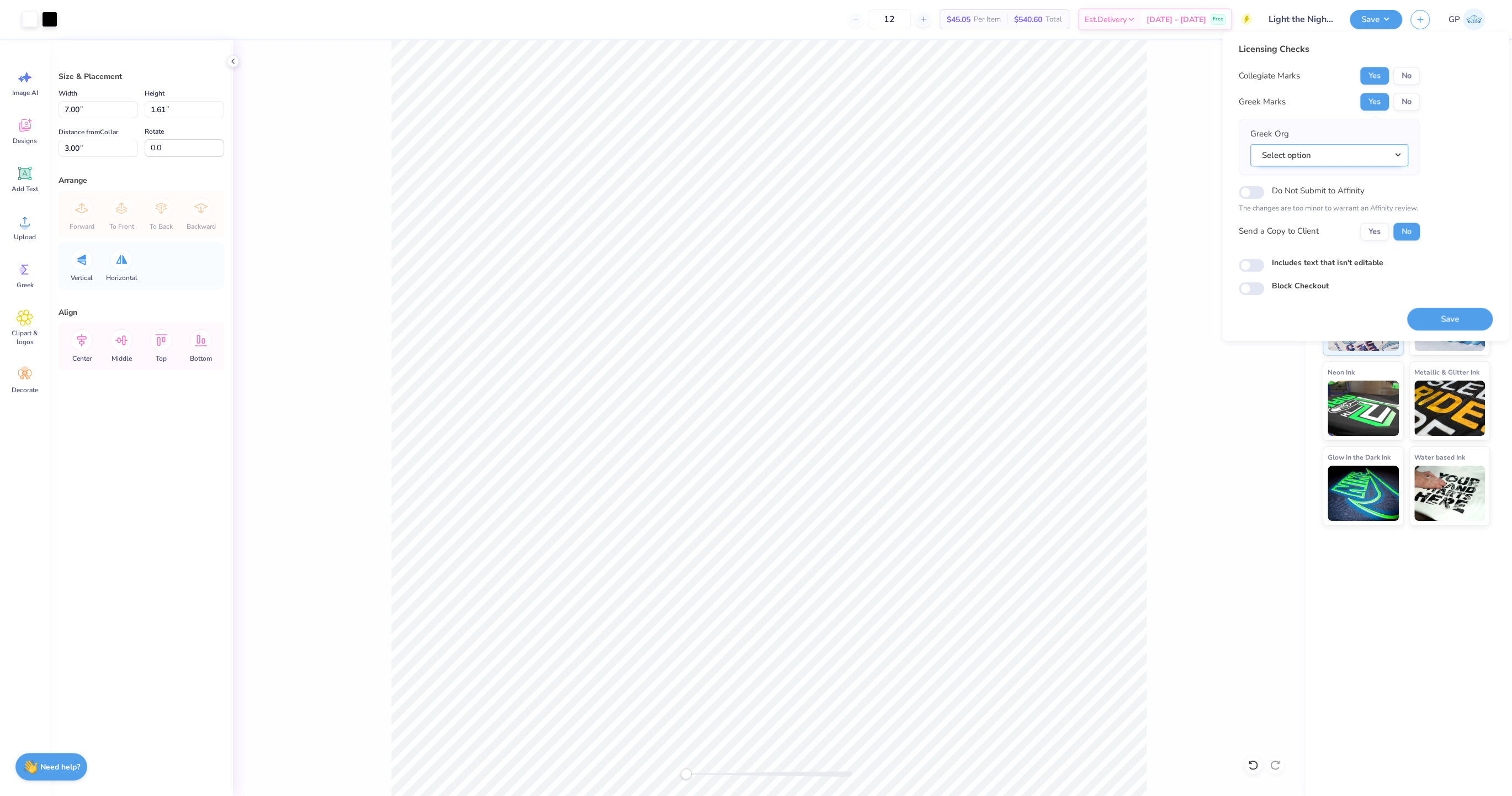
click at [1308, 156] on button "Select option" at bounding box center [1329, 155] width 158 height 23
click at [1313, 260] on link "Gamma Phi Beta" at bounding box center [1329, 253] width 149 height 18
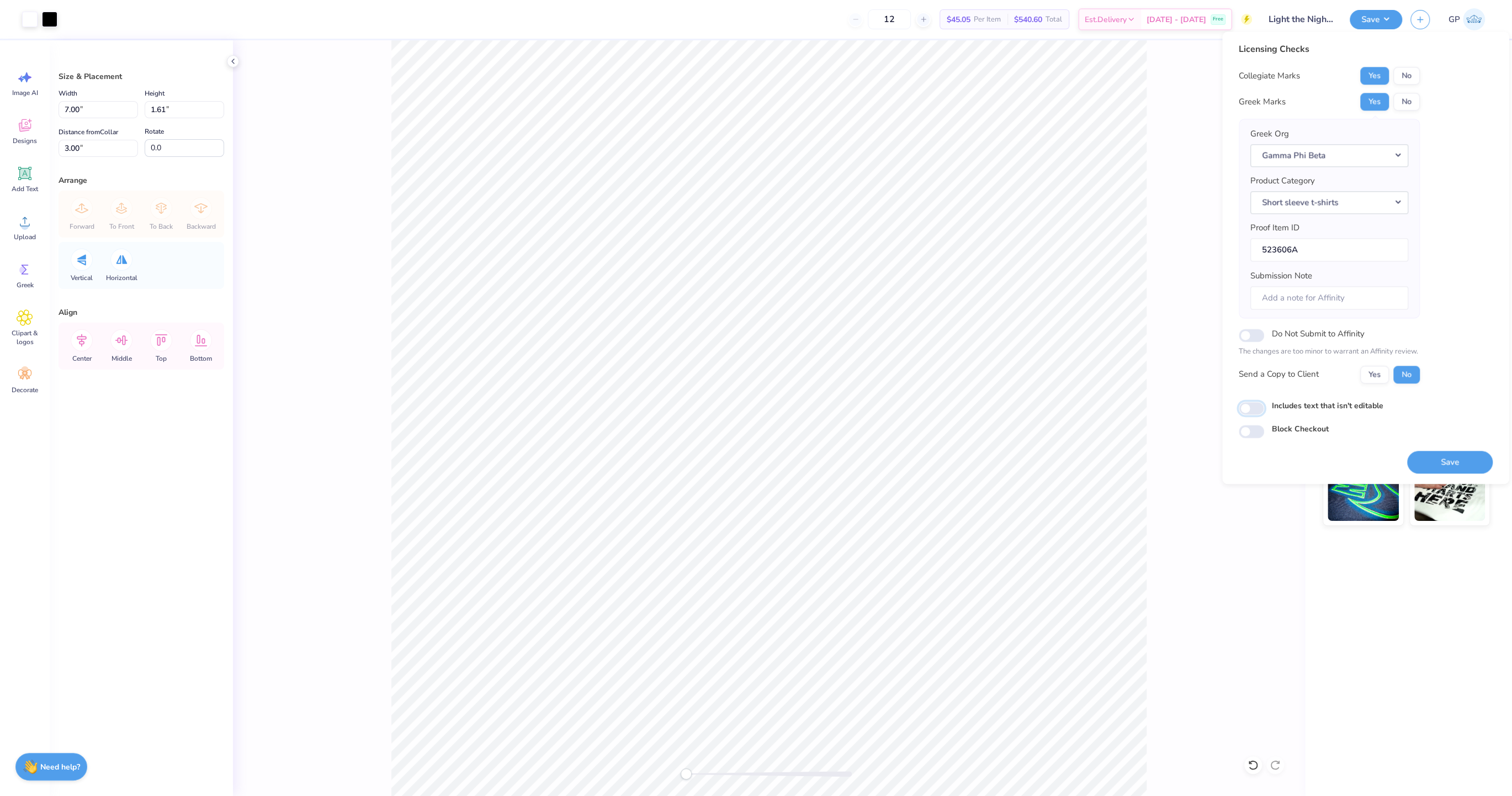
drag, startPoint x: 1249, startPoint y: 405, endPoint x: 1258, endPoint y: 407, distance: 9.2
click at [1249, 405] on input "Includes text that isn't editable" at bounding box center [1251, 408] width 25 height 13
checkbox input "true"
click at [1435, 459] on button "Save" at bounding box center [1449, 461] width 85 height 23
